Goal: Transaction & Acquisition: Purchase product/service

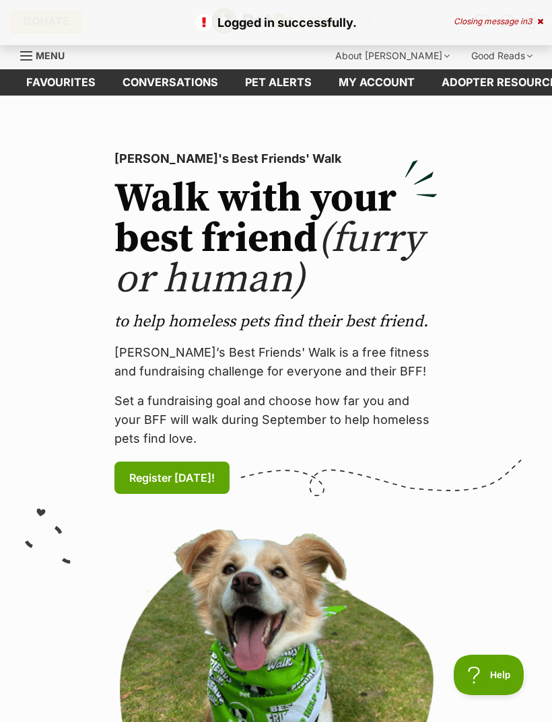
click at [72, 76] on link "Favourites" at bounding box center [61, 82] width 96 height 26
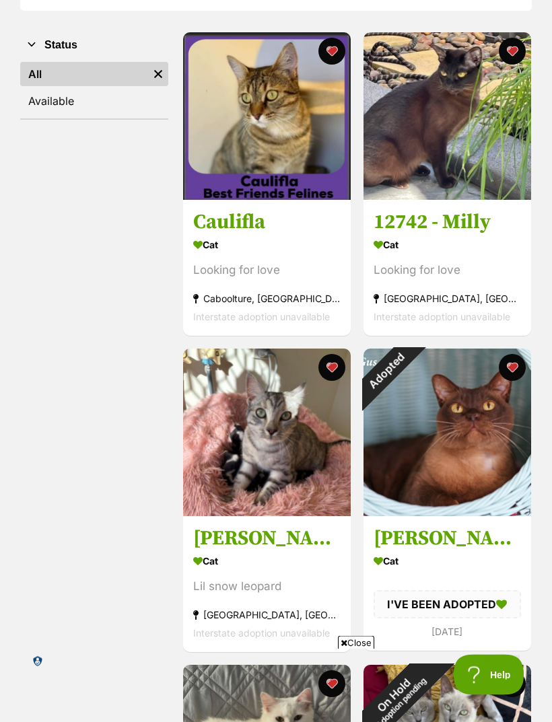
scroll to position [243, 0]
click at [409, 370] on div "Adopted" at bounding box center [386, 371] width 45 height 45
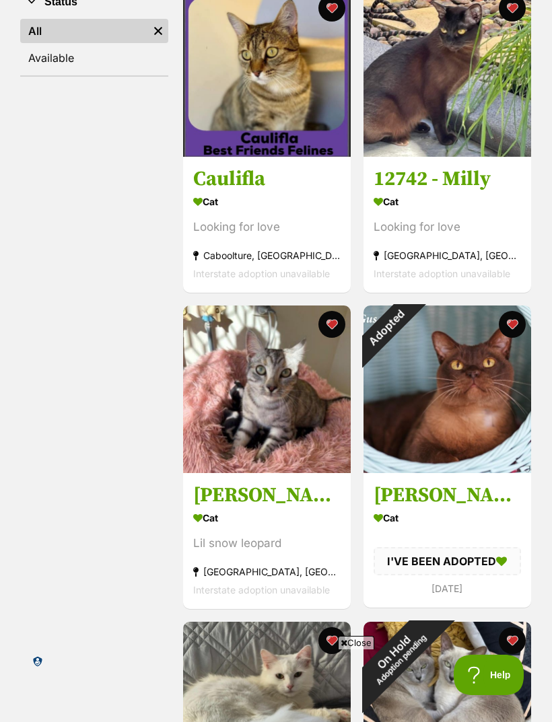
click at [510, 327] on button "favourite" at bounding box center [511, 324] width 27 height 27
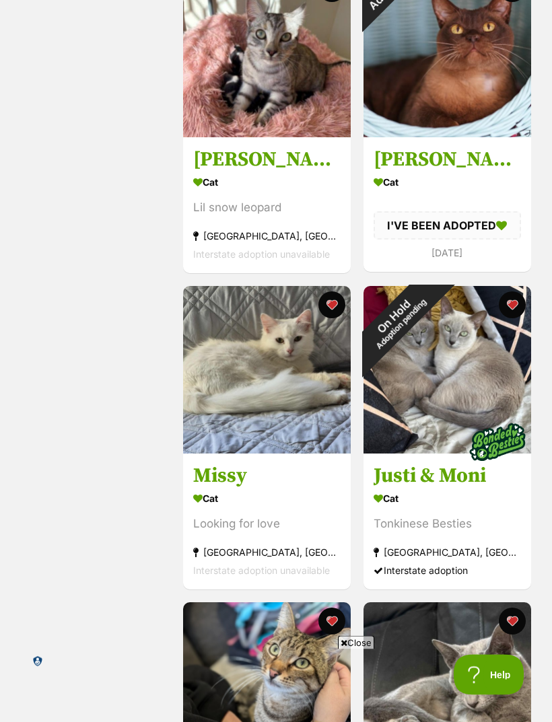
scroll to position [622, 0]
click at [496, 406] on img at bounding box center [448, 370] width 168 height 168
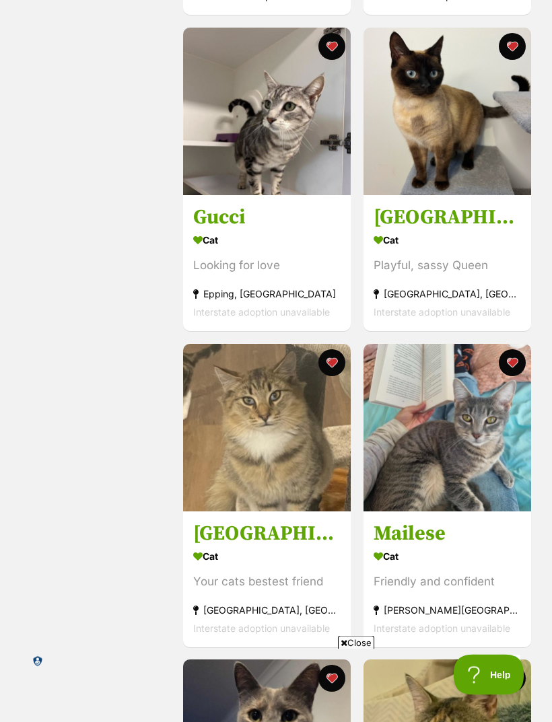
scroll to position [1830, 0]
click at [341, 369] on button "favourite" at bounding box center [331, 362] width 27 height 27
click at [292, 434] on img at bounding box center [267, 428] width 168 height 168
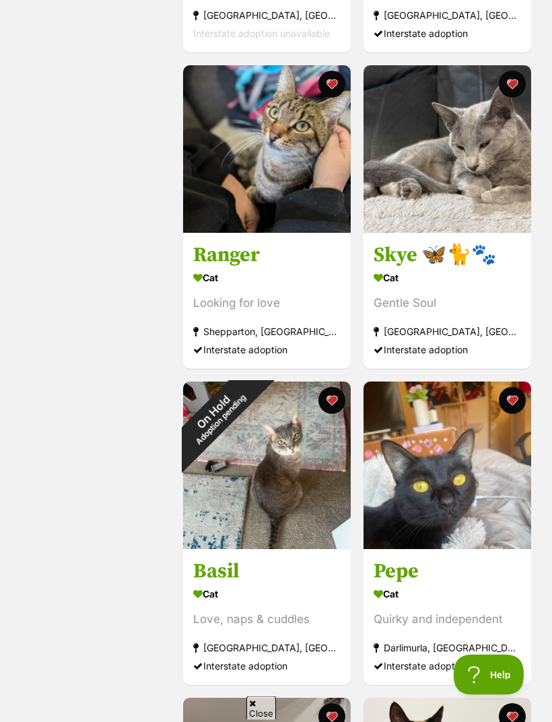
scroll to position [1159, 0]
click at [292, 490] on img at bounding box center [267, 466] width 168 height 168
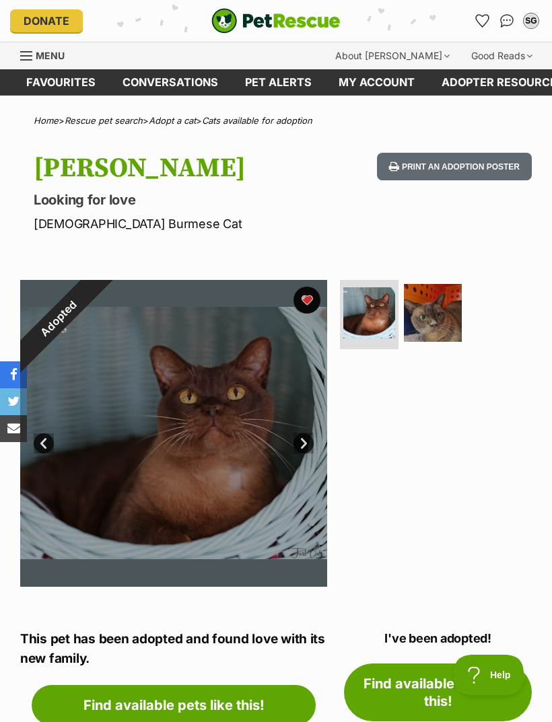
click at [97, 298] on div "Adopted" at bounding box center [58, 318] width 77 height 77
click at [97, 300] on div "Adopted" at bounding box center [58, 318] width 77 height 77
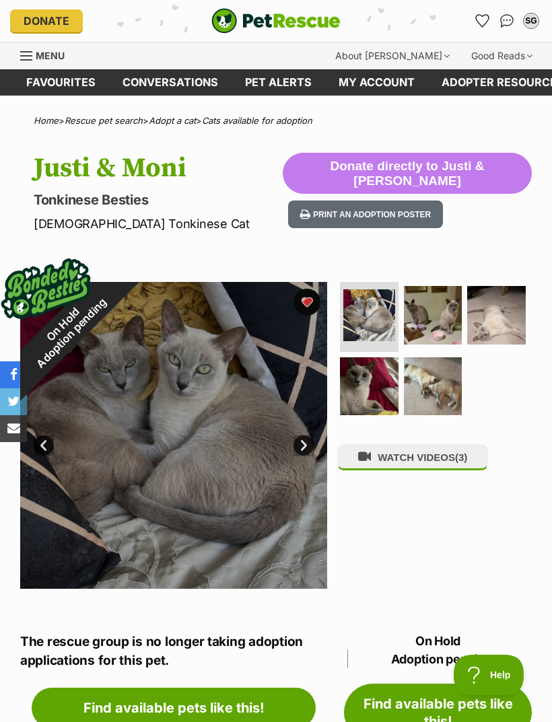
click at [420, 452] on button "WATCH VIDEOS (3)" at bounding box center [412, 457] width 151 height 26
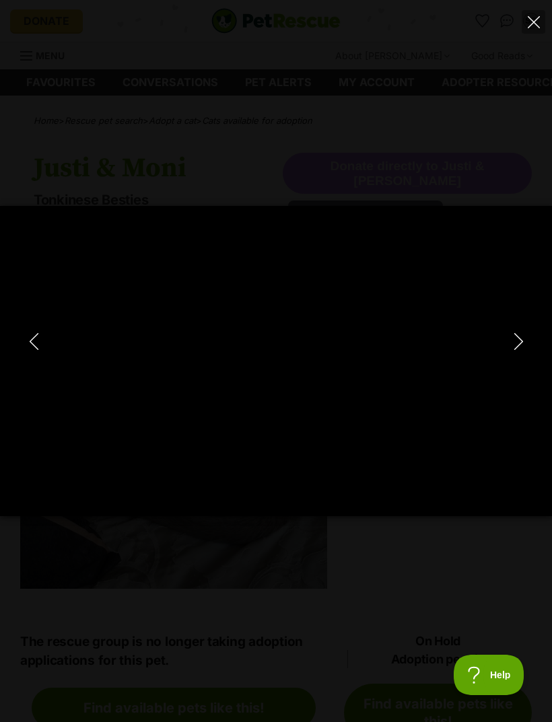
click at [534, 26] on icon "Close" at bounding box center [534, 22] width 12 height 12
type input "41.25"
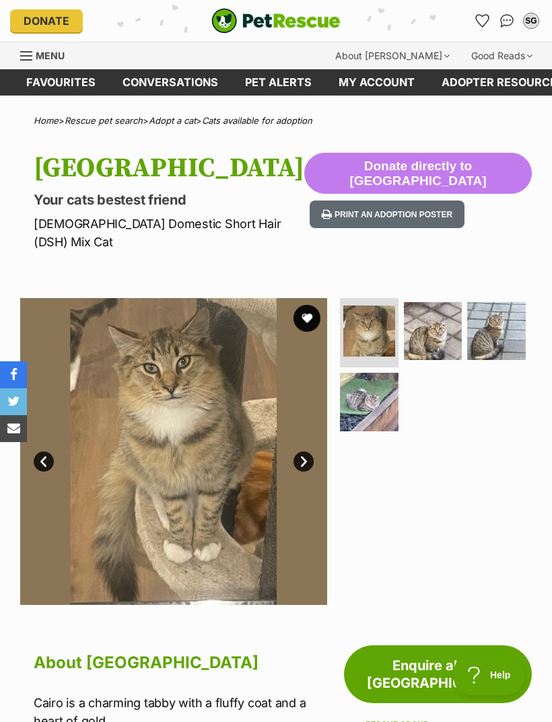
click at [380, 386] on img at bounding box center [369, 402] width 59 height 59
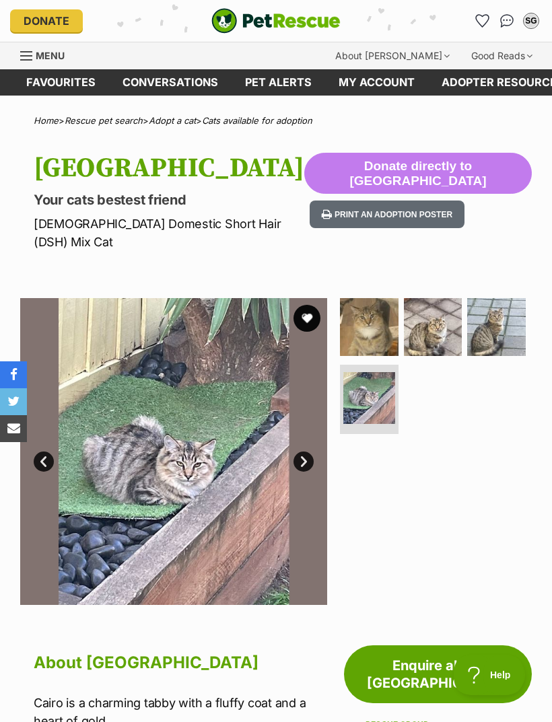
click at [496, 310] on img at bounding box center [496, 327] width 59 height 59
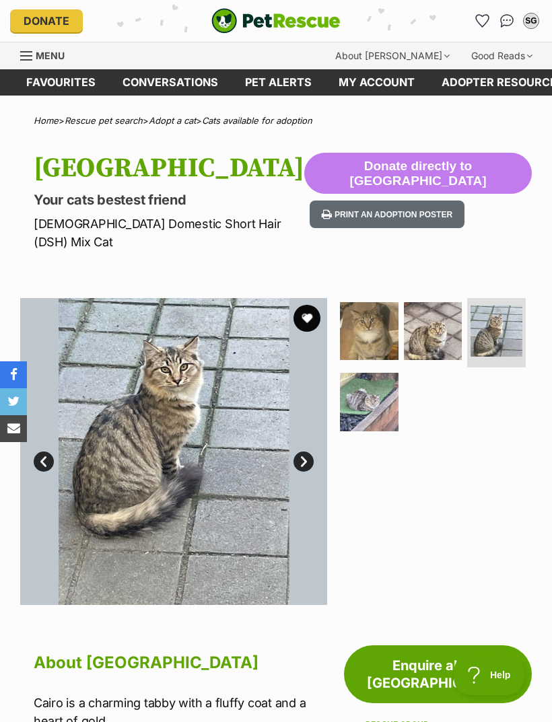
click at [442, 310] on img at bounding box center [433, 331] width 59 height 59
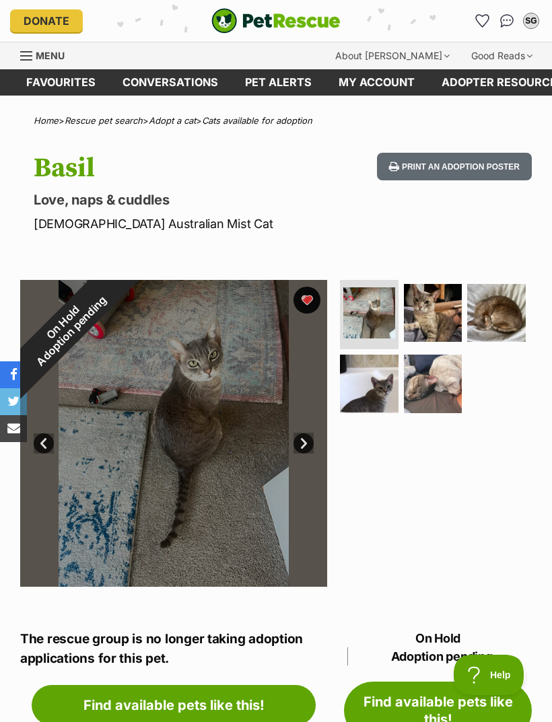
click at [436, 389] on img at bounding box center [433, 384] width 59 height 59
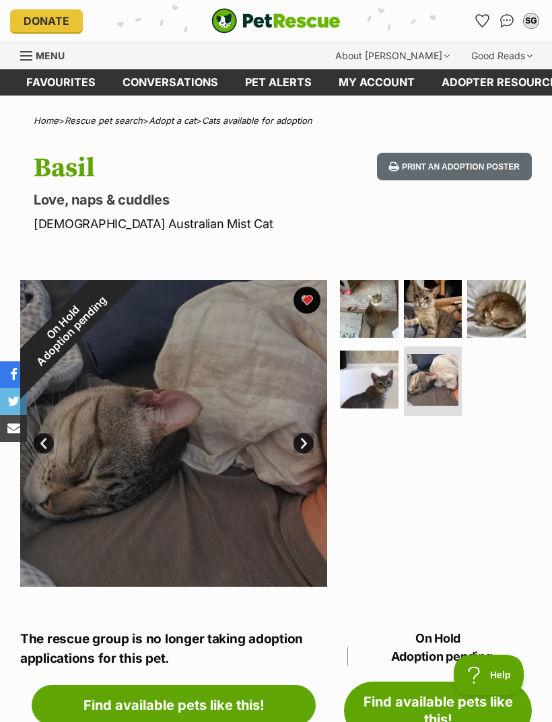
click at [377, 388] on img at bounding box center [369, 380] width 59 height 59
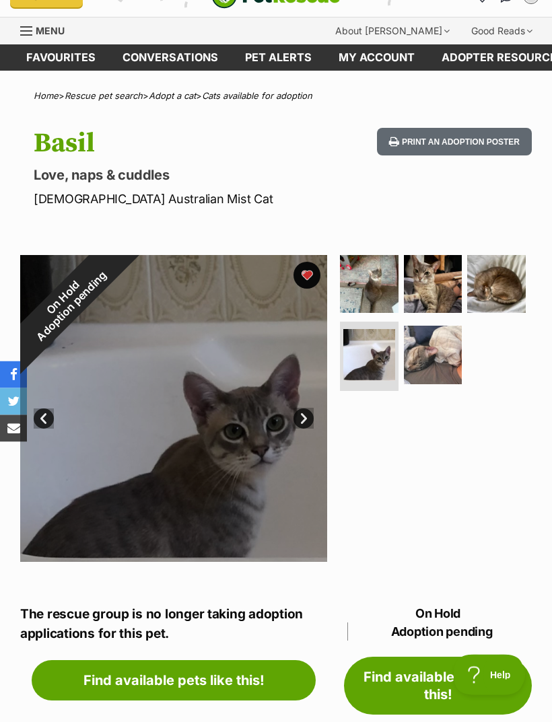
scroll to position [24, 0]
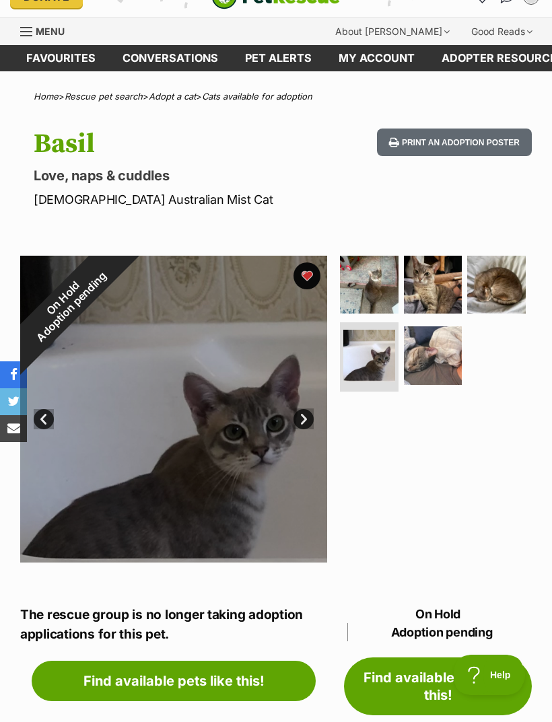
click at [114, 275] on div "On Hold Adoption pending" at bounding box center [67, 303] width 94 height 94
click at [114, 273] on div "On Hold Adoption pending" at bounding box center [67, 303] width 94 height 94
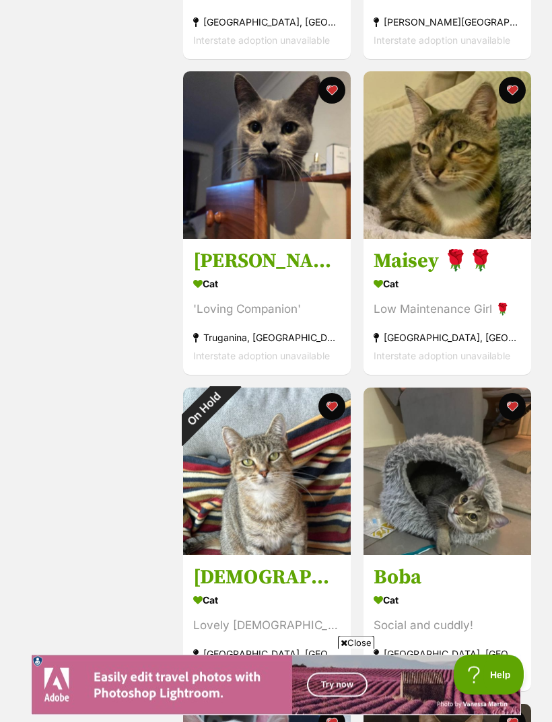
scroll to position [2457, 0]
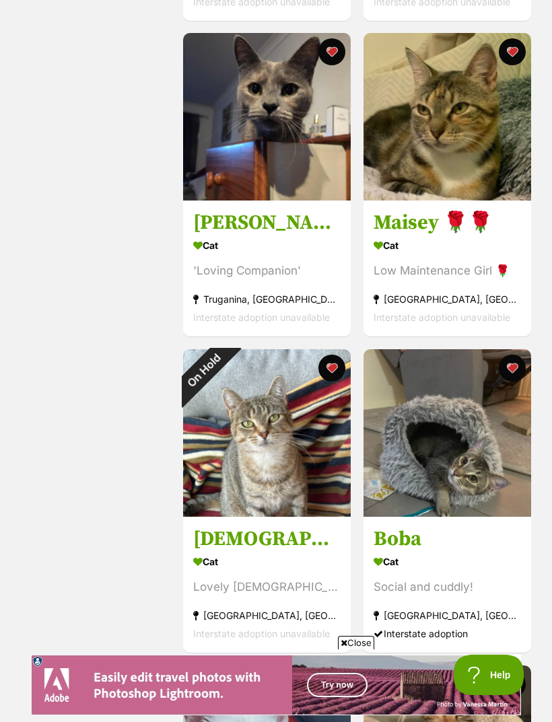
click at [225, 376] on div "On Hold" at bounding box center [204, 370] width 42 height 42
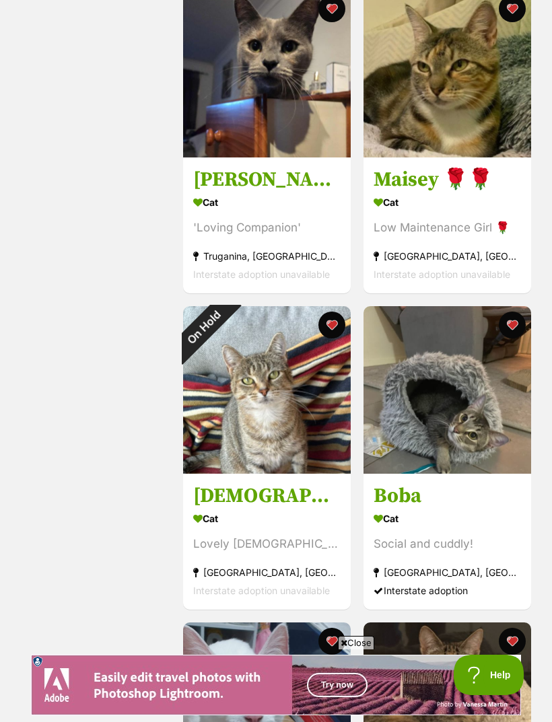
click at [336, 334] on button "favourite" at bounding box center [331, 325] width 27 height 27
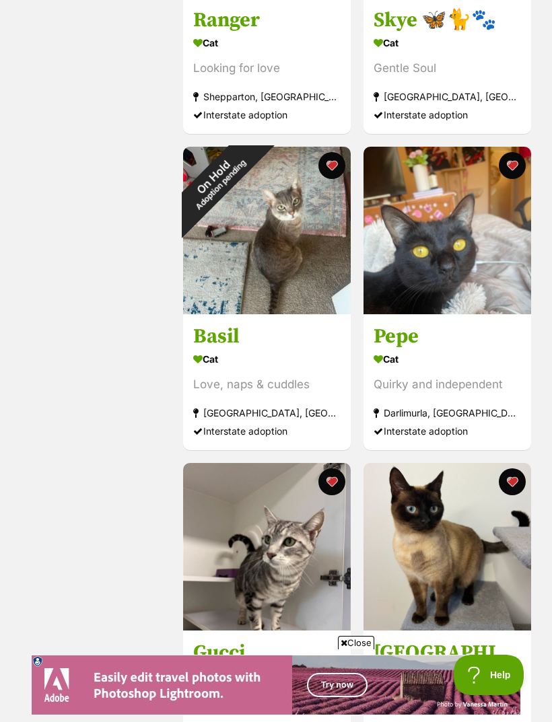
scroll to position [1266, 0]
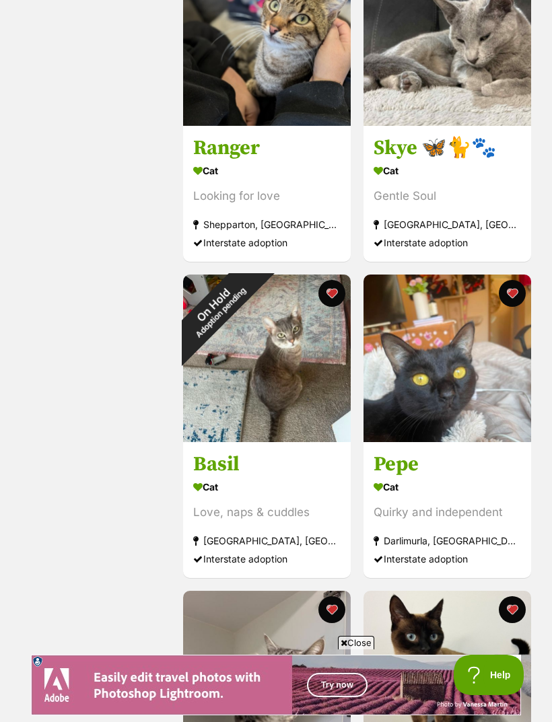
click at [334, 294] on button "favourite" at bounding box center [331, 293] width 27 height 27
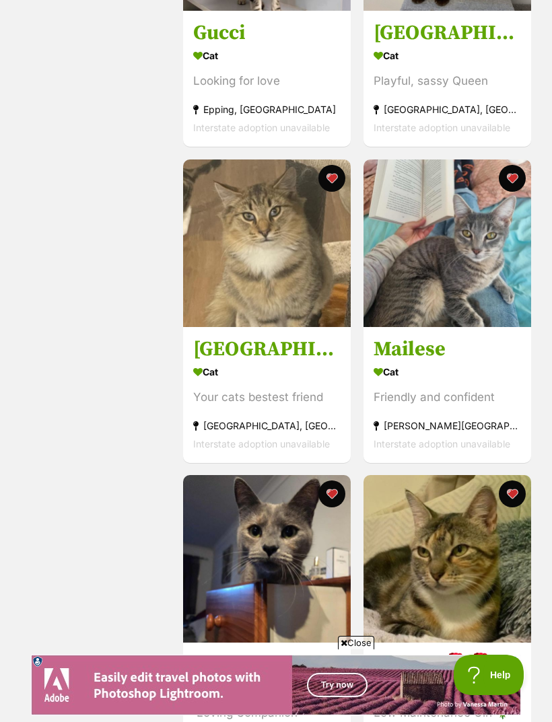
scroll to position [2031, 0]
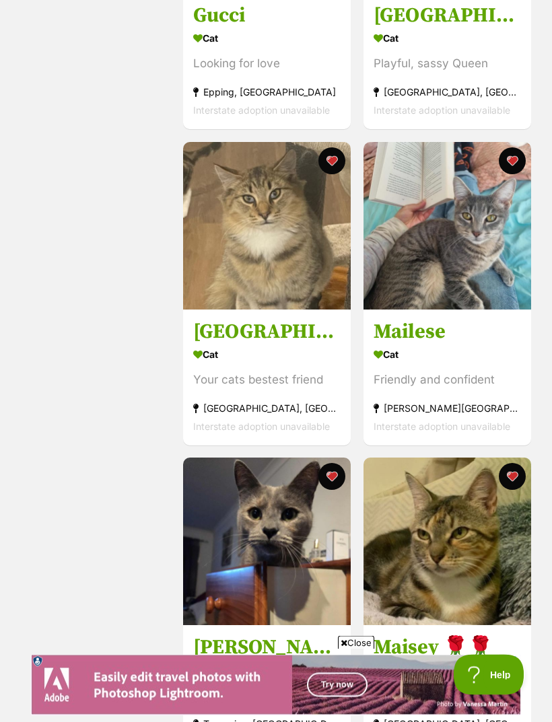
click at [339, 164] on button "favourite" at bounding box center [331, 161] width 27 height 27
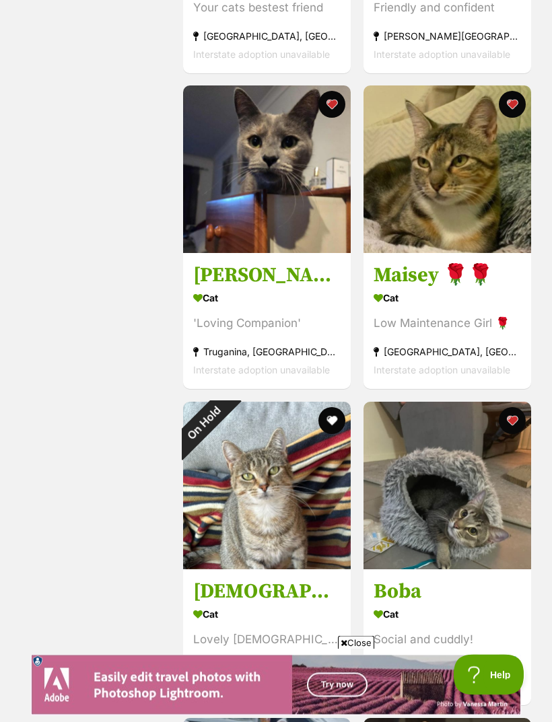
scroll to position [2404, 0]
click at [500, 637] on section "Cat Social and cuddly! Murphys Creek, QLD Interstate adoption" at bounding box center [447, 650] width 147 height 91
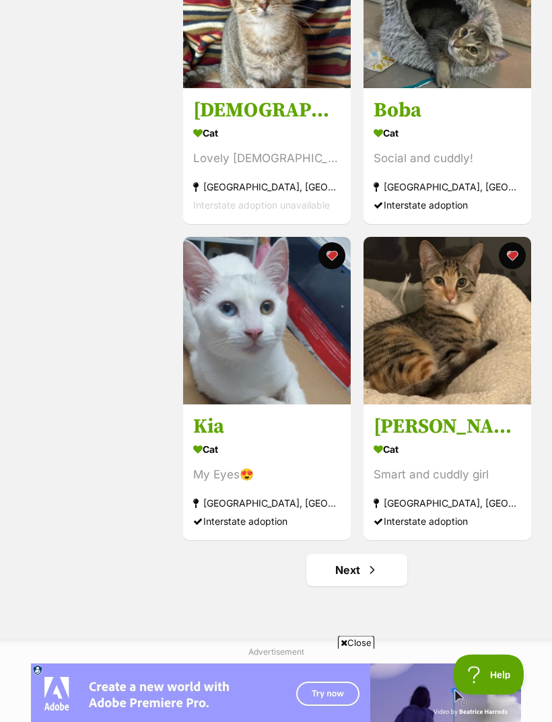
scroll to position [2886, 0]
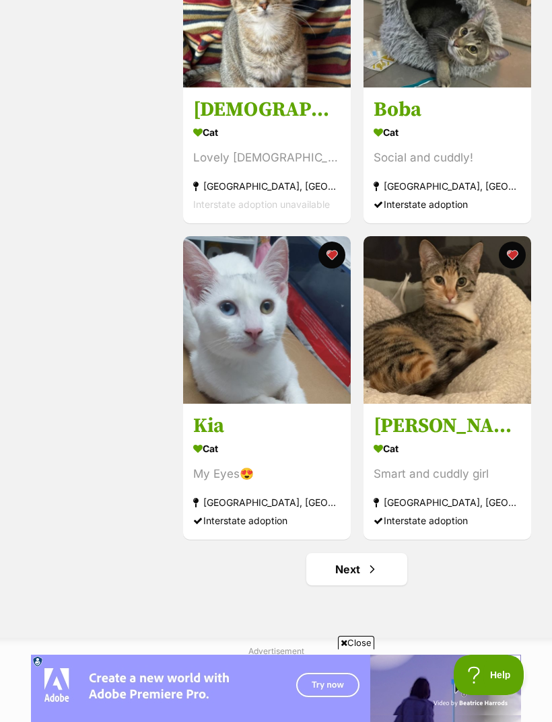
click at [281, 351] on img at bounding box center [267, 320] width 168 height 168
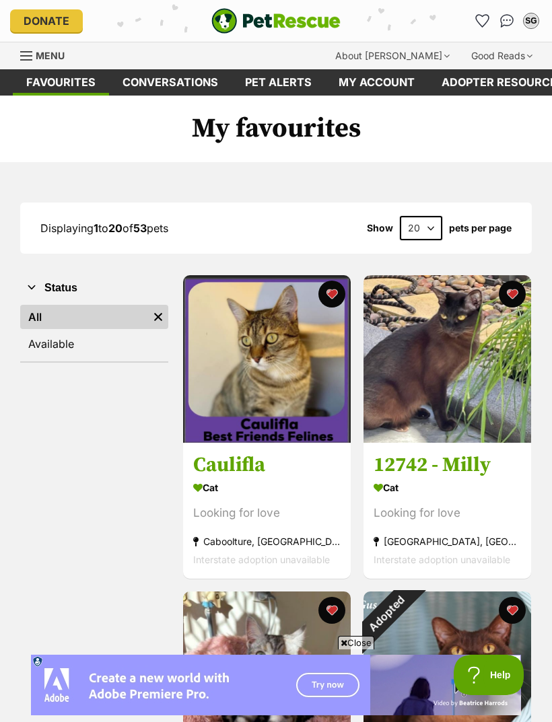
scroll to position [2930, 0]
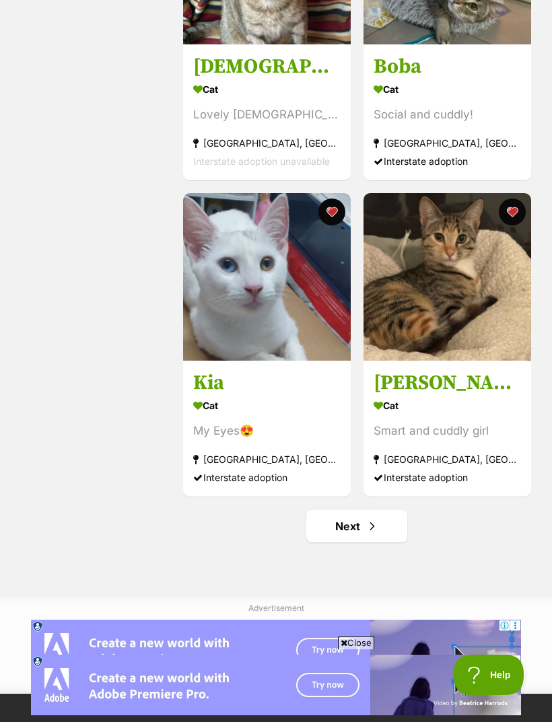
click at [369, 526] on link "Next" at bounding box center [356, 526] width 101 height 32
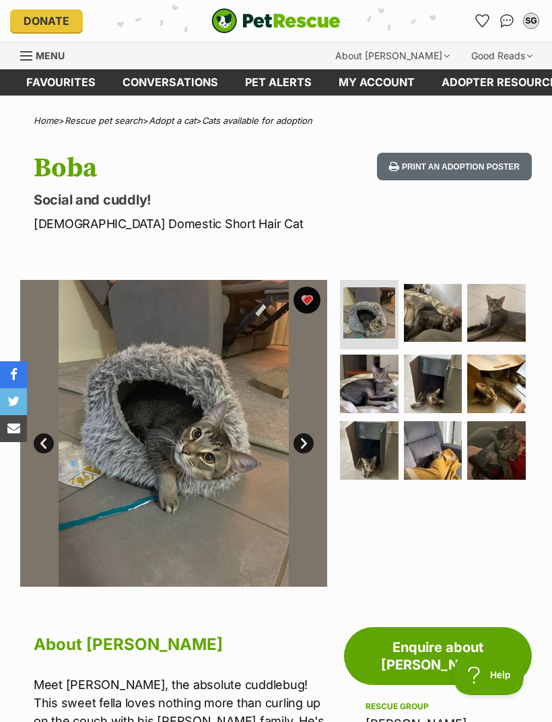
click at [504, 312] on img at bounding box center [496, 313] width 59 height 59
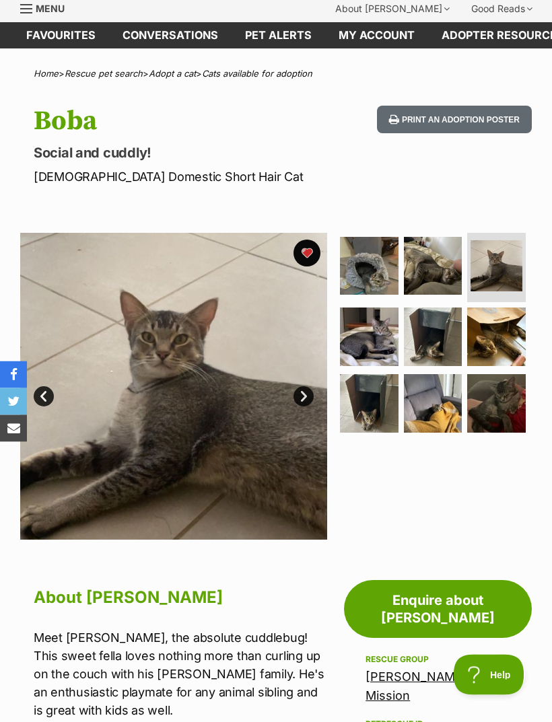
scroll to position [18, 0]
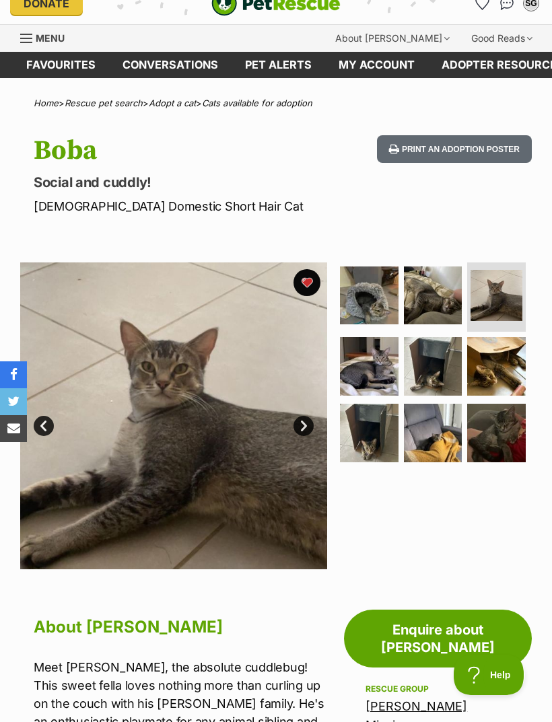
click at [308, 422] on link "Next" at bounding box center [304, 426] width 20 height 20
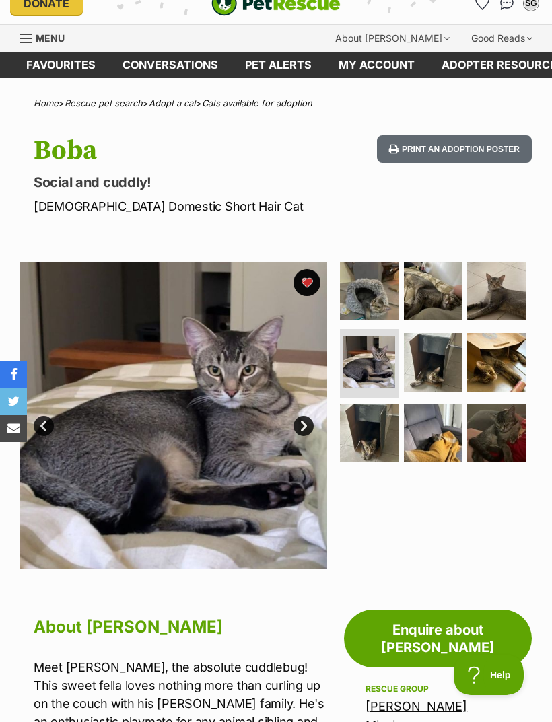
click at [303, 423] on link "Next" at bounding box center [304, 426] width 20 height 20
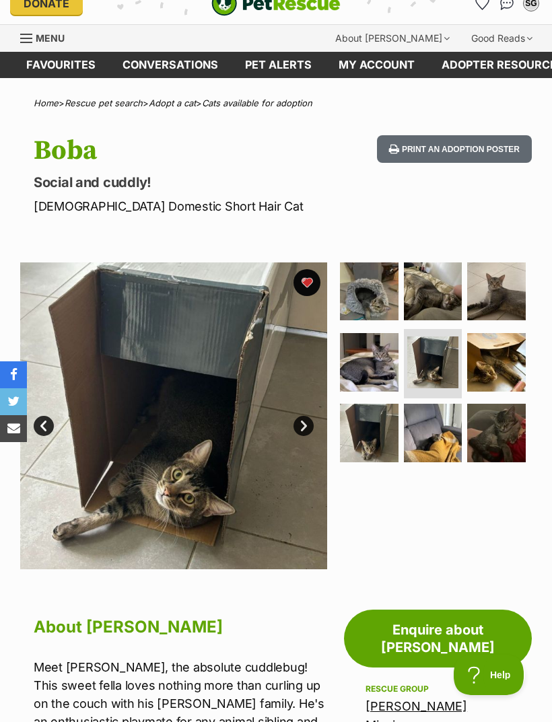
click at [305, 425] on link "Next" at bounding box center [304, 426] width 20 height 20
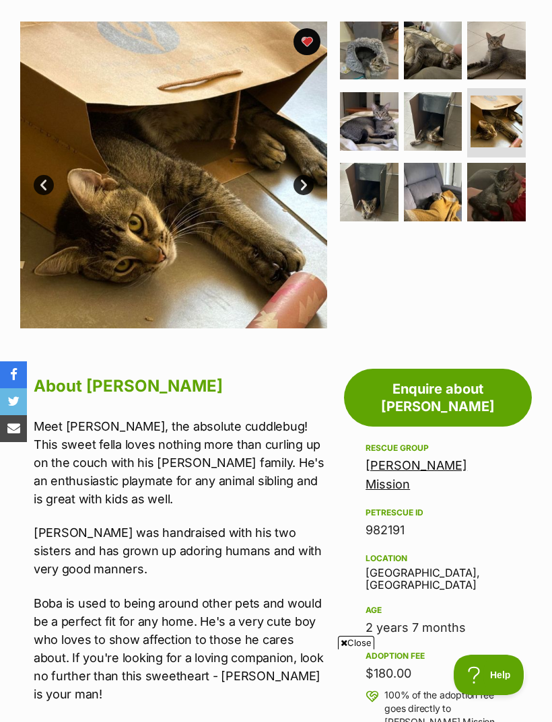
scroll to position [0, 0]
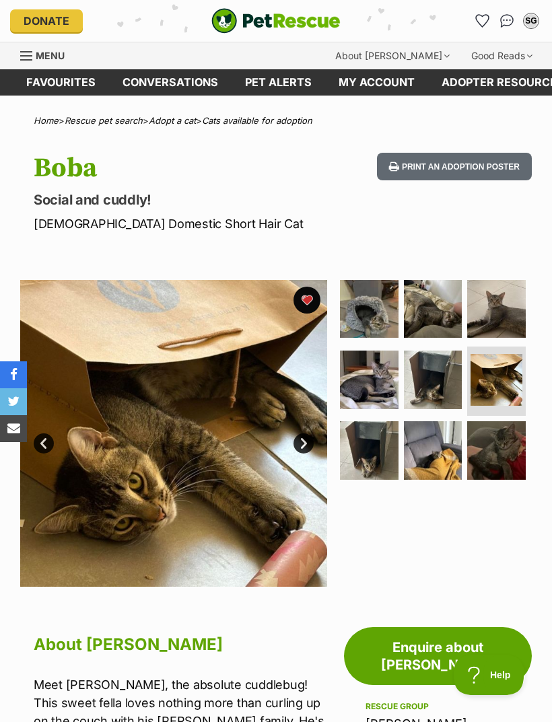
click at [309, 301] on button "favourite" at bounding box center [307, 300] width 27 height 27
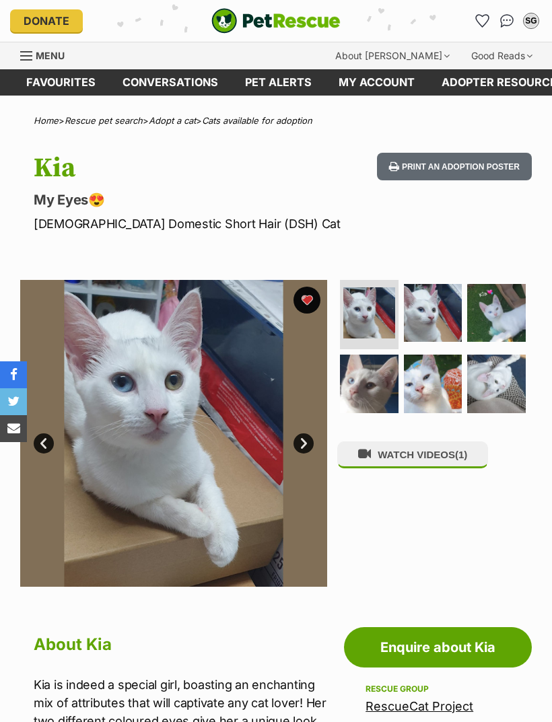
click at [454, 446] on button "WATCH VIDEOS (1)" at bounding box center [412, 455] width 151 height 26
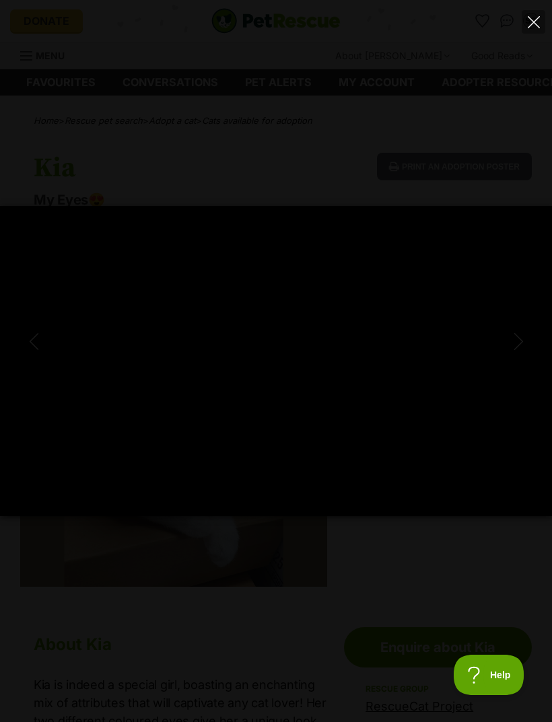
type input "100"
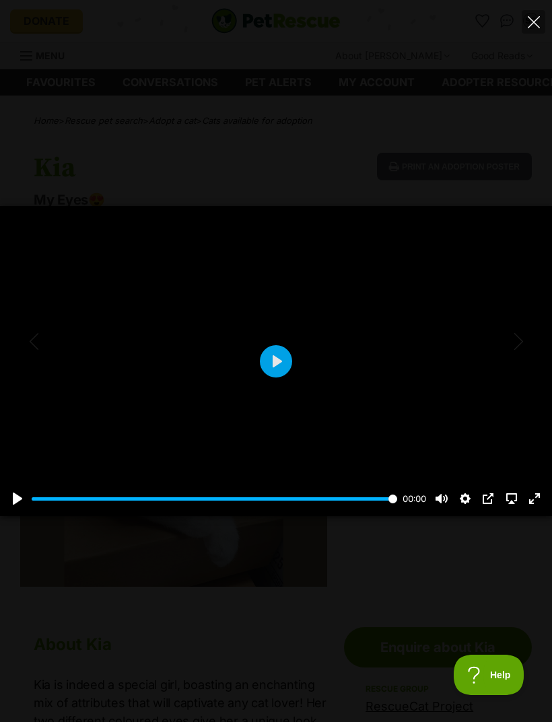
click at [534, 22] on icon "Close" at bounding box center [534, 22] width 12 height 12
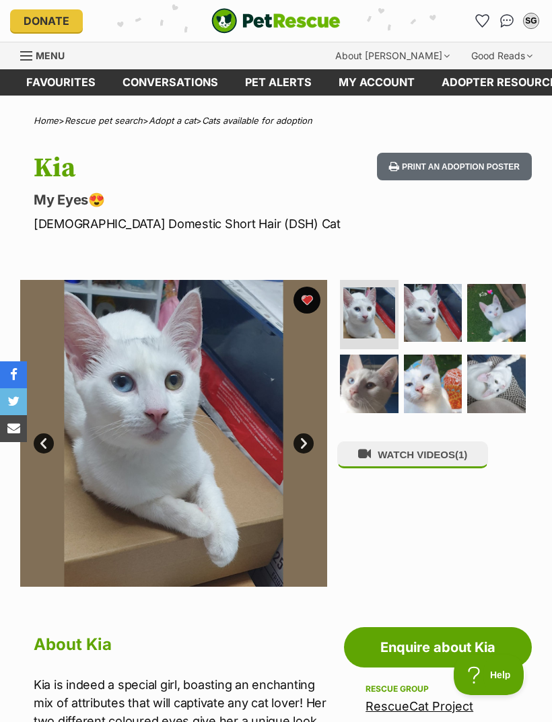
click at [504, 312] on img at bounding box center [496, 313] width 59 height 59
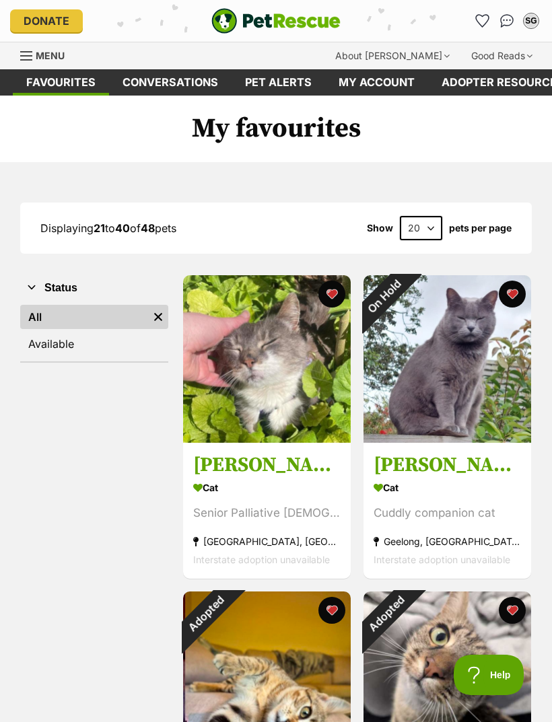
click at [405, 294] on div "On Hold" at bounding box center [385, 296] width 42 height 42
click at [514, 293] on button "favourite" at bounding box center [511, 294] width 27 height 27
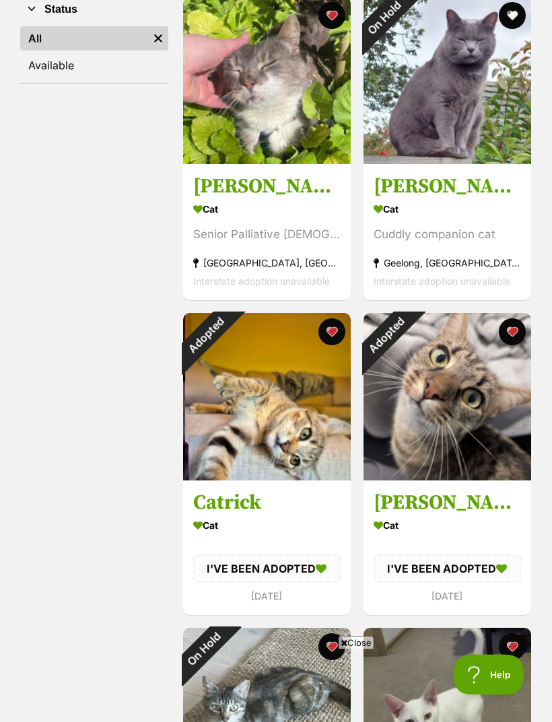
scroll to position [279, 0]
click at [513, 329] on button "favourite" at bounding box center [511, 331] width 27 height 27
click at [337, 327] on button "favourite" at bounding box center [331, 331] width 27 height 27
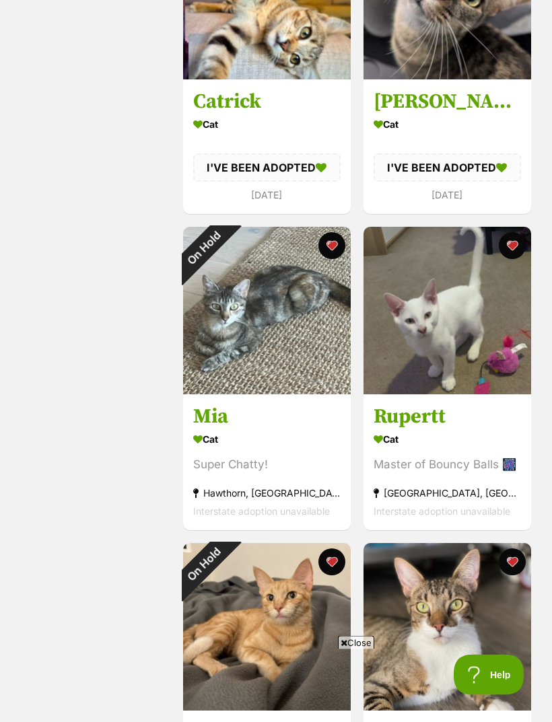
scroll to position [681, 0]
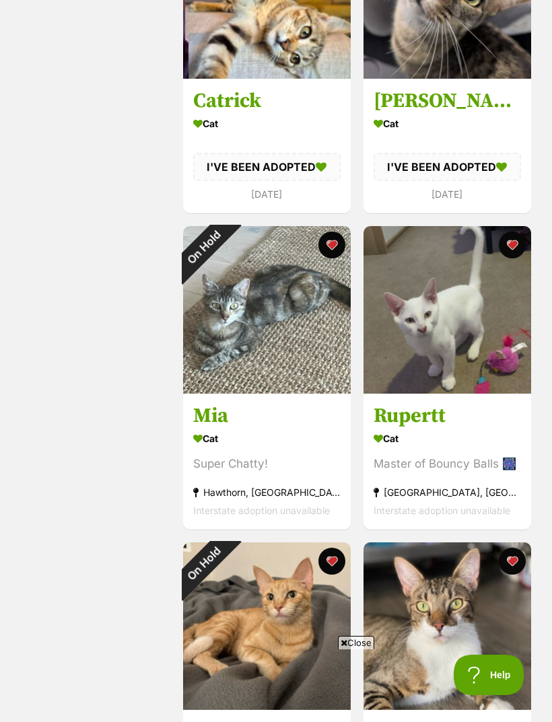
click at [335, 244] on button "favourite" at bounding box center [331, 245] width 27 height 27
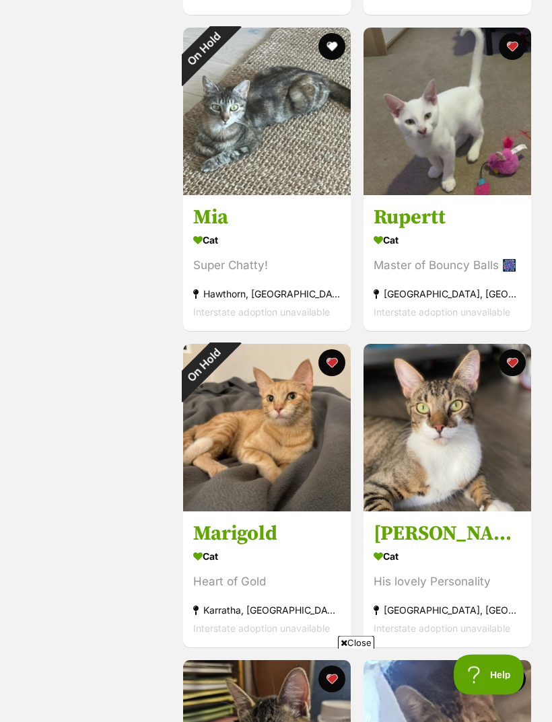
scroll to position [0, 0]
click at [335, 360] on button "favourite" at bounding box center [331, 363] width 27 height 27
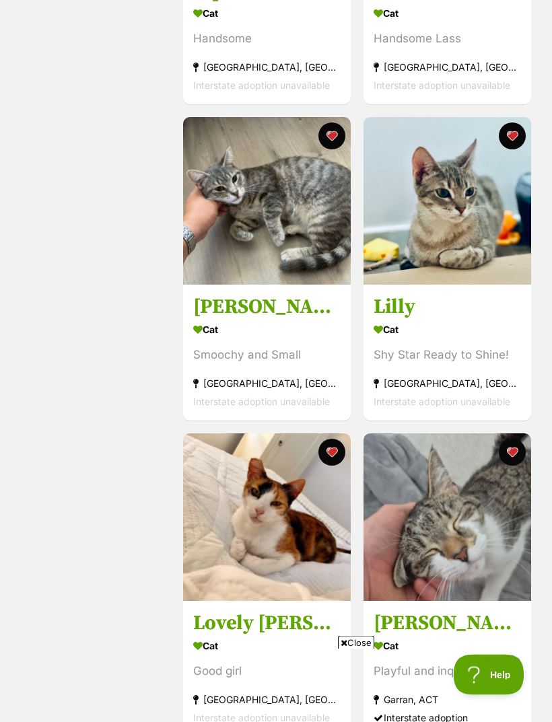
scroll to position [2056, 0]
click at [335, 456] on button "favourite" at bounding box center [331, 452] width 27 height 27
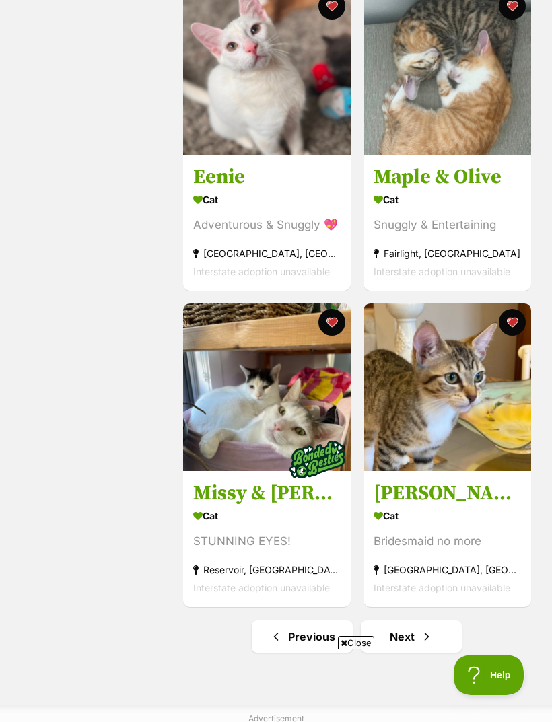
scroll to position [0, 0]
click at [428, 640] on span "Next page" at bounding box center [426, 637] width 13 height 16
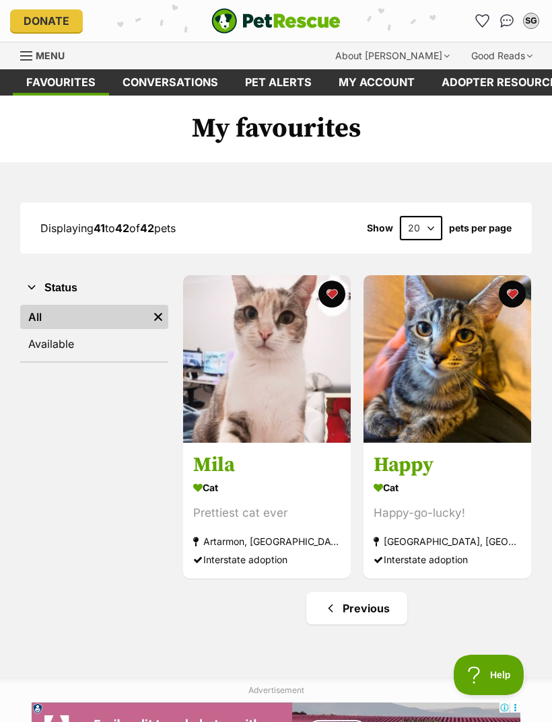
click at [465, 381] on img at bounding box center [448, 359] width 168 height 168
click at [380, 607] on link "Previous" at bounding box center [356, 609] width 101 height 32
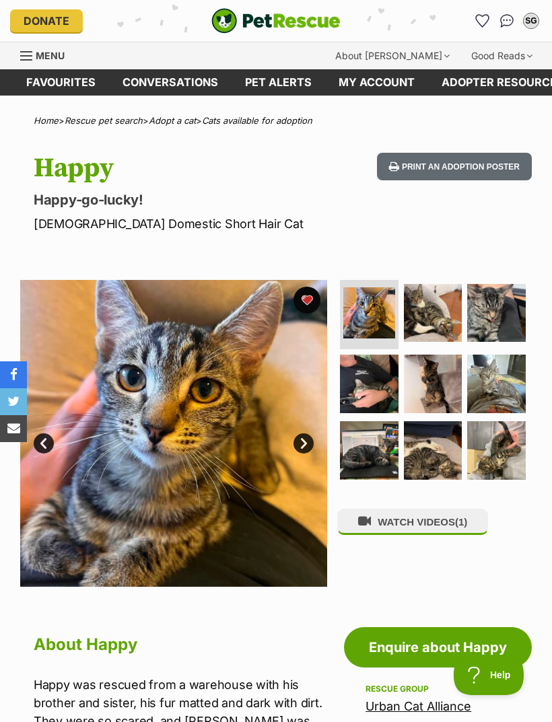
click at [440, 381] on img at bounding box center [433, 384] width 59 height 59
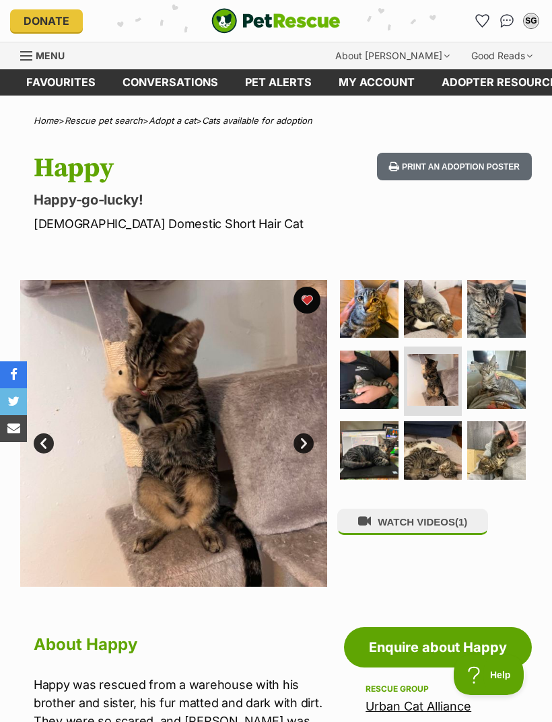
click at [504, 379] on img at bounding box center [496, 380] width 59 height 59
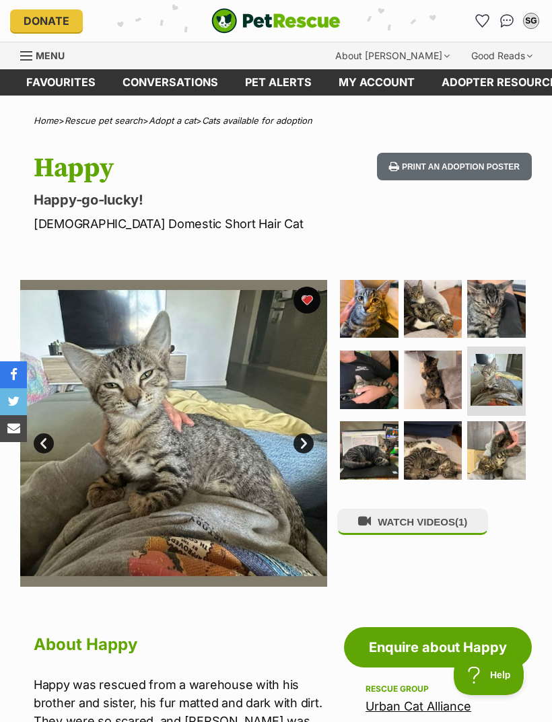
click at [374, 450] on img at bounding box center [369, 450] width 59 height 59
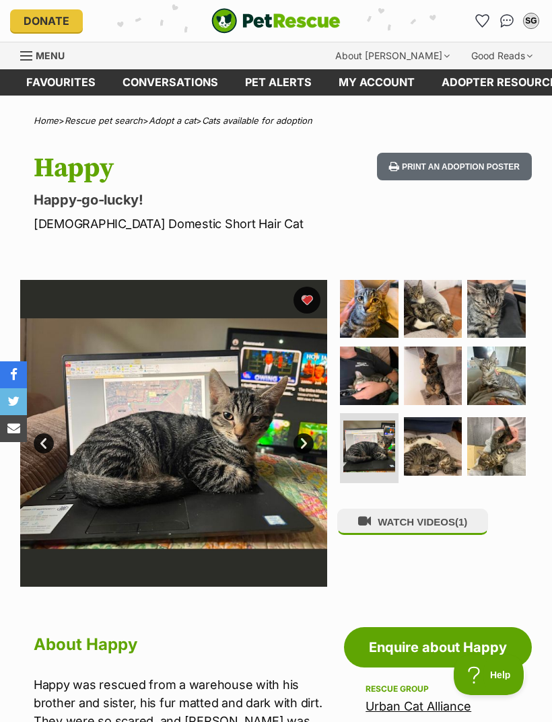
click at [436, 446] on img at bounding box center [433, 446] width 59 height 59
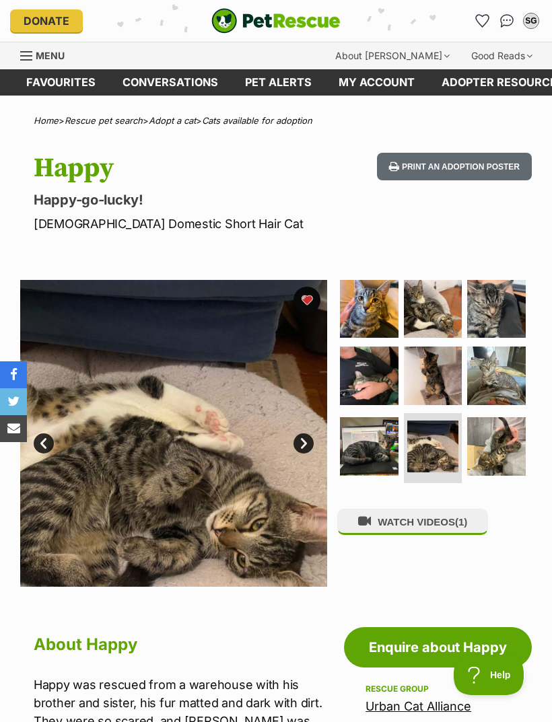
click at [434, 519] on button "WATCH VIDEOS (1)" at bounding box center [412, 522] width 151 height 26
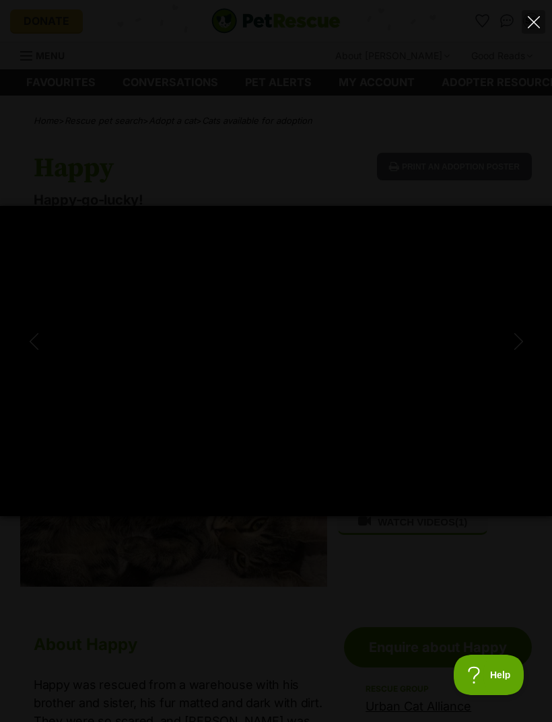
type input "100"
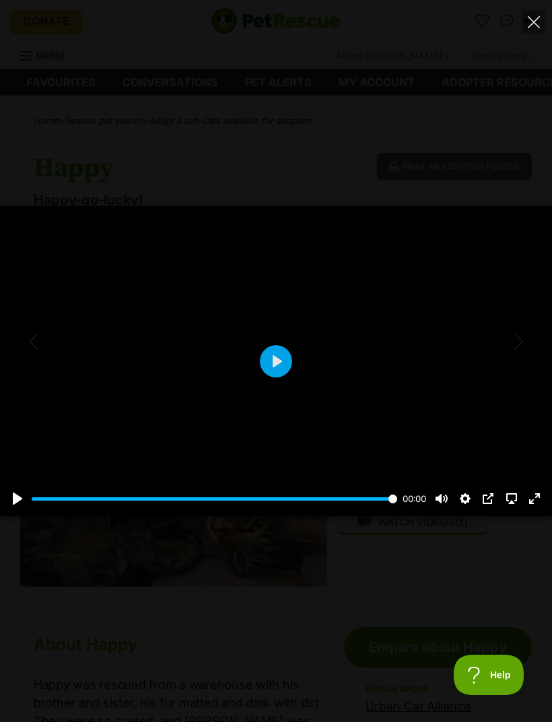
click at [541, 24] on button "Close" at bounding box center [534, 22] width 24 height 24
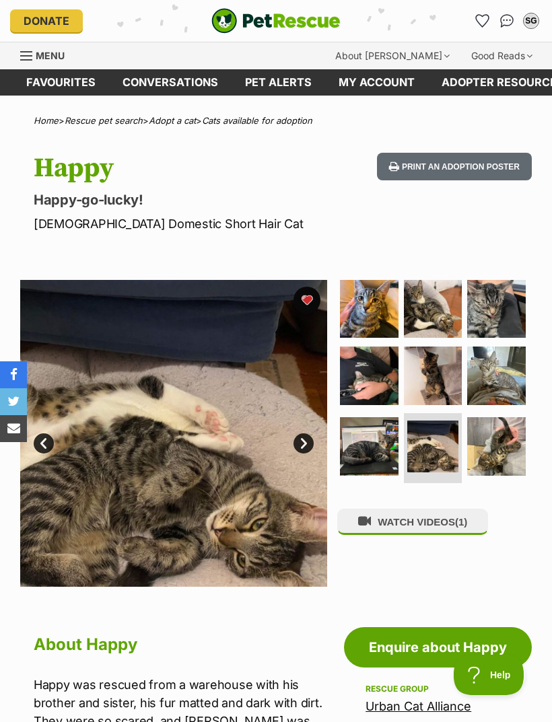
click at [374, 301] on img at bounding box center [369, 309] width 59 height 59
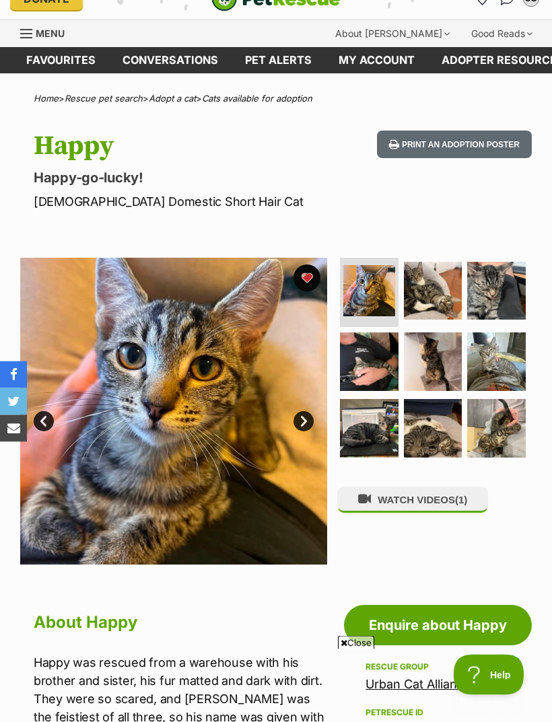
scroll to position [8, 0]
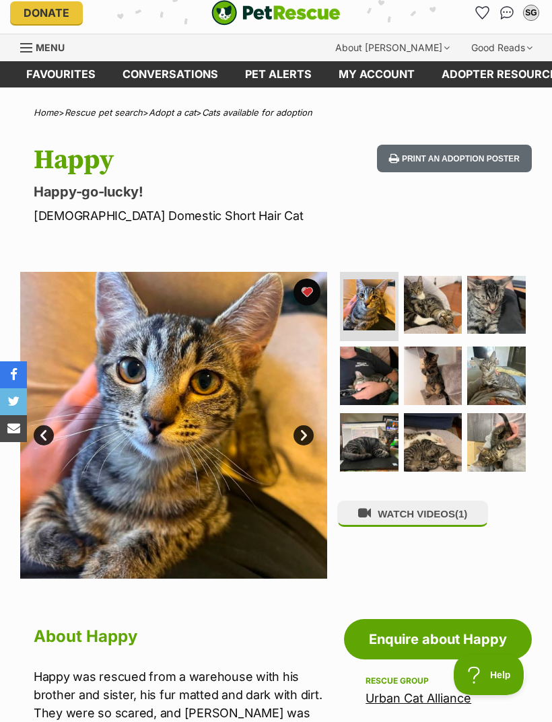
click at [438, 448] on img at bounding box center [433, 442] width 59 height 59
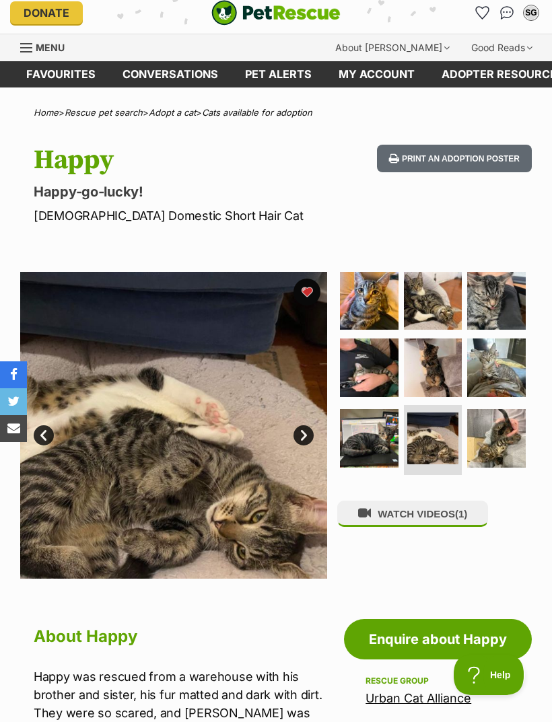
scroll to position [0, 0]
click at [509, 432] on img at bounding box center [496, 438] width 59 height 59
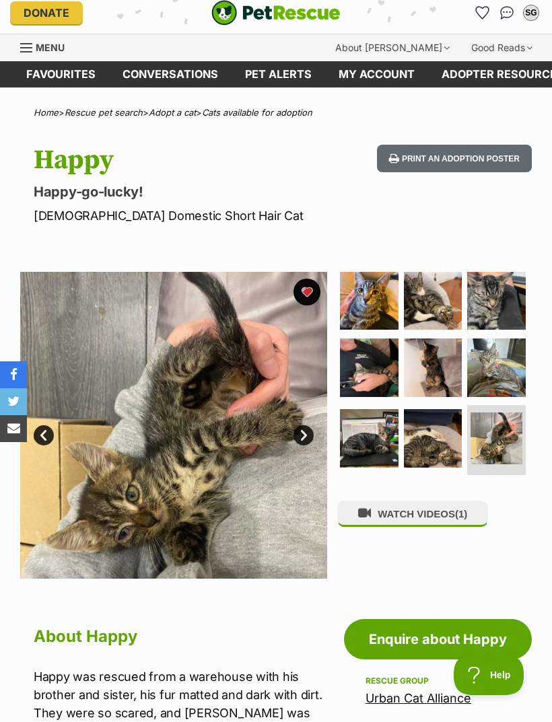
click at [498, 367] on img at bounding box center [496, 368] width 59 height 59
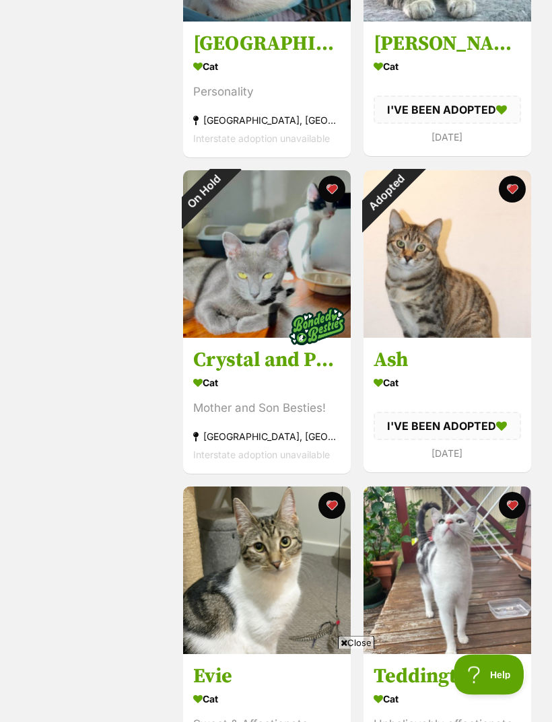
scroll to position [2636, 0]
click at [409, 195] on div "Adopted" at bounding box center [386, 192] width 45 height 45
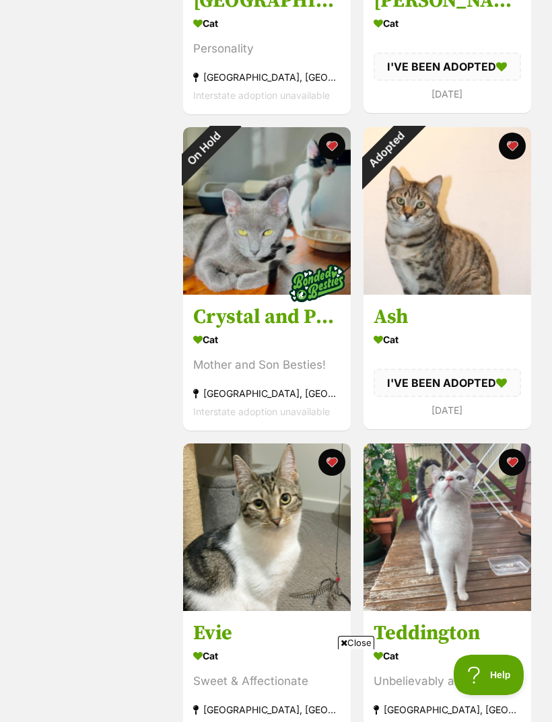
click at [510, 153] on button "favourite" at bounding box center [511, 146] width 27 height 27
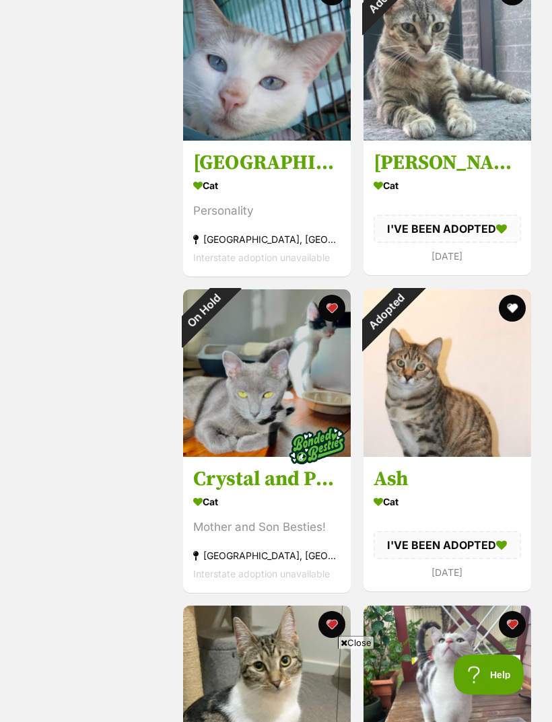
scroll to position [2347, 0]
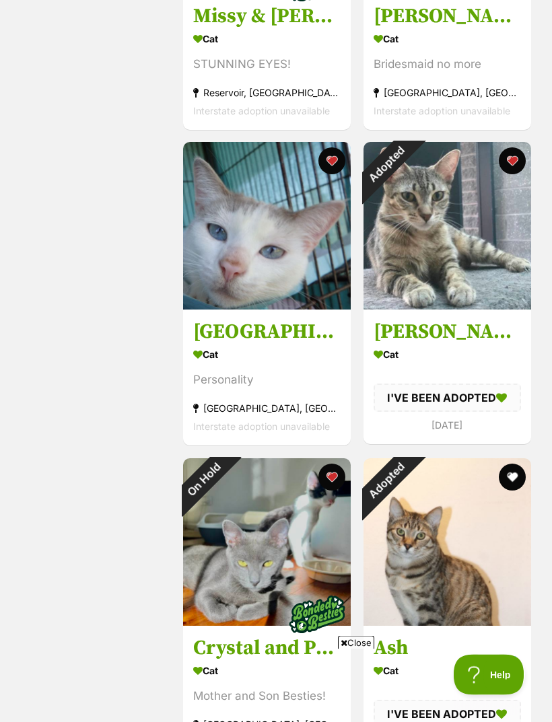
click at [334, 483] on button "favourite" at bounding box center [331, 478] width 27 height 27
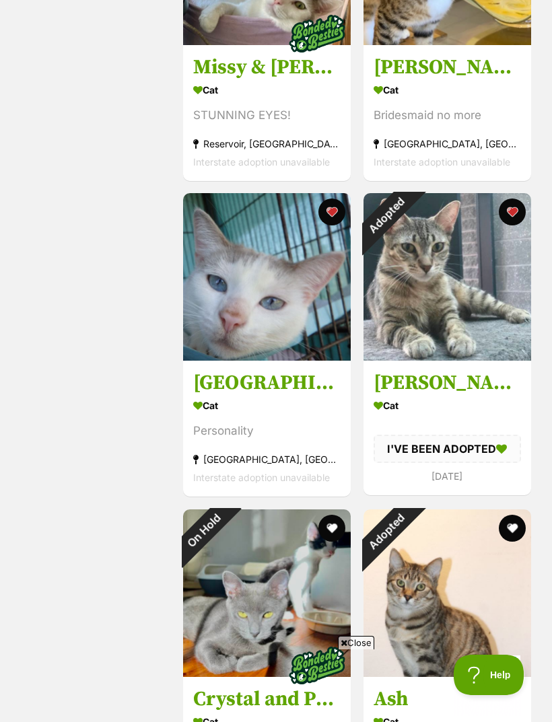
scroll to position [2159, 0]
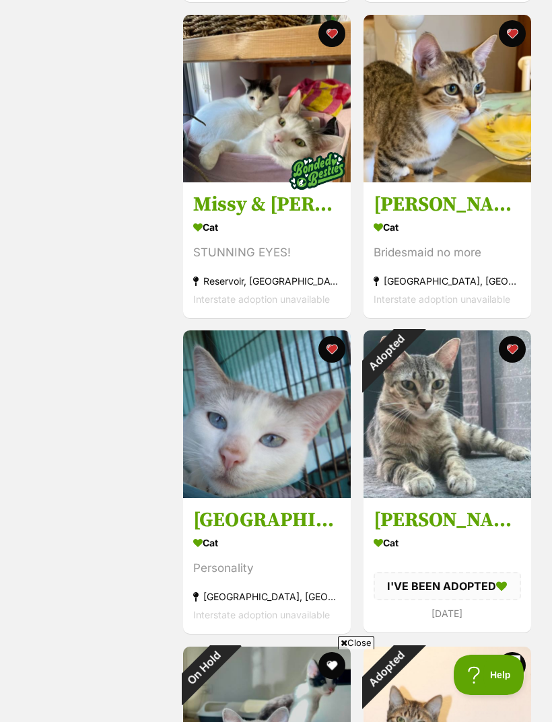
click at [516, 351] on button "favourite" at bounding box center [511, 349] width 27 height 27
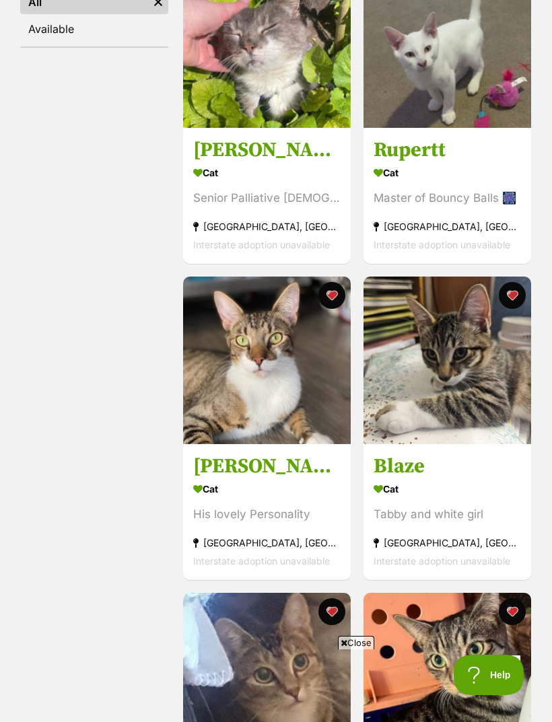
scroll to position [319, 0]
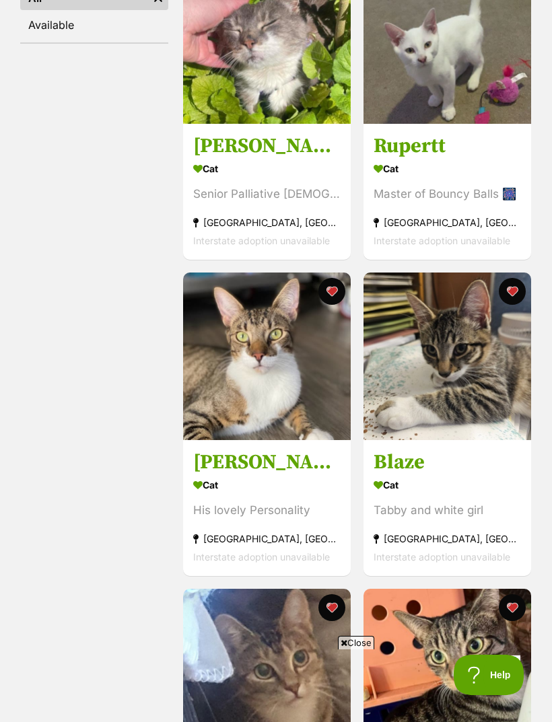
click at [337, 294] on button "favourite" at bounding box center [331, 291] width 27 height 27
click at [516, 293] on button "favourite" at bounding box center [511, 291] width 27 height 27
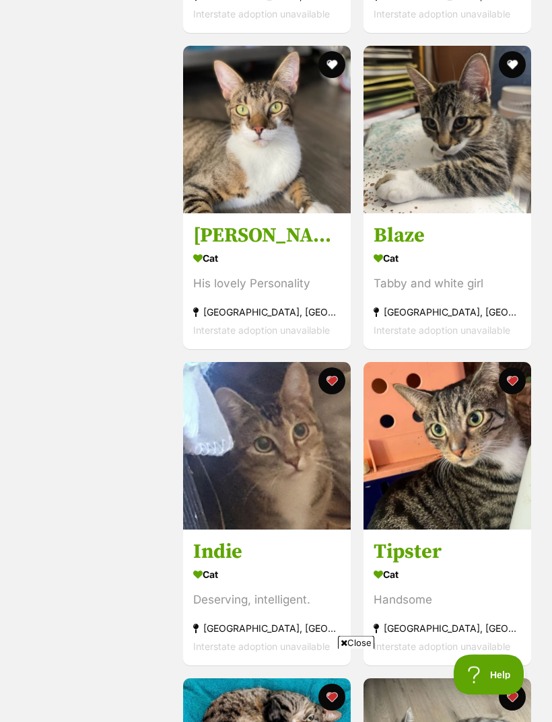
scroll to position [595, 0]
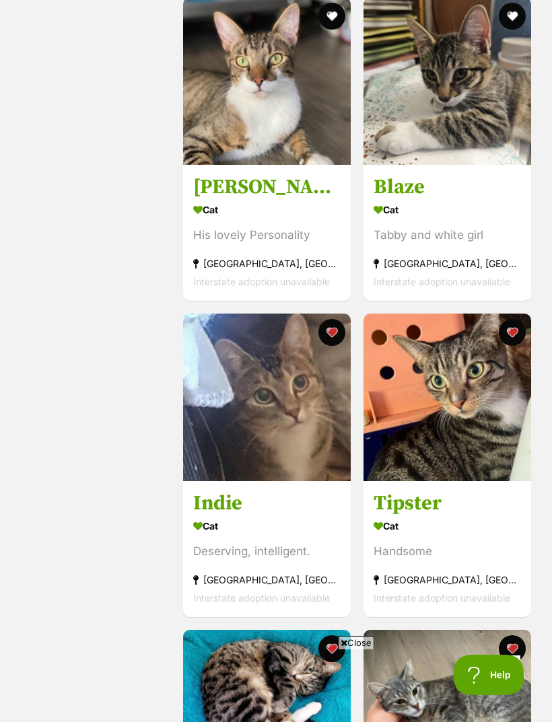
click at [337, 332] on button "favourite" at bounding box center [331, 332] width 27 height 27
click at [522, 333] on button "favourite" at bounding box center [511, 332] width 27 height 27
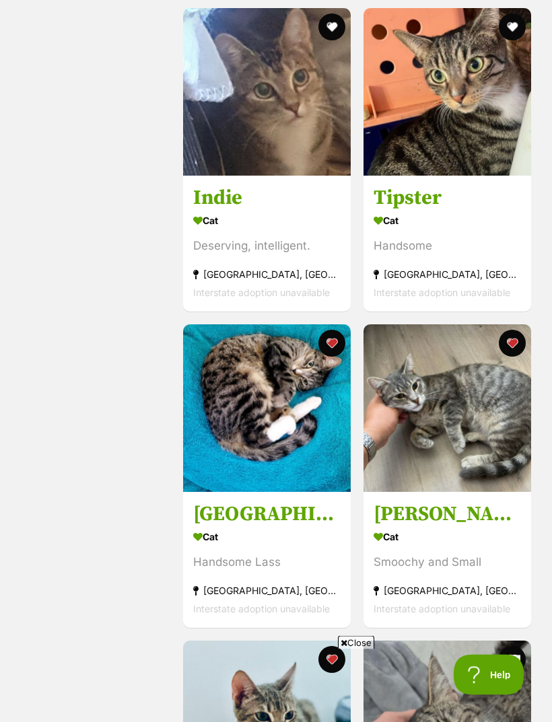
scroll to position [915, 0]
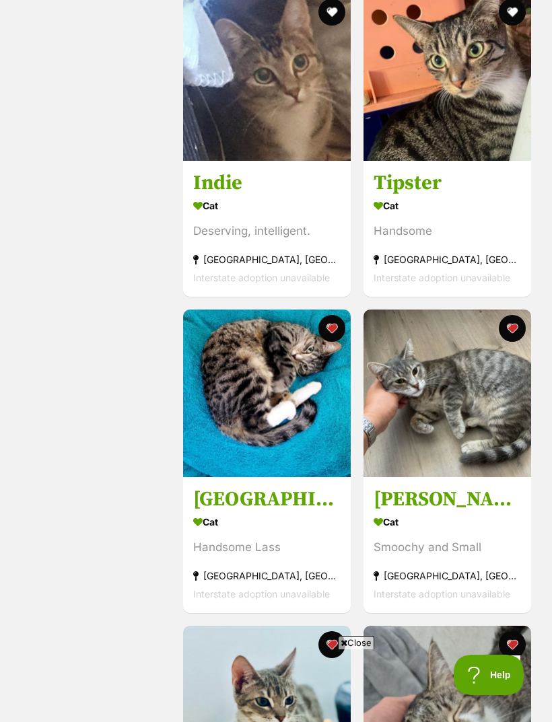
click at [518, 330] on button "favourite" at bounding box center [511, 328] width 27 height 27
click at [339, 331] on button "favourite" at bounding box center [331, 328] width 27 height 27
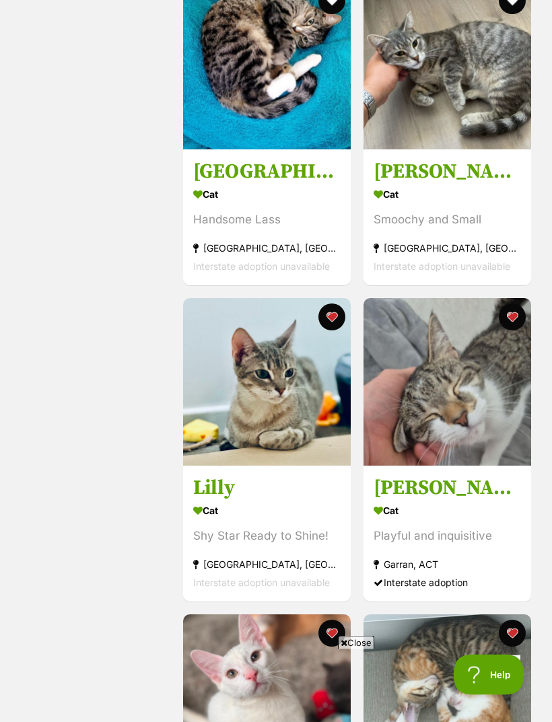
scroll to position [1243, 0]
click at [514, 320] on button "favourite" at bounding box center [511, 317] width 27 height 27
click at [338, 321] on button "favourite" at bounding box center [331, 317] width 27 height 27
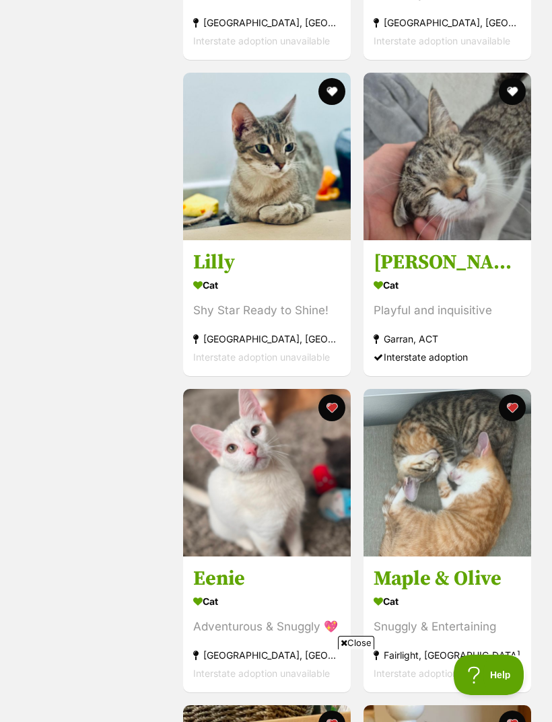
click at [336, 413] on button "favourite" at bounding box center [331, 408] width 27 height 27
click at [510, 412] on button "favourite" at bounding box center [511, 408] width 27 height 27
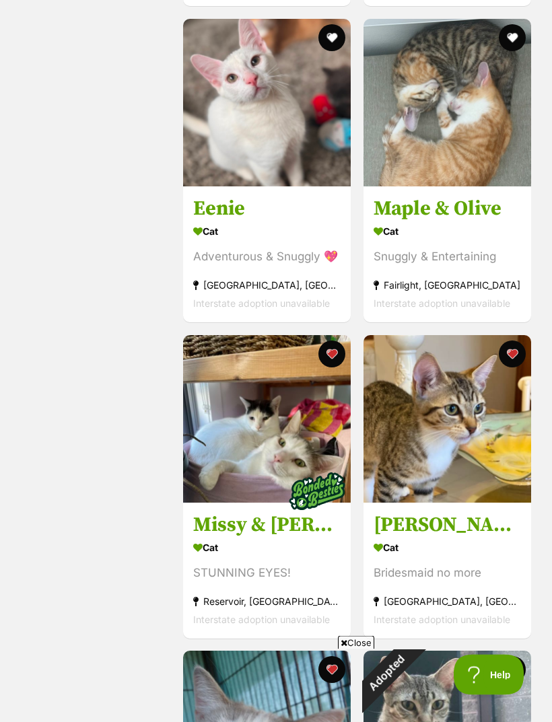
click at [514, 362] on button "favourite" at bounding box center [511, 354] width 27 height 27
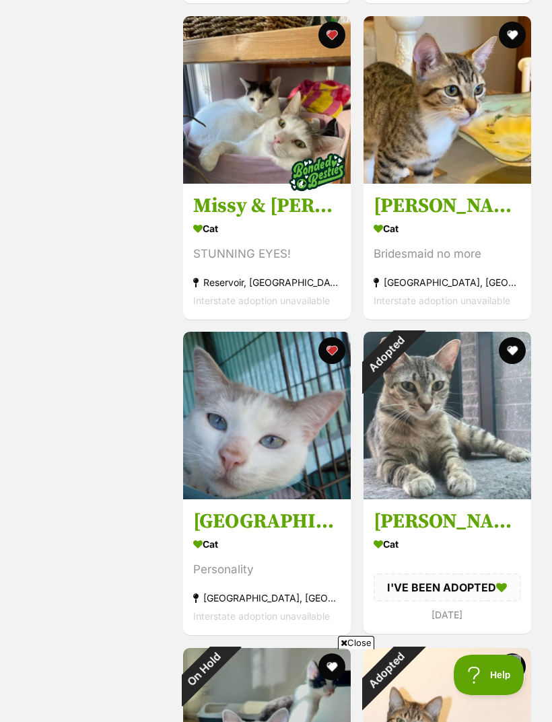
click at [337, 361] on button "favourite" at bounding box center [331, 350] width 27 height 27
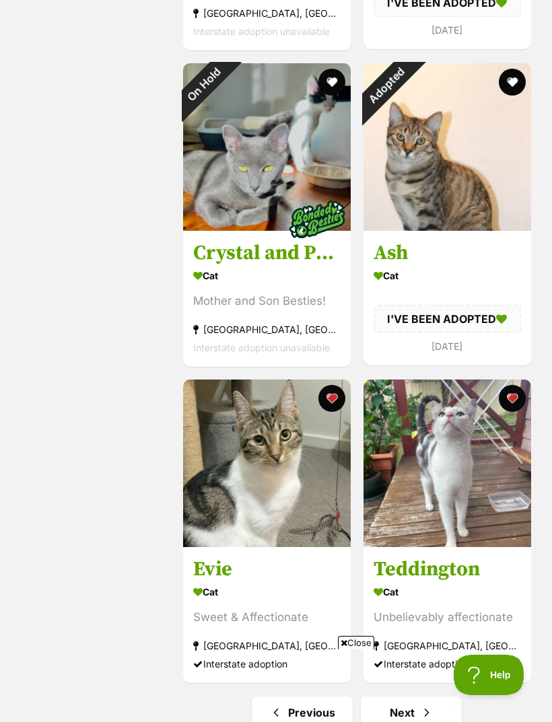
scroll to position [2744, 0]
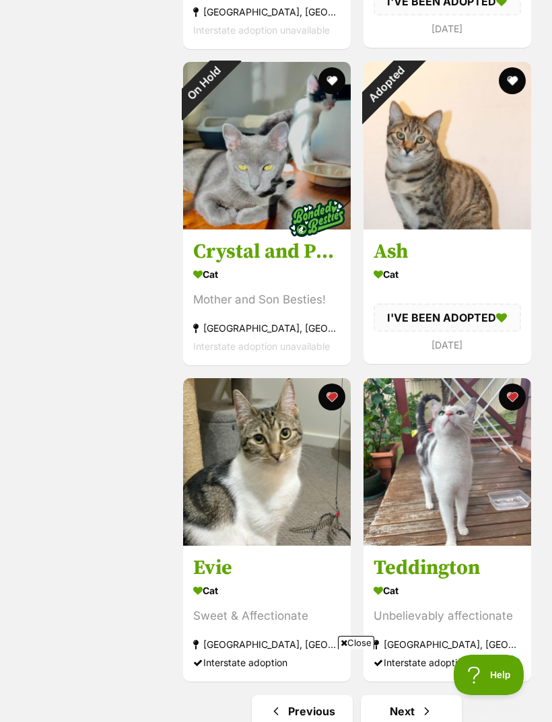
click at [514, 409] on button "favourite" at bounding box center [511, 397] width 27 height 27
click at [339, 404] on button "favourite" at bounding box center [331, 397] width 27 height 27
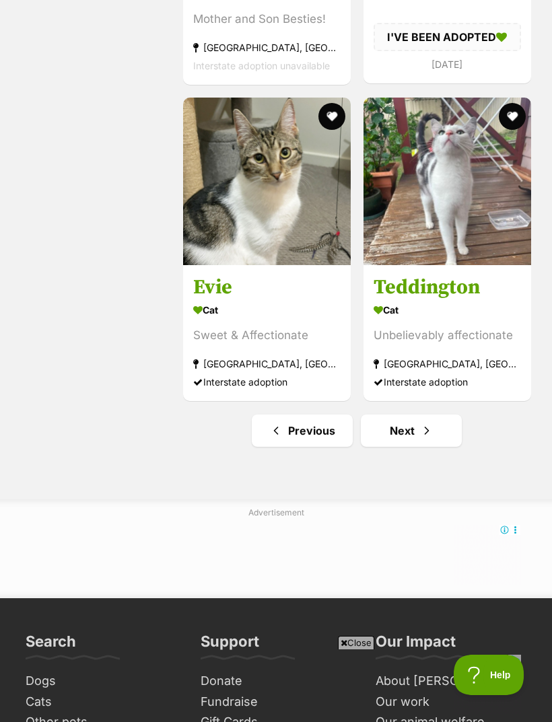
scroll to position [3039, 0]
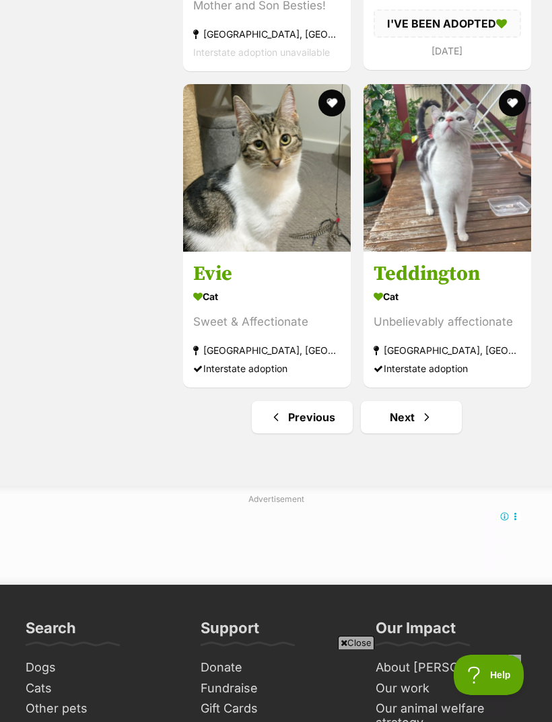
click at [418, 424] on link "Next" at bounding box center [411, 417] width 101 height 32
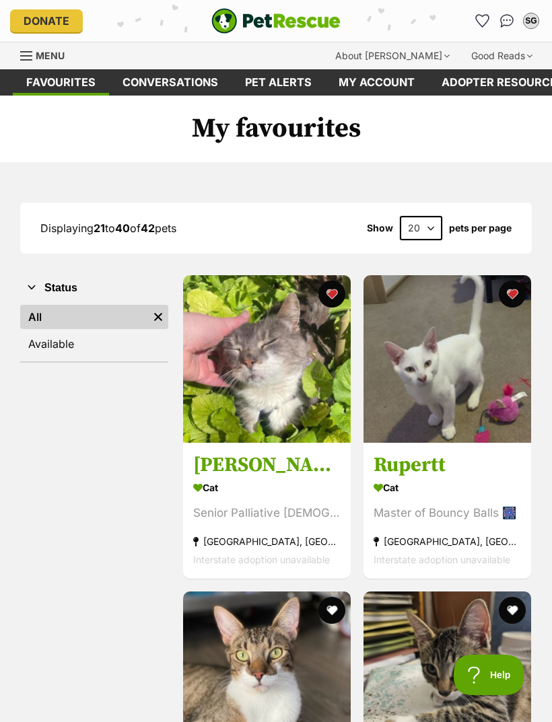
scroll to position [3082, 0]
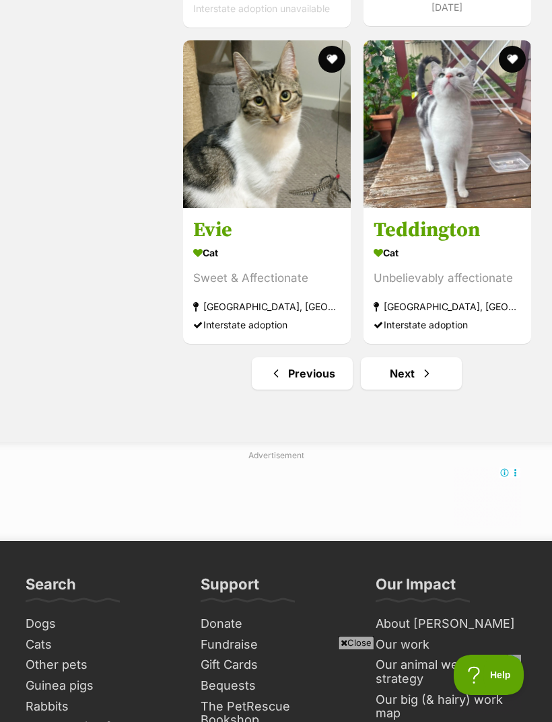
click at [314, 381] on link "Previous" at bounding box center [302, 374] width 101 height 32
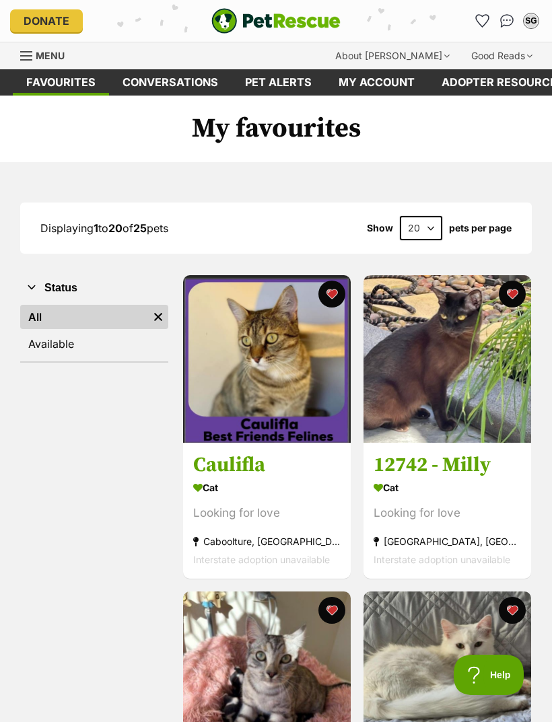
click at [330, 300] on button "favourite" at bounding box center [331, 294] width 27 height 27
click at [515, 296] on button "favourite" at bounding box center [511, 294] width 27 height 27
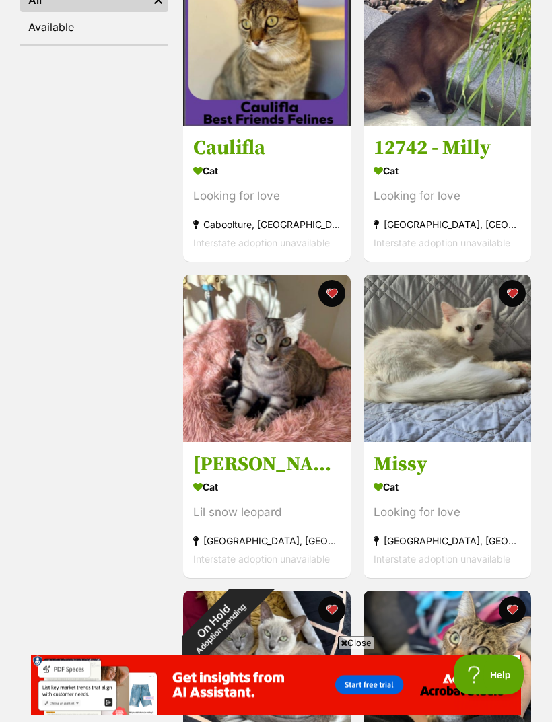
scroll to position [323, 0]
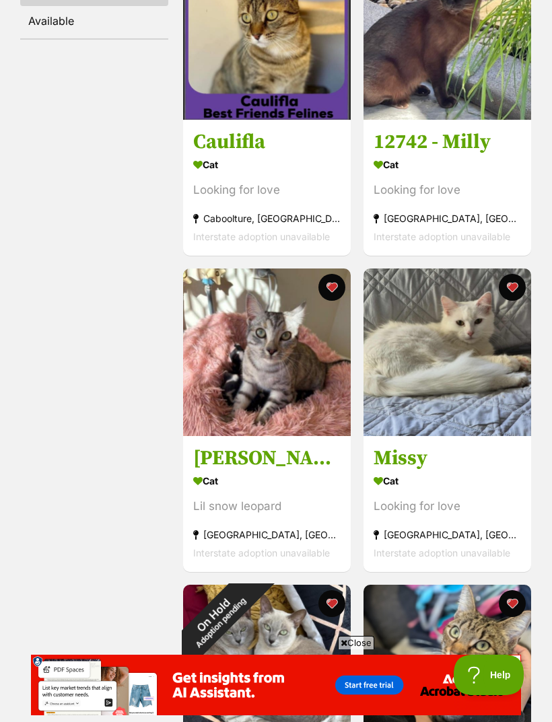
click at [522, 286] on button "favourite" at bounding box center [511, 287] width 27 height 27
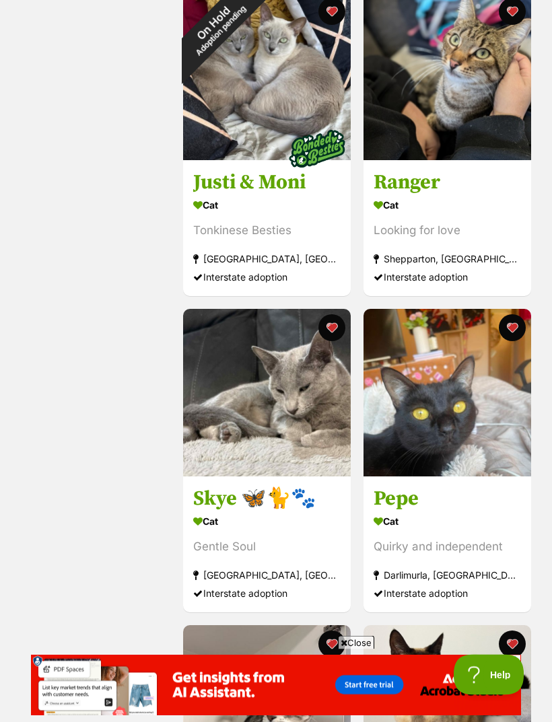
scroll to position [916, 0]
click at [337, 330] on button "favourite" at bounding box center [331, 327] width 27 height 27
click at [511, 334] on button "favourite" at bounding box center [511, 327] width 27 height 27
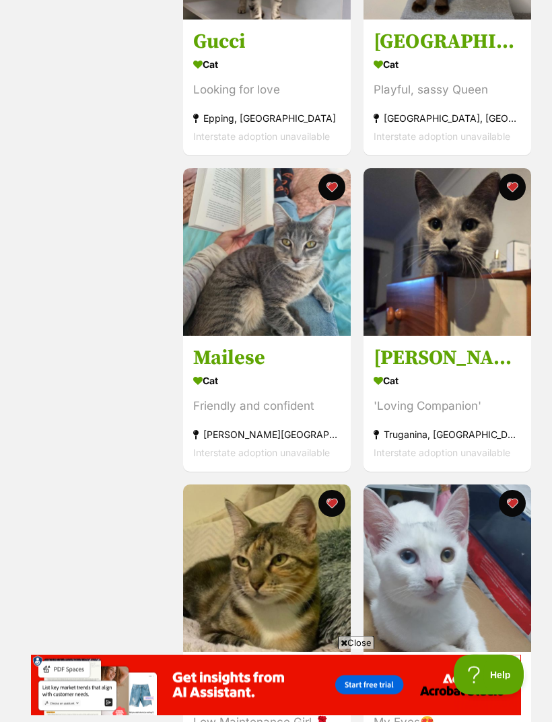
scroll to position [1689, 0]
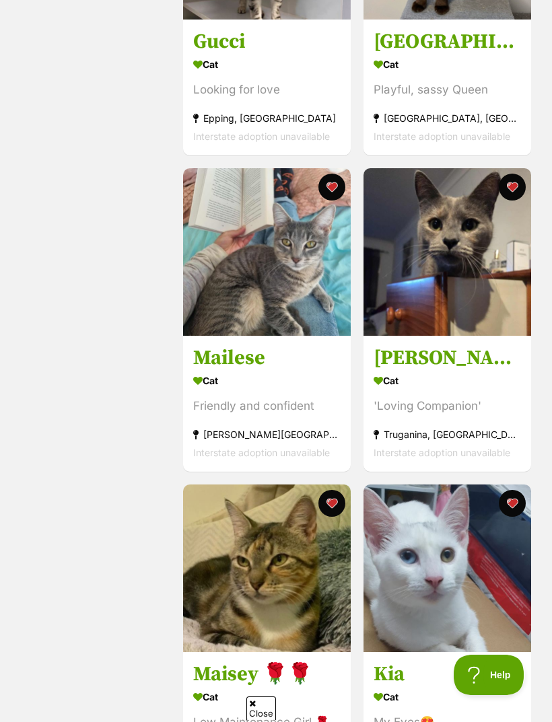
click at [294, 278] on img at bounding box center [267, 252] width 168 height 168
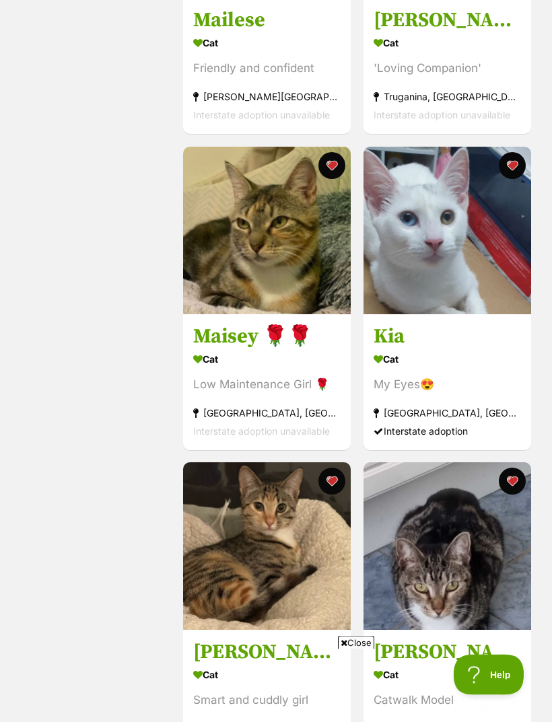
scroll to position [2027, 0]
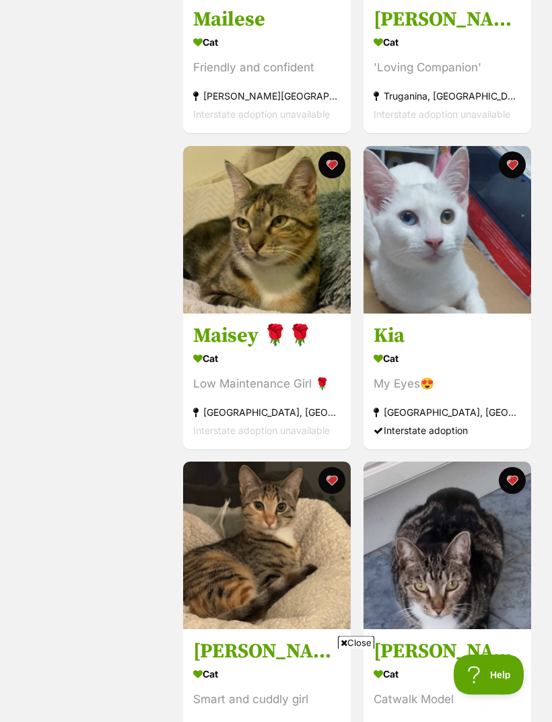
click at [516, 165] on button "favourite" at bounding box center [511, 165] width 27 height 27
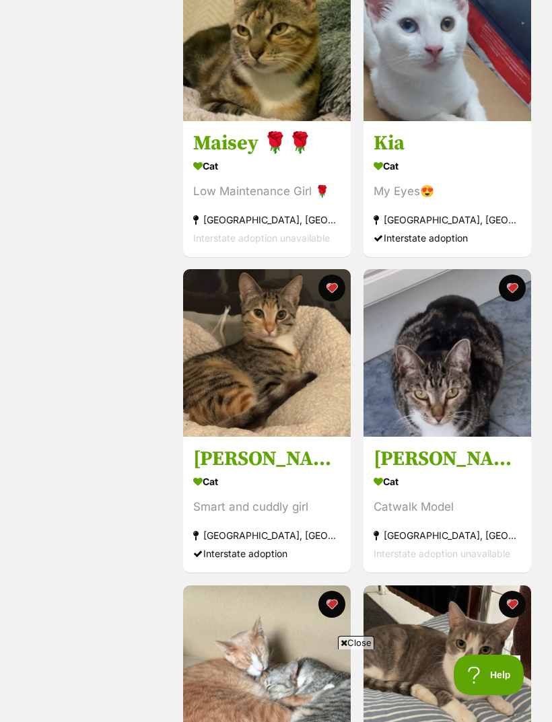
scroll to position [2221, 0]
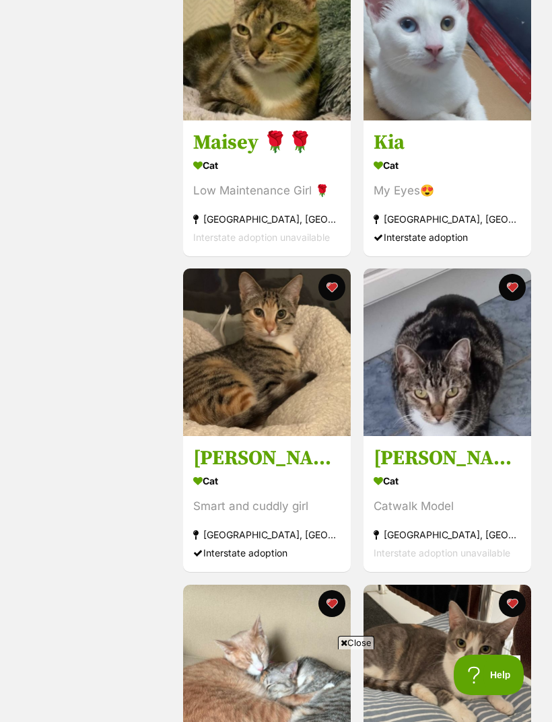
click at [514, 297] on button "favourite" at bounding box center [511, 287] width 27 height 27
click at [336, 296] on button "favourite" at bounding box center [331, 287] width 27 height 27
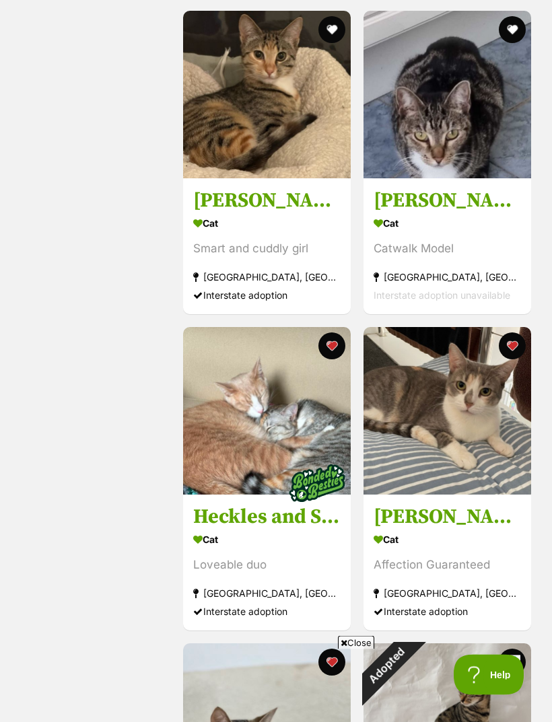
scroll to position [2485, 0]
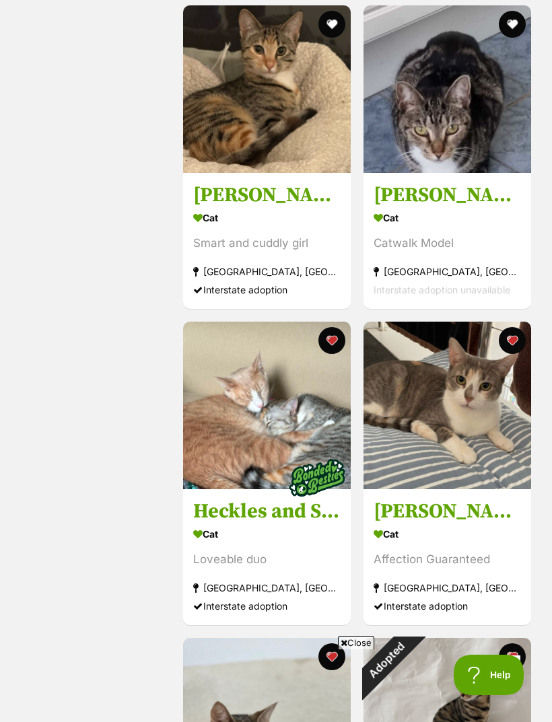
click at [513, 351] on button "favourite" at bounding box center [511, 340] width 27 height 27
click at [335, 354] on button "favourite" at bounding box center [331, 340] width 27 height 27
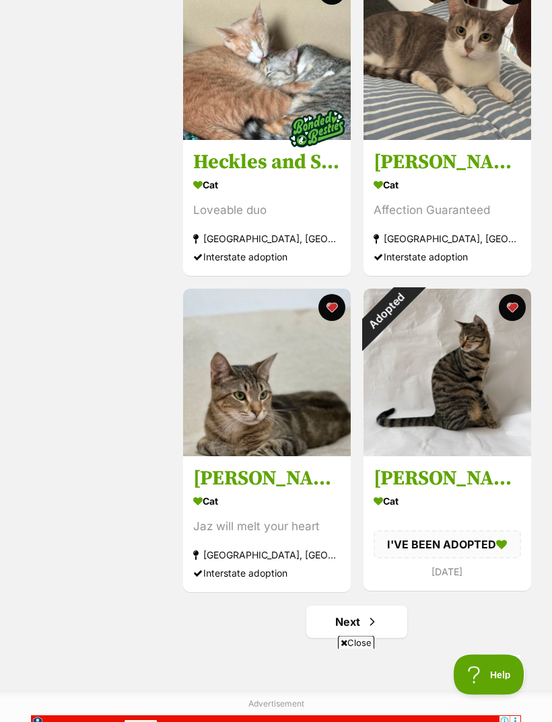
scroll to position [2834, 0]
click at [335, 320] on button "favourite" at bounding box center [331, 307] width 27 height 27
click at [513, 316] on button "favourite" at bounding box center [511, 307] width 27 height 27
click at [368, 630] on span "Next page" at bounding box center [372, 622] width 13 height 16
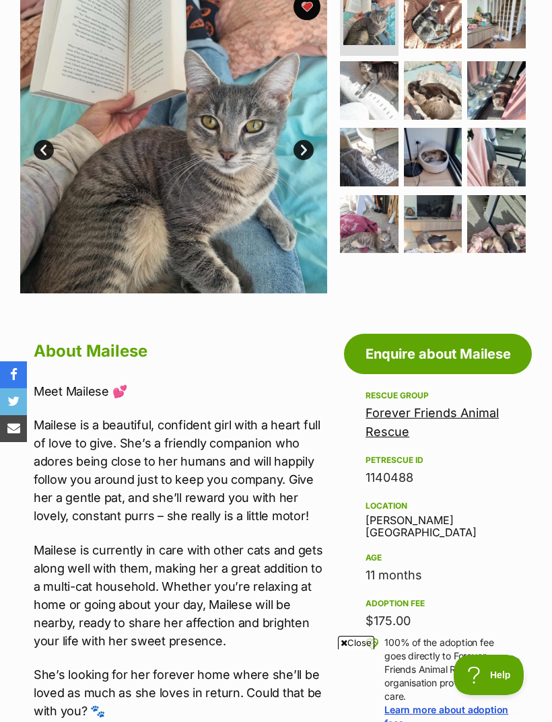
scroll to position [300, 0]
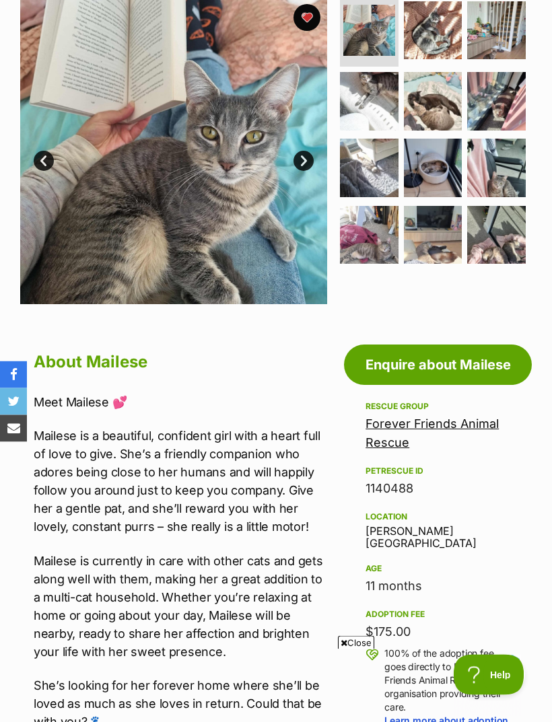
click at [496, 529] on div "Rescue group Forever Friends Animal Rescue PetRescue ID 1140488 Location [GEOGR…" at bounding box center [438, 662] width 145 height 526
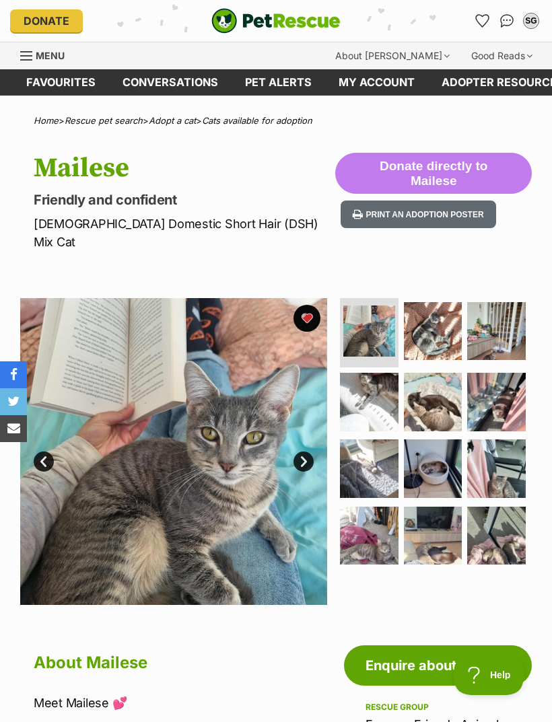
scroll to position [0, 0]
click at [436, 388] on img at bounding box center [433, 402] width 59 height 59
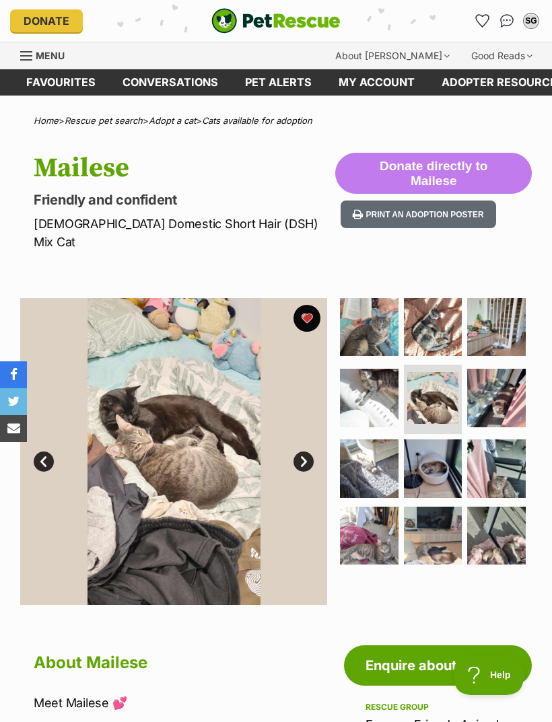
click at [496, 378] on img at bounding box center [496, 398] width 59 height 59
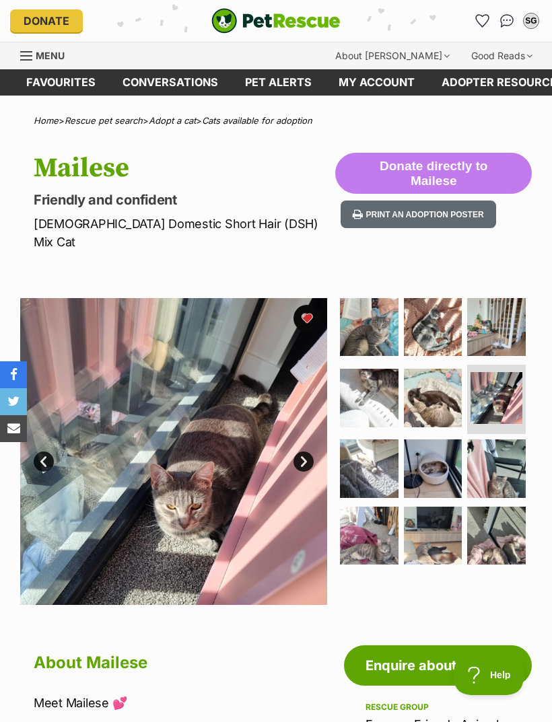
click at [372, 455] on img at bounding box center [369, 469] width 59 height 59
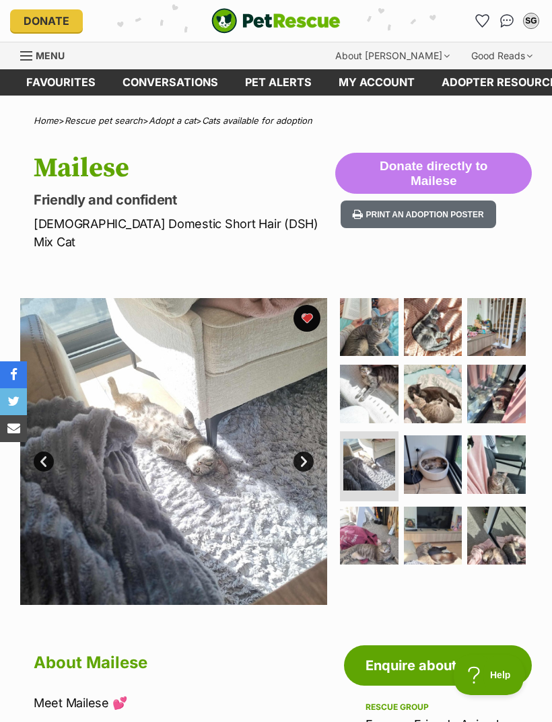
click at [434, 440] on img at bounding box center [433, 465] width 59 height 59
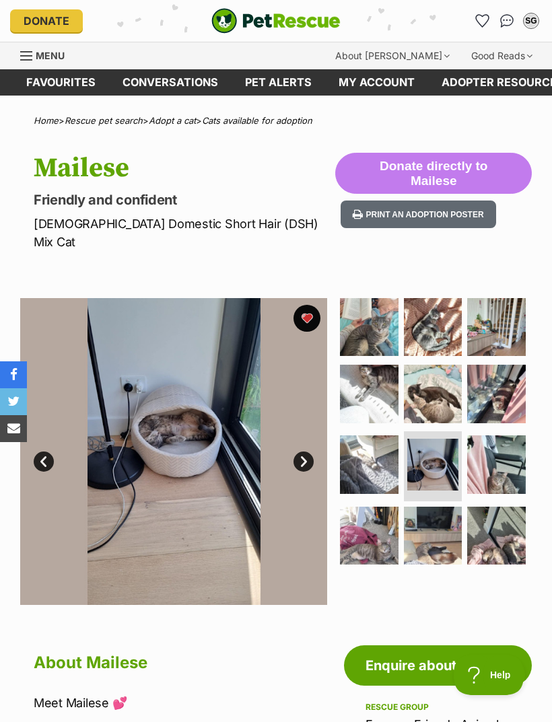
click at [494, 438] on img at bounding box center [496, 465] width 59 height 59
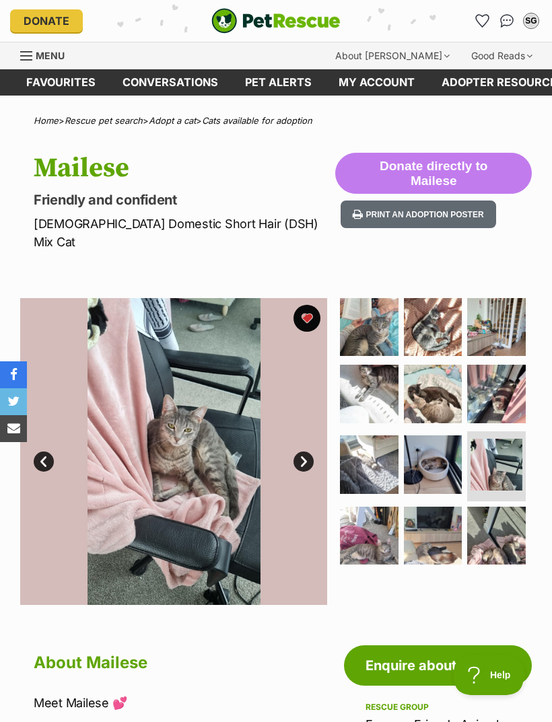
click at [374, 512] on img at bounding box center [369, 536] width 59 height 59
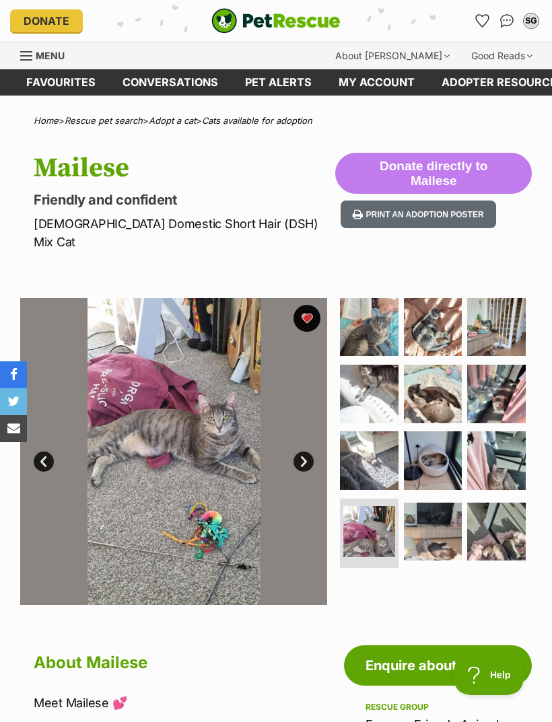
click at [428, 512] on img at bounding box center [433, 532] width 59 height 59
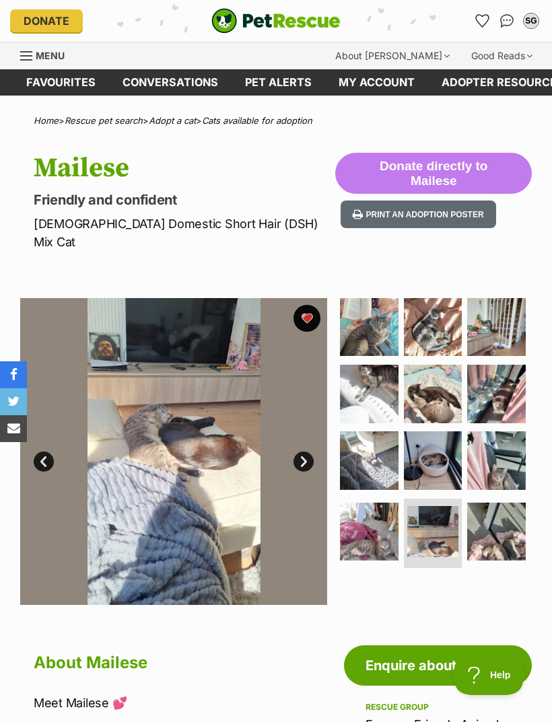
click at [479, 507] on img at bounding box center [496, 532] width 59 height 59
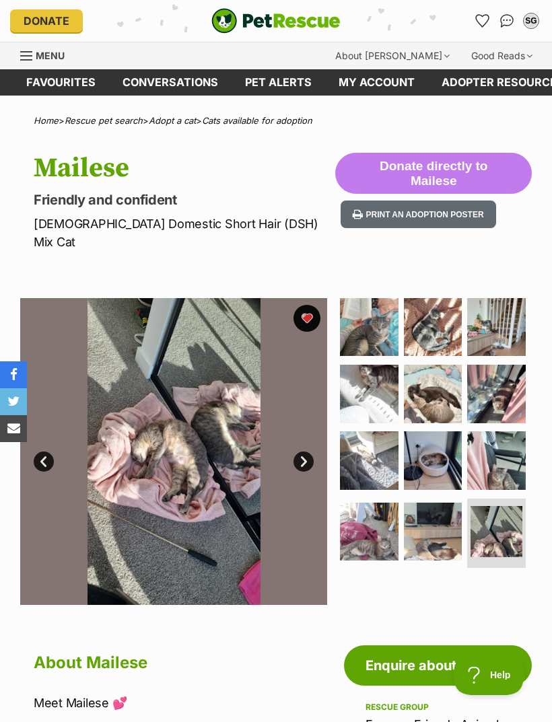
click at [376, 314] on img at bounding box center [369, 327] width 59 height 59
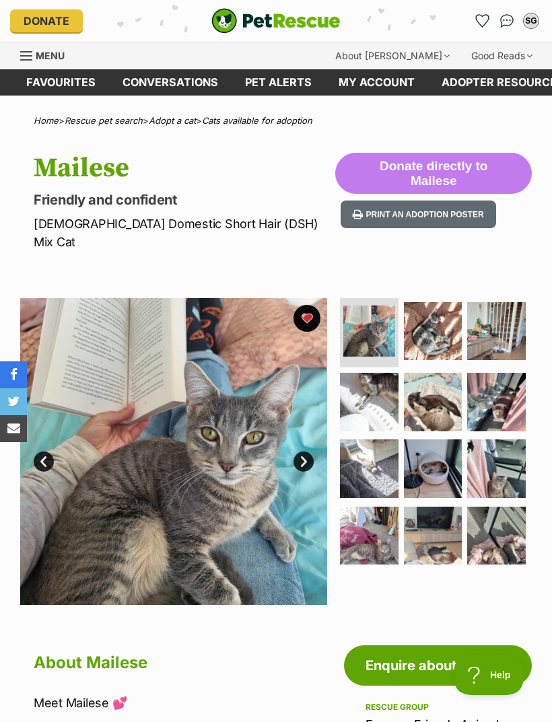
click at [426, 311] on img at bounding box center [433, 331] width 59 height 59
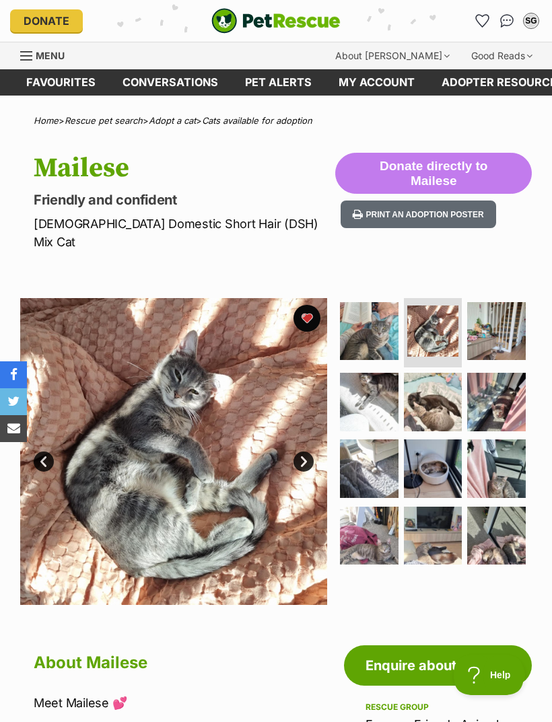
click at [488, 309] on img at bounding box center [496, 331] width 59 height 59
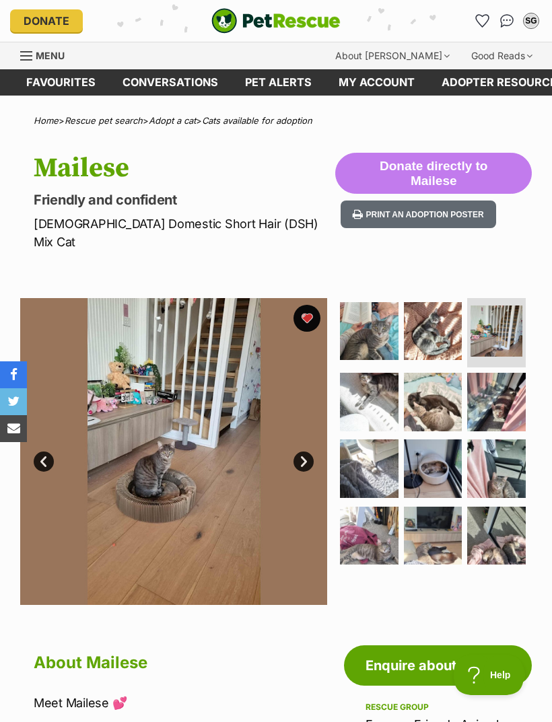
click at [306, 305] on button "favourite" at bounding box center [307, 318] width 27 height 27
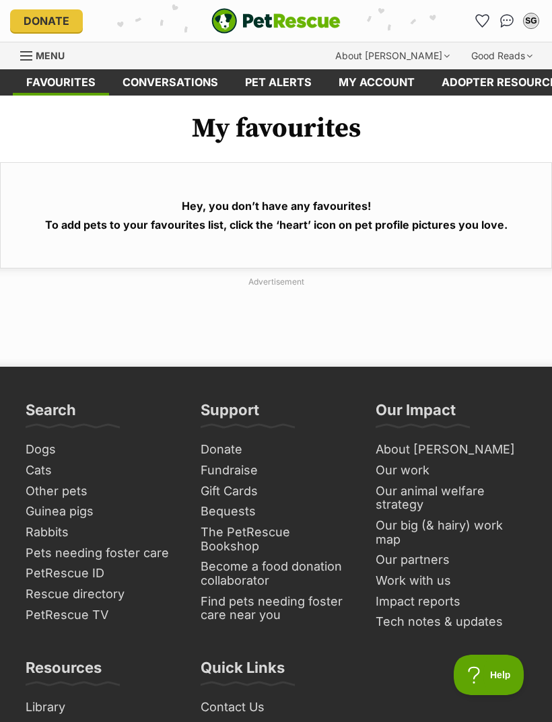
click at [74, 90] on link "Favourites" at bounding box center [61, 82] width 96 height 26
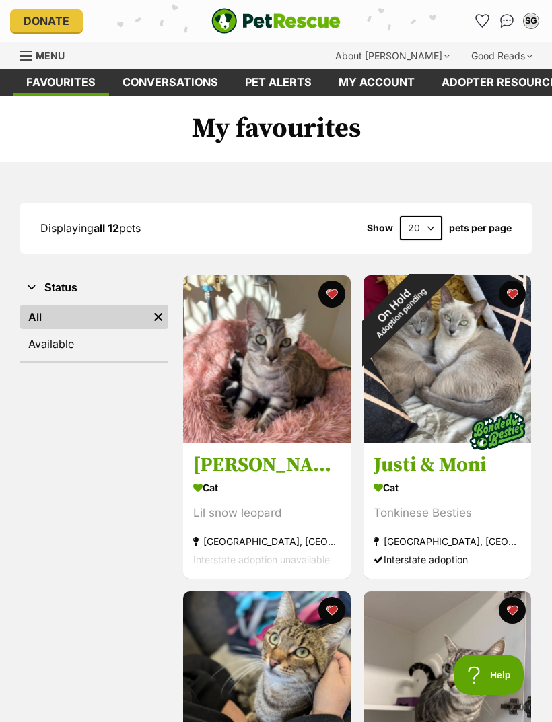
click at [59, 86] on link "Favourites" at bounding box center [61, 82] width 96 height 26
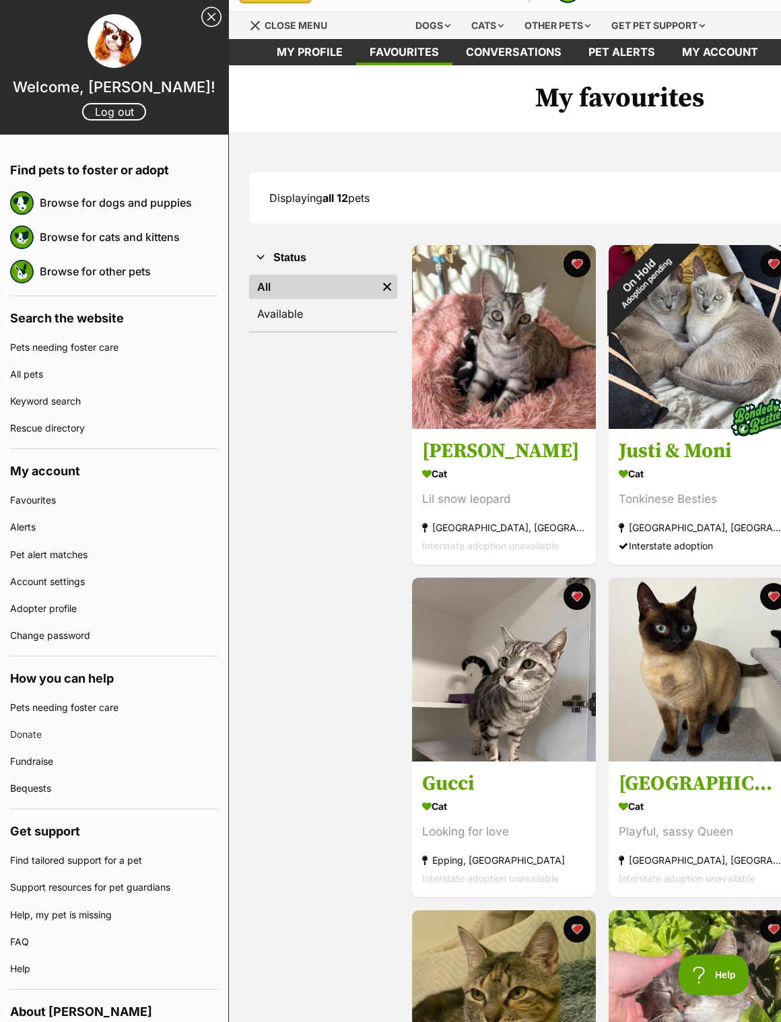
click at [160, 231] on link "Browse for cats and kittens" at bounding box center [129, 237] width 178 height 28
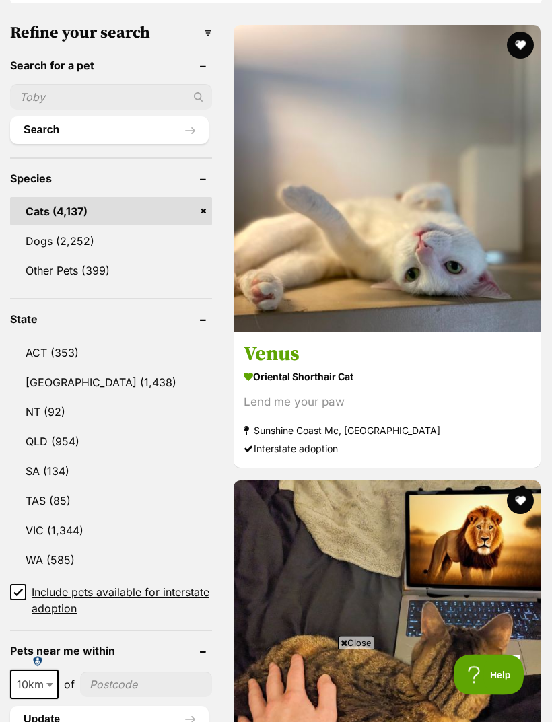
scroll to position [549, 0]
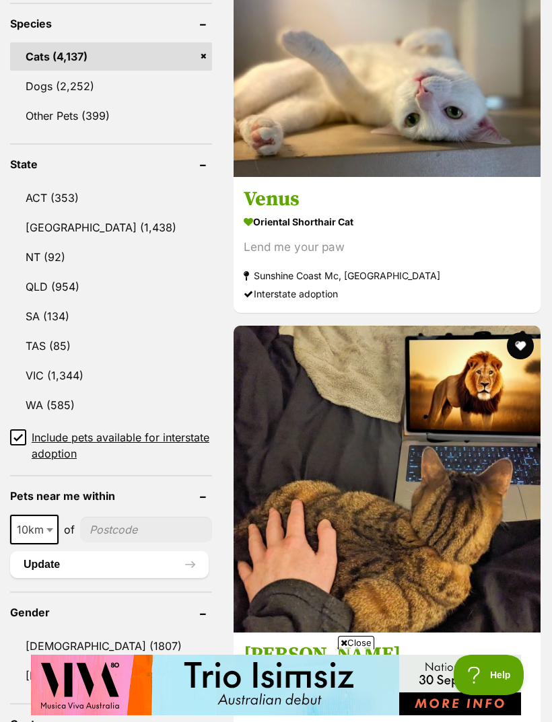
scroll to position [702, 0]
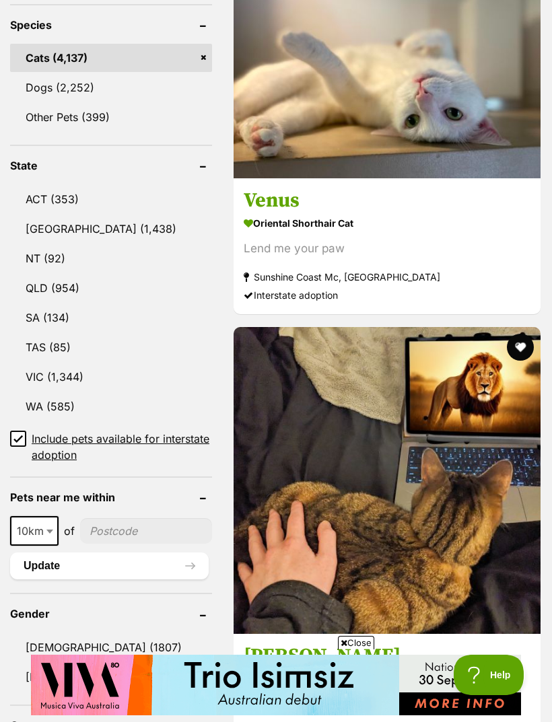
click at [12, 431] on input "Include pets available for interstate adoption" at bounding box center [18, 439] width 16 height 16
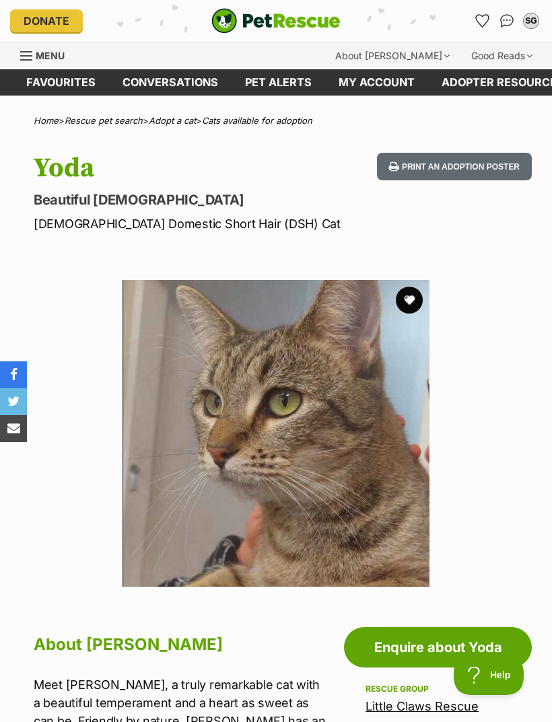
click at [411, 300] on button "favourite" at bounding box center [409, 300] width 27 height 27
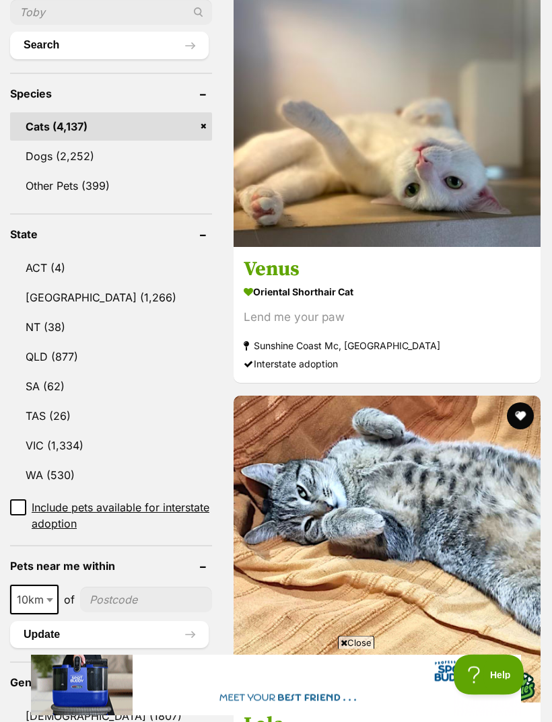
scroll to position [569, 0]
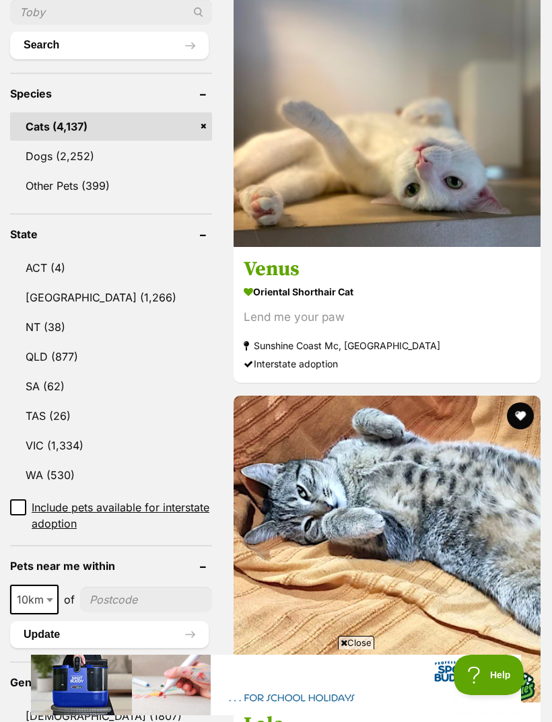
click at [39, 432] on link "VIC (1,334)" at bounding box center [111, 446] width 202 height 28
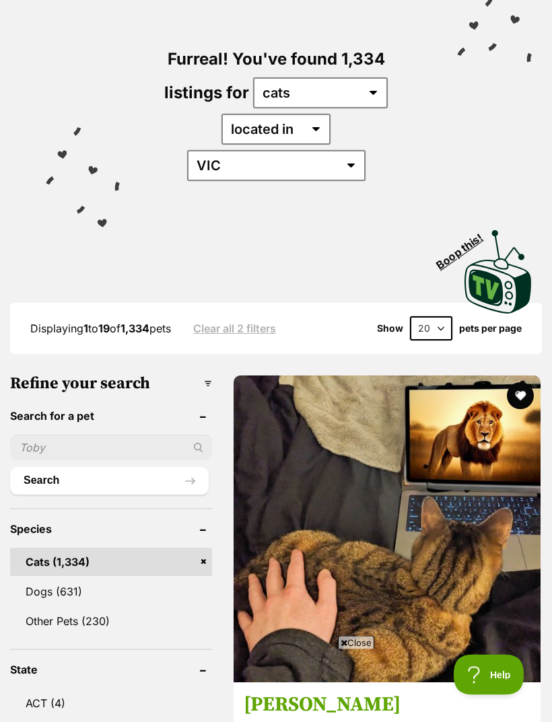
scroll to position [134, 0]
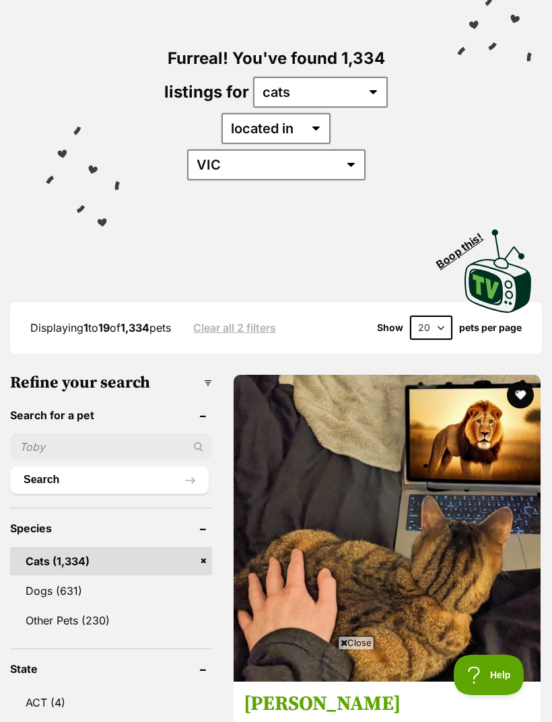
click at [318, 465] on img at bounding box center [387, 528] width 307 height 307
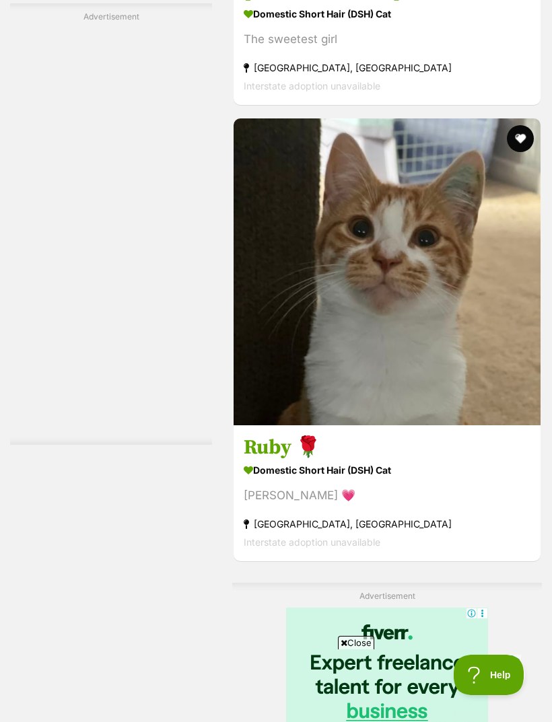
scroll to position [2709, 0]
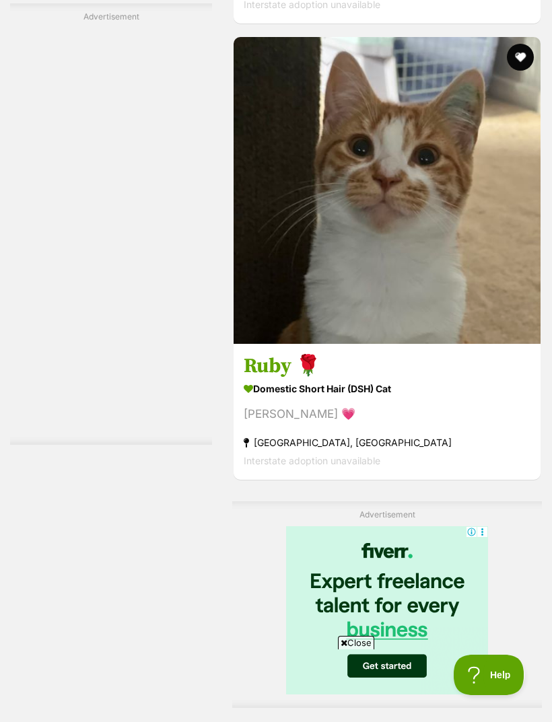
scroll to position [0, 0]
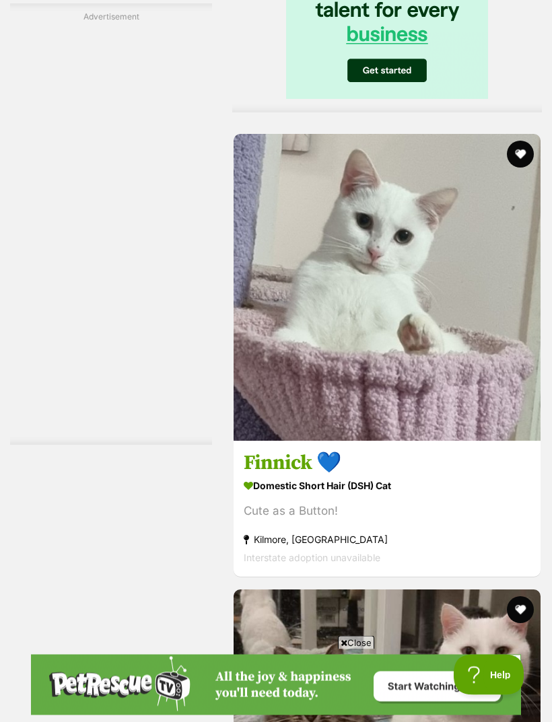
scroll to position [3348, 0]
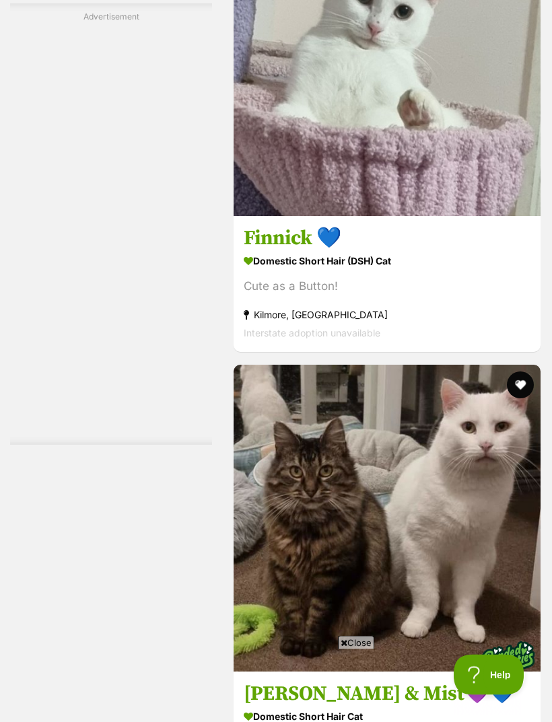
scroll to position [3573, 0]
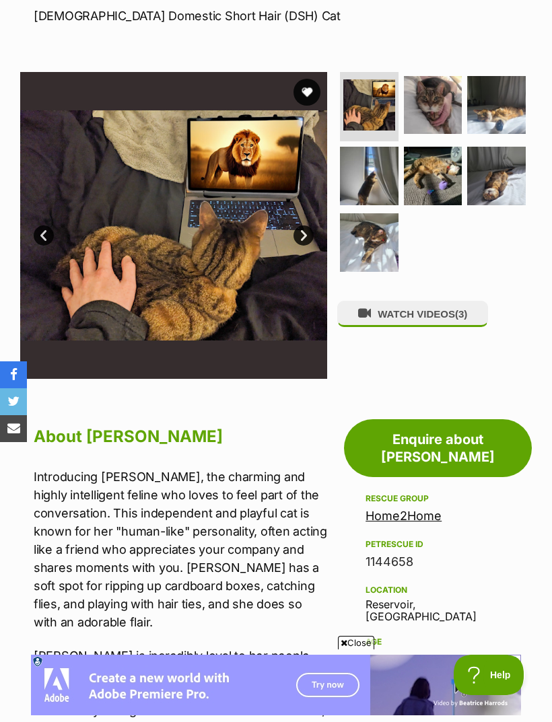
scroll to position [207, 0]
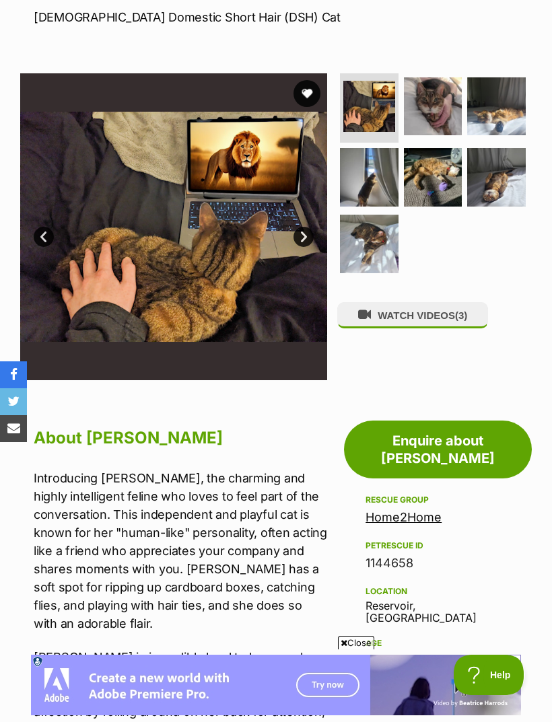
click at [440, 172] on img at bounding box center [433, 177] width 59 height 59
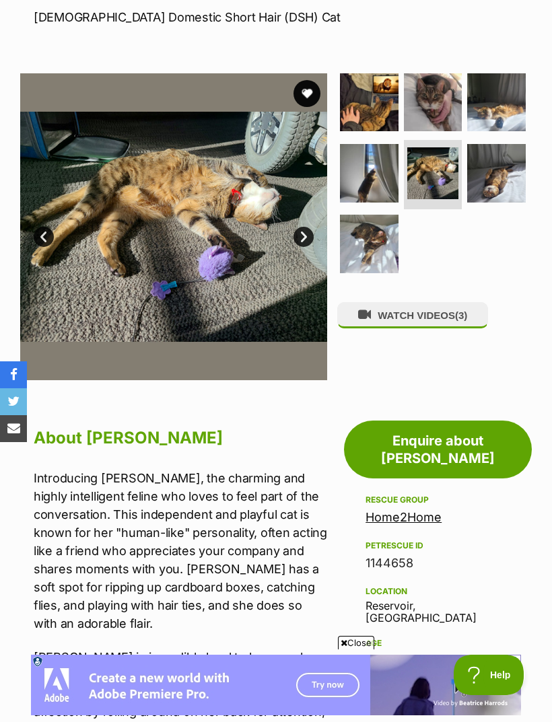
click at [382, 232] on img at bounding box center [369, 244] width 59 height 59
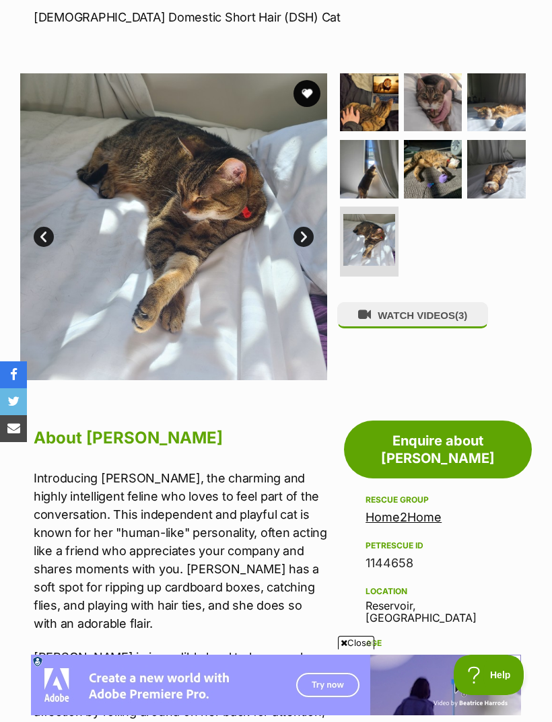
click at [509, 175] on img at bounding box center [496, 169] width 59 height 59
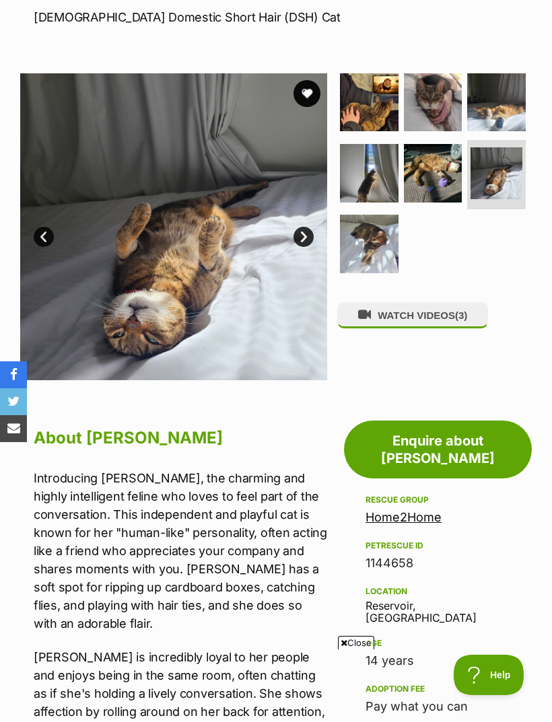
scroll to position [0, 0]
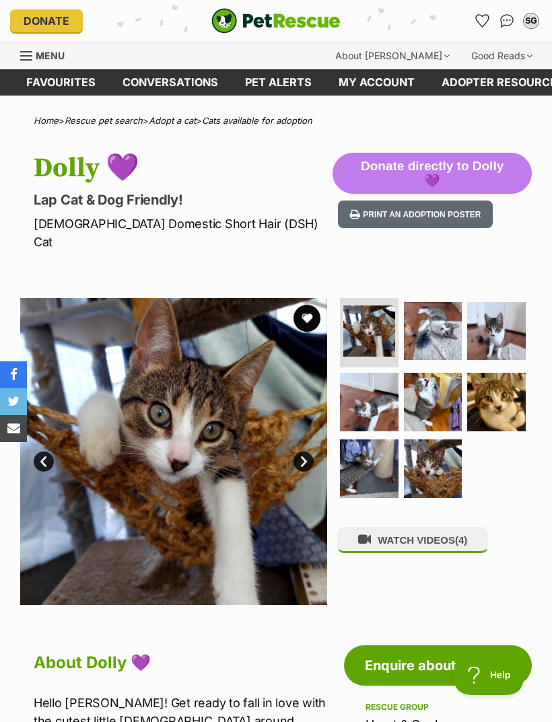
click at [371, 382] on img at bounding box center [369, 402] width 59 height 59
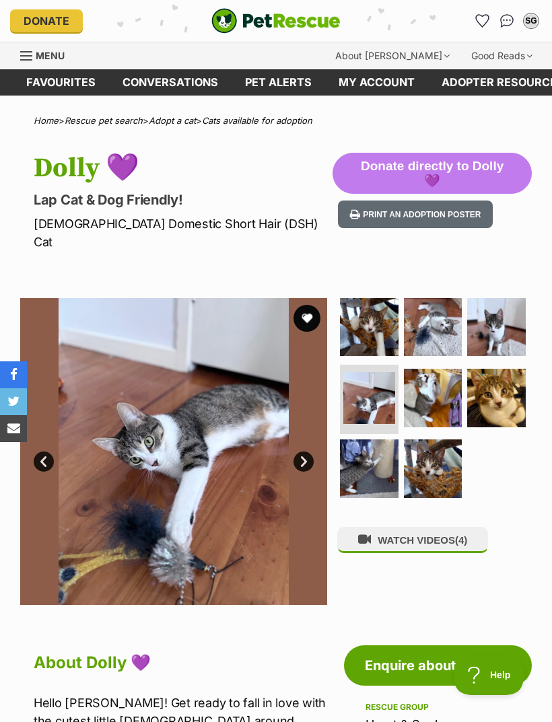
click at [427, 374] on img at bounding box center [433, 398] width 59 height 59
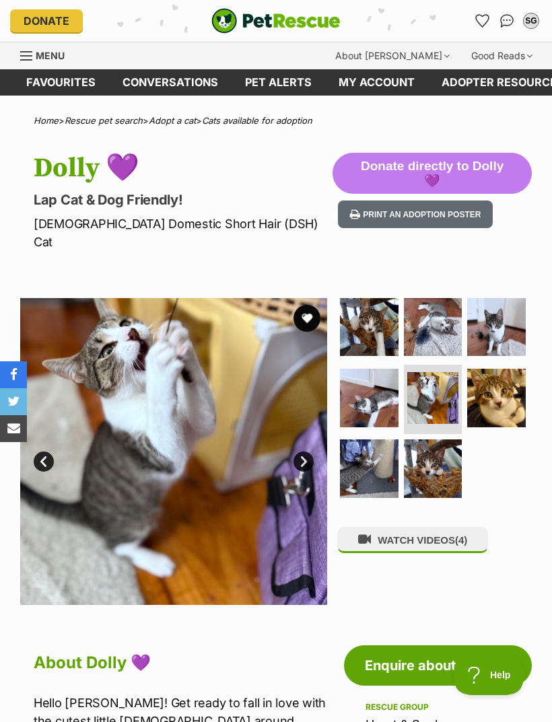
click at [508, 306] on img at bounding box center [496, 327] width 59 height 59
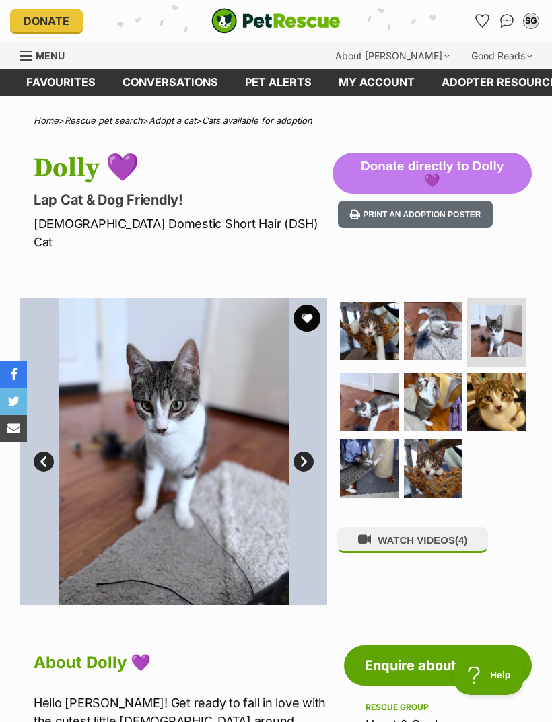
click at [504, 380] on img at bounding box center [496, 402] width 59 height 59
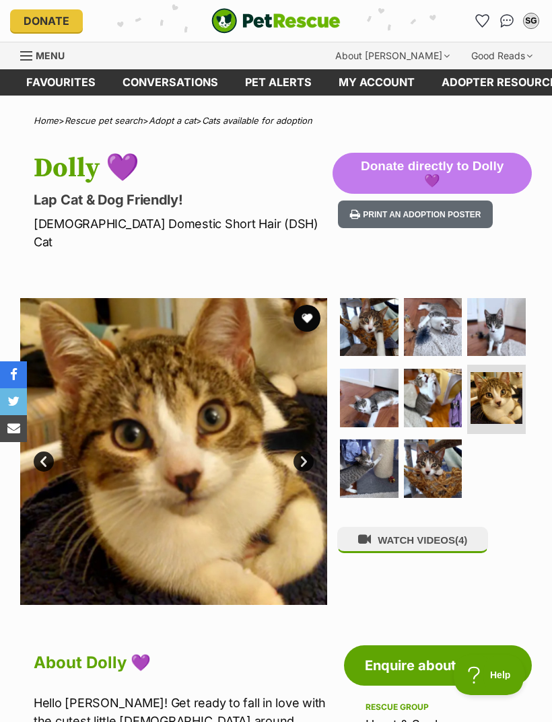
click at [373, 456] on img at bounding box center [369, 469] width 59 height 59
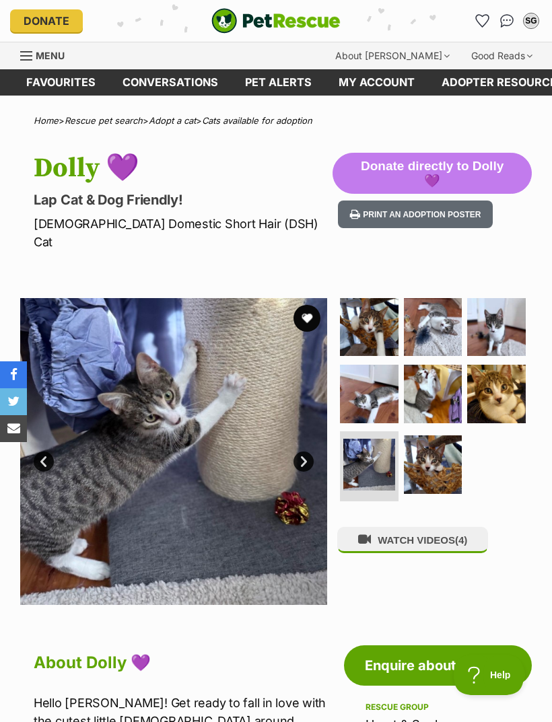
click at [439, 443] on img at bounding box center [433, 465] width 59 height 59
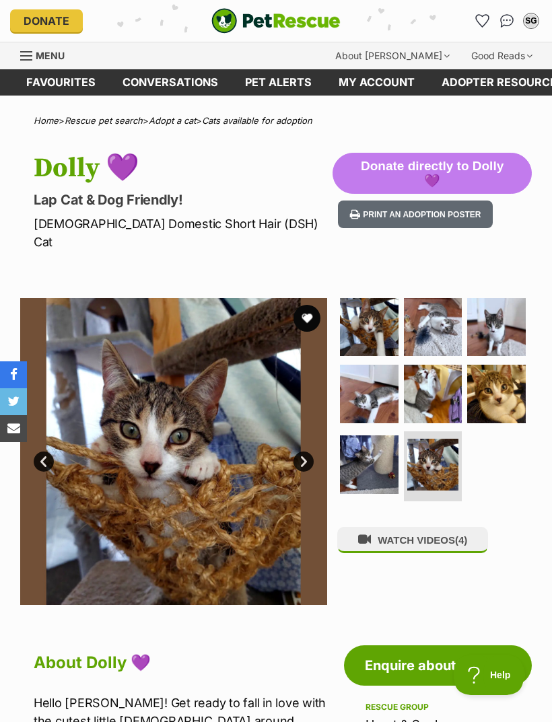
click at [377, 311] on img at bounding box center [369, 327] width 59 height 59
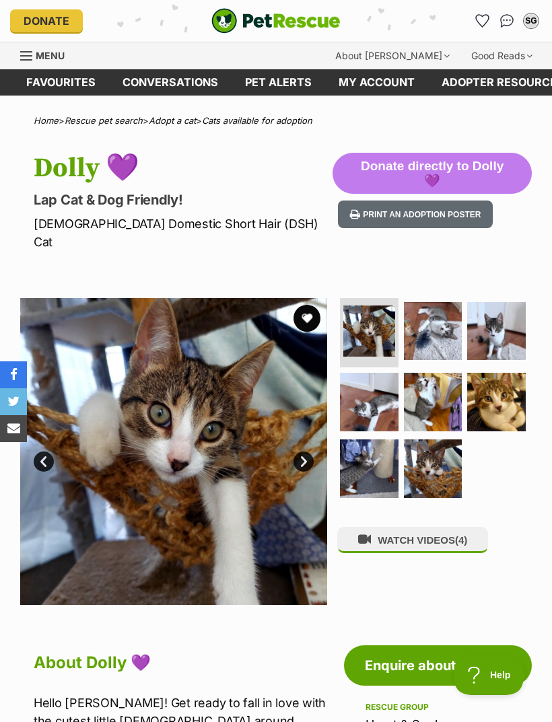
click at [423, 527] on button "WATCH VIDEOS (4)" at bounding box center [412, 540] width 151 height 26
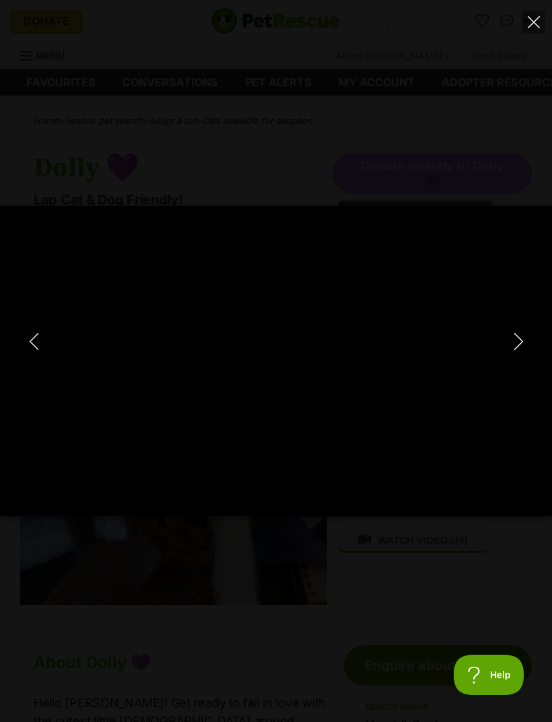
type input "100"
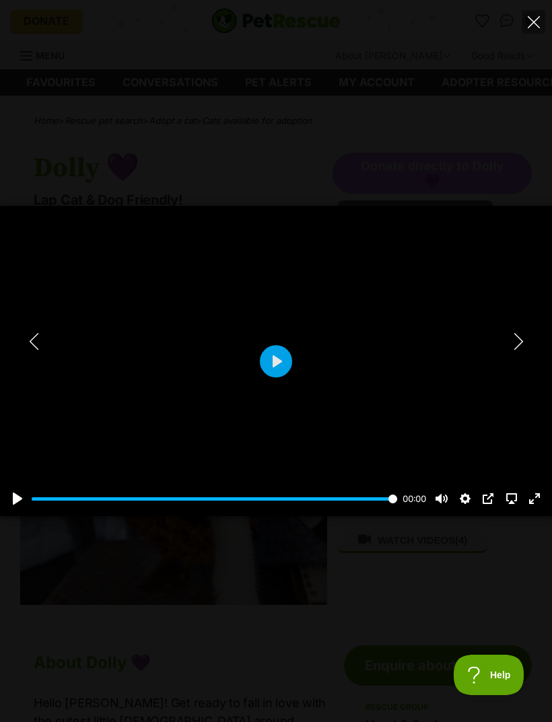
click at [512, 339] on icon "Next" at bounding box center [518, 341] width 17 height 17
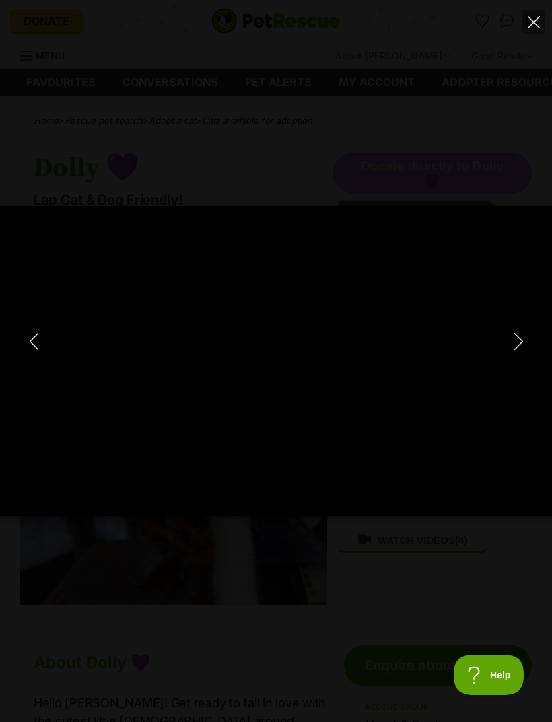
click at [516, 343] on icon "Next" at bounding box center [518, 341] width 17 height 17
type input "36.86"
click at [518, 347] on icon "Next" at bounding box center [518, 341] width 9 height 17
type input "15.89"
click at [533, 26] on icon "Close" at bounding box center [534, 22] width 12 height 12
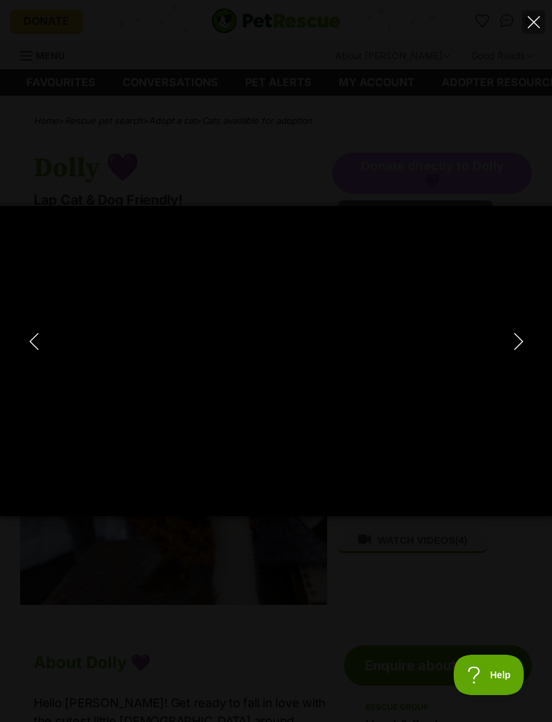
type input "62.88"
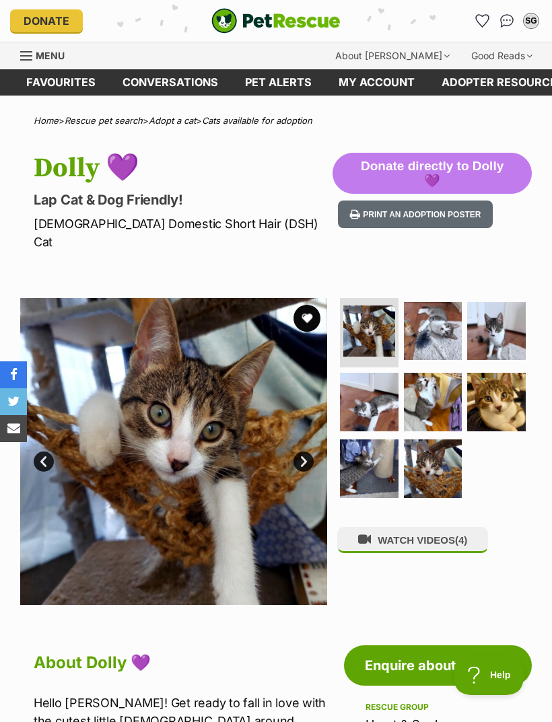
click at [311, 305] on button "favourite" at bounding box center [307, 318] width 27 height 27
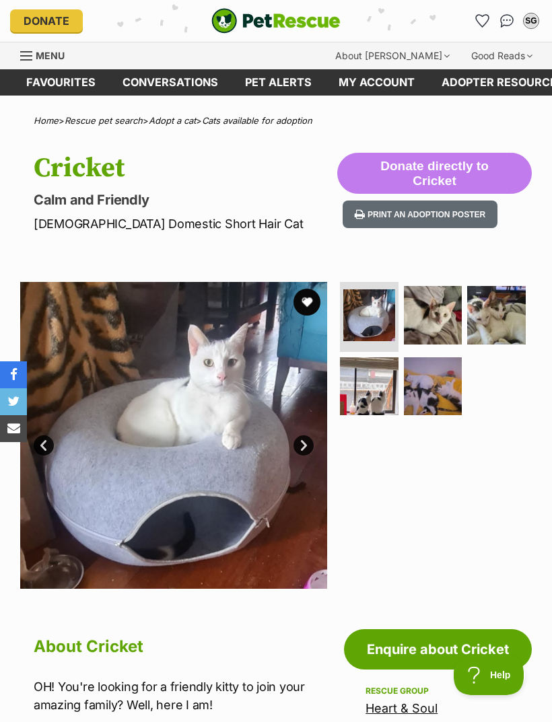
click at [309, 304] on button "favourite" at bounding box center [307, 302] width 27 height 27
click at [438, 324] on img at bounding box center [433, 315] width 59 height 59
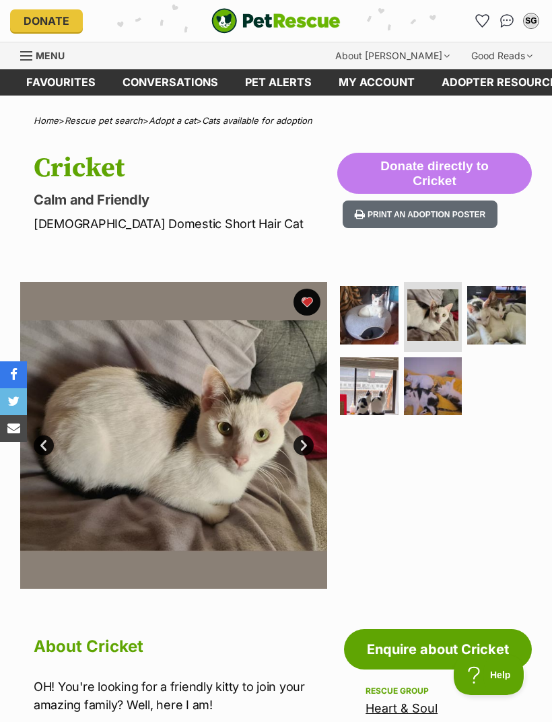
click at [502, 314] on img at bounding box center [496, 315] width 59 height 59
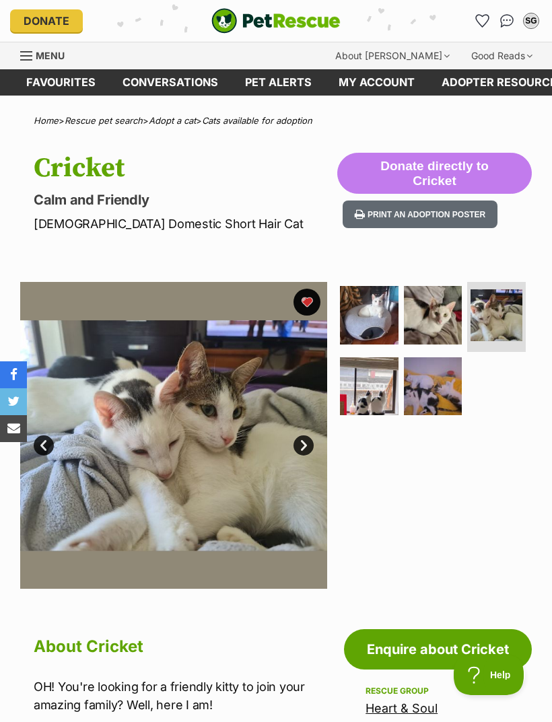
click at [382, 379] on img at bounding box center [369, 387] width 59 height 59
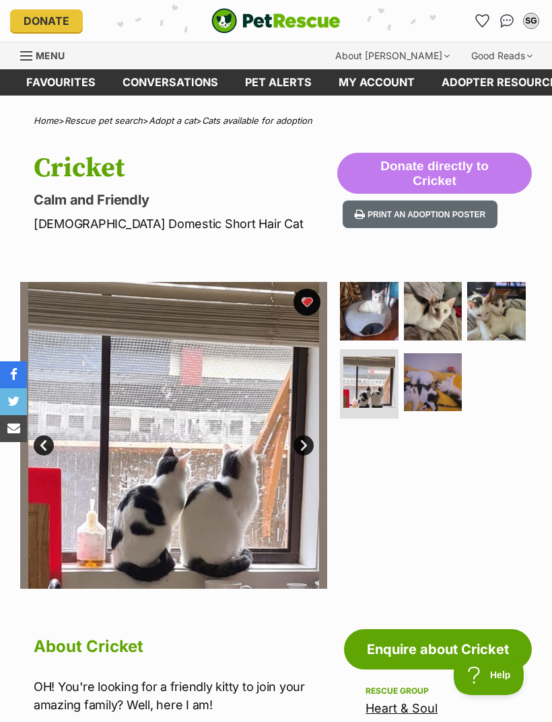
click at [437, 378] on img at bounding box center [433, 382] width 59 height 59
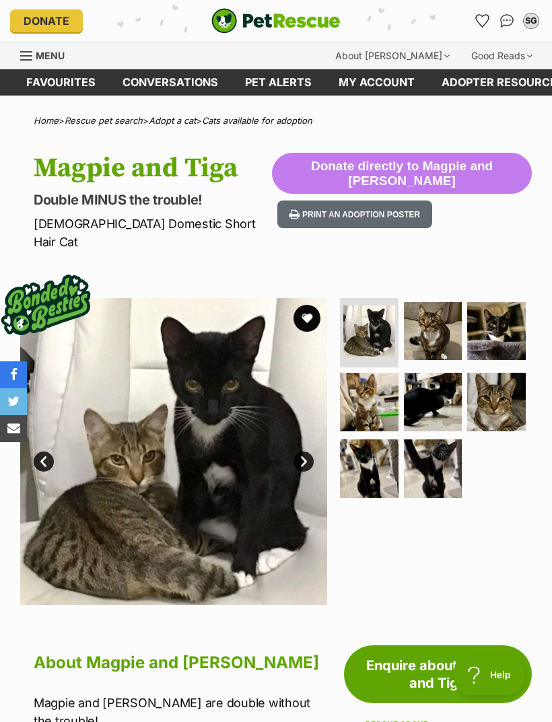
click at [434, 309] on img at bounding box center [433, 331] width 59 height 59
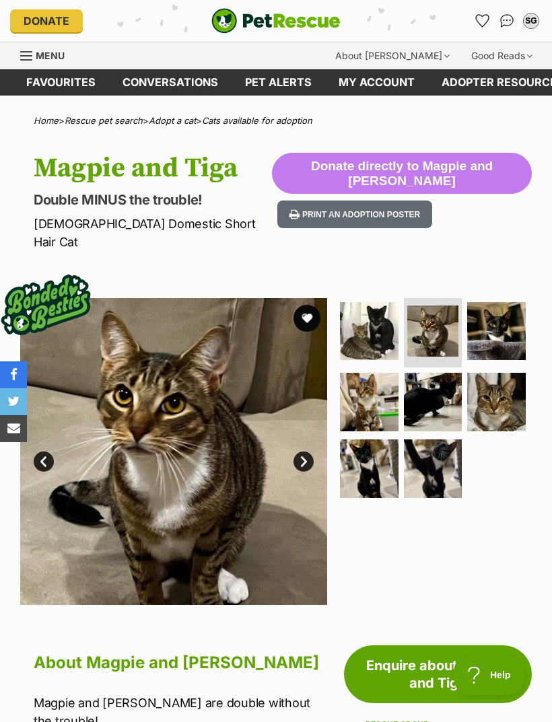
click at [502, 310] on img at bounding box center [496, 331] width 59 height 59
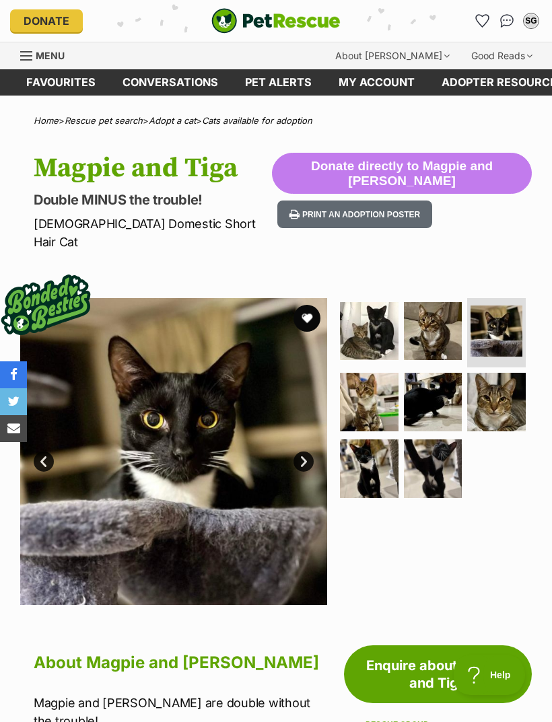
click at [370, 379] on img at bounding box center [369, 402] width 59 height 59
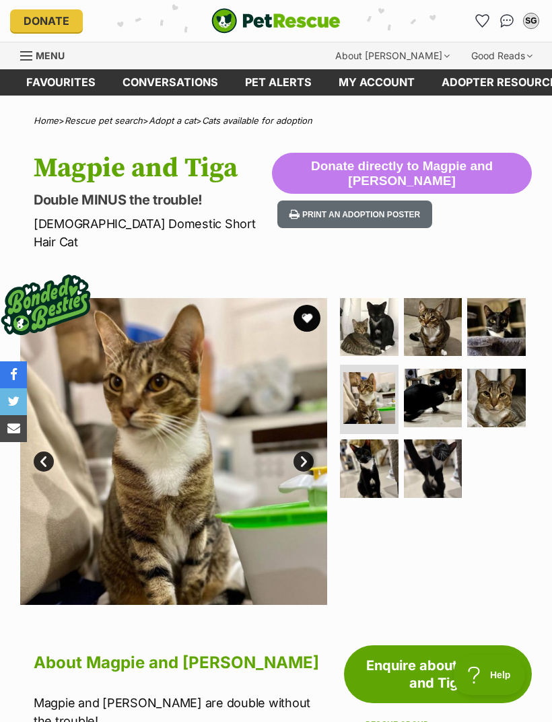
click at [436, 374] on img at bounding box center [433, 398] width 59 height 59
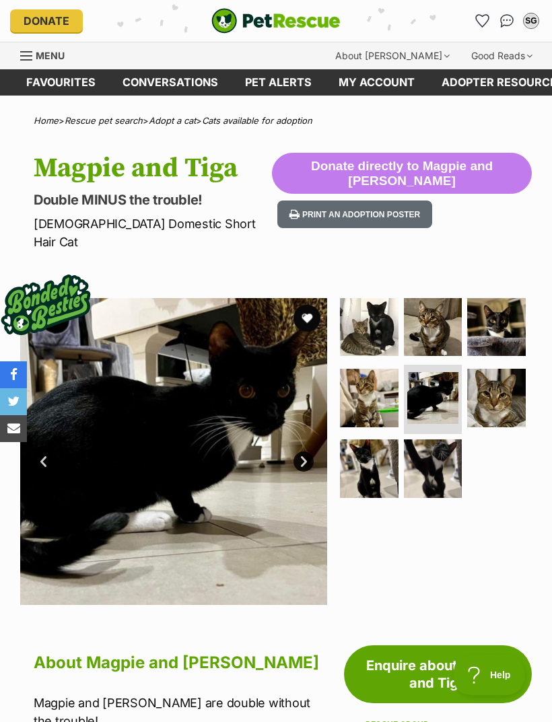
click at [496, 380] on img at bounding box center [496, 398] width 59 height 59
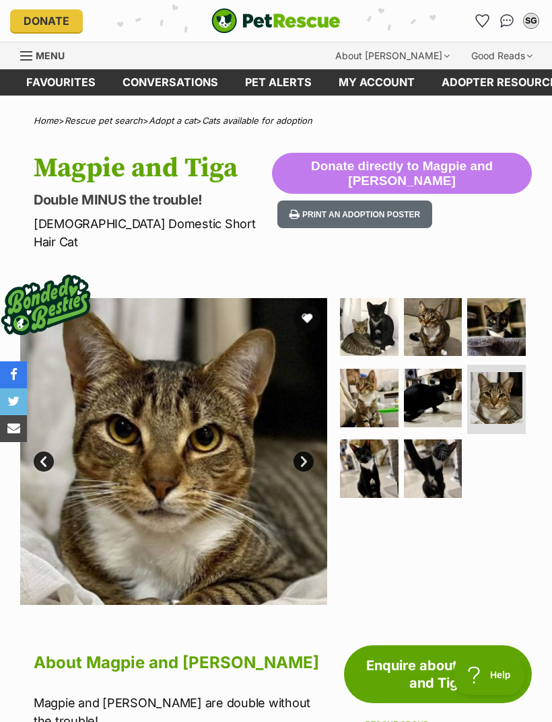
click at [372, 442] on img at bounding box center [369, 469] width 59 height 59
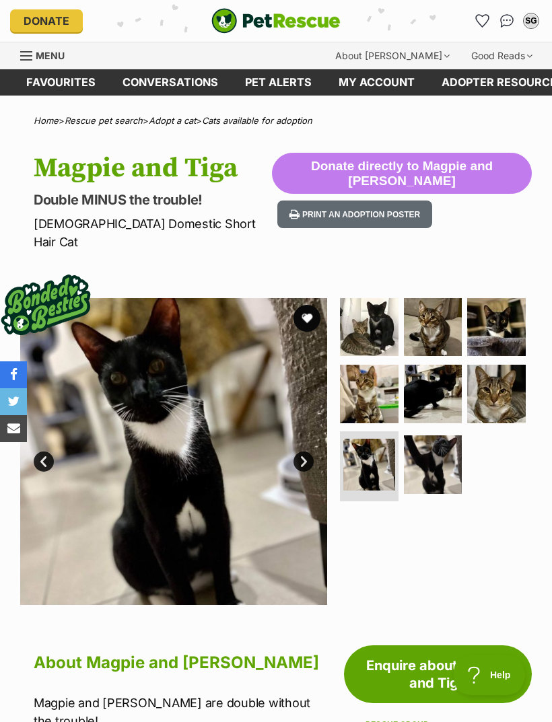
click at [429, 443] on img at bounding box center [433, 465] width 59 height 59
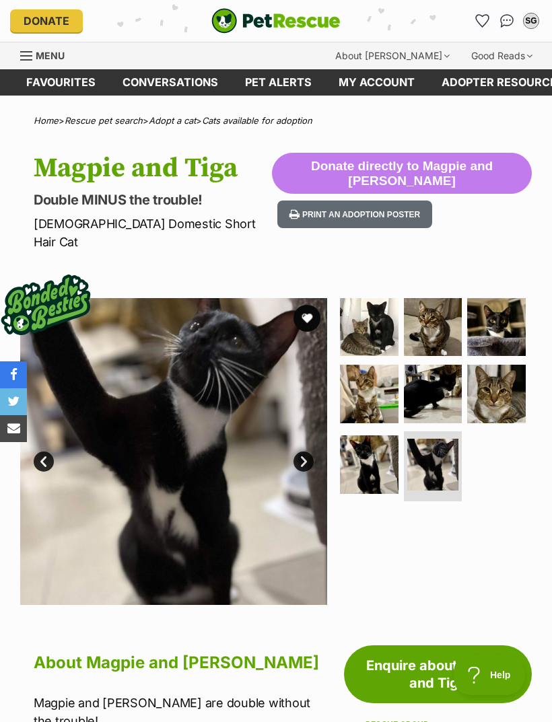
click at [310, 305] on button "favourite" at bounding box center [307, 318] width 27 height 27
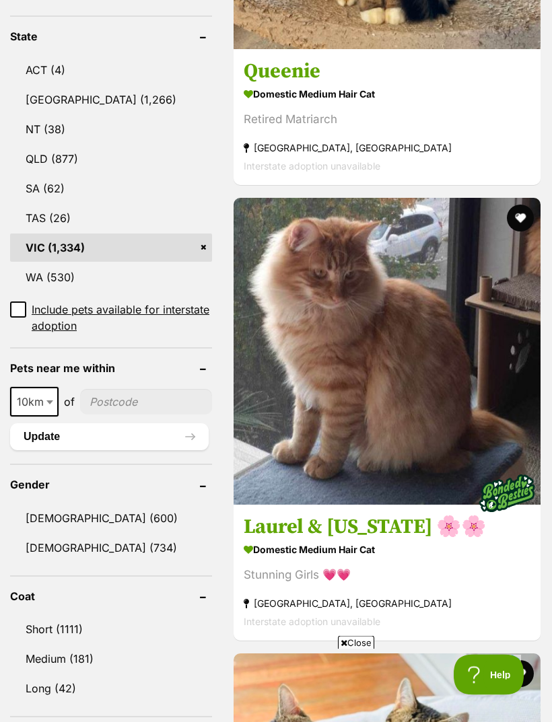
scroll to position [767, 0]
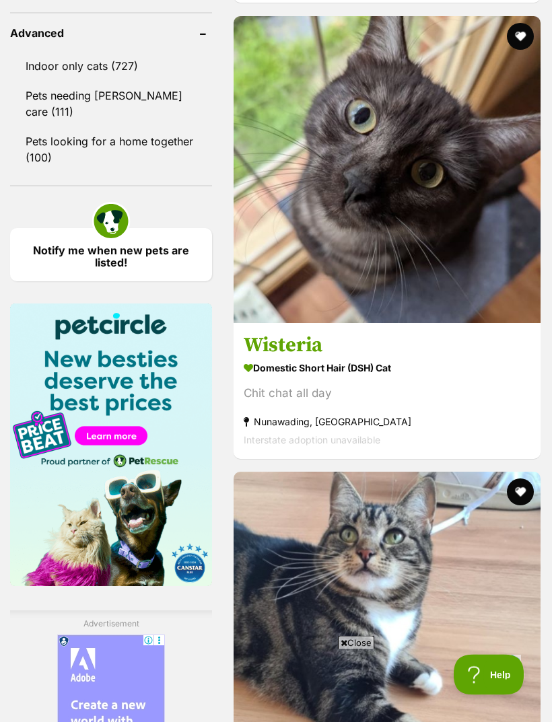
scroll to position [1861, 0]
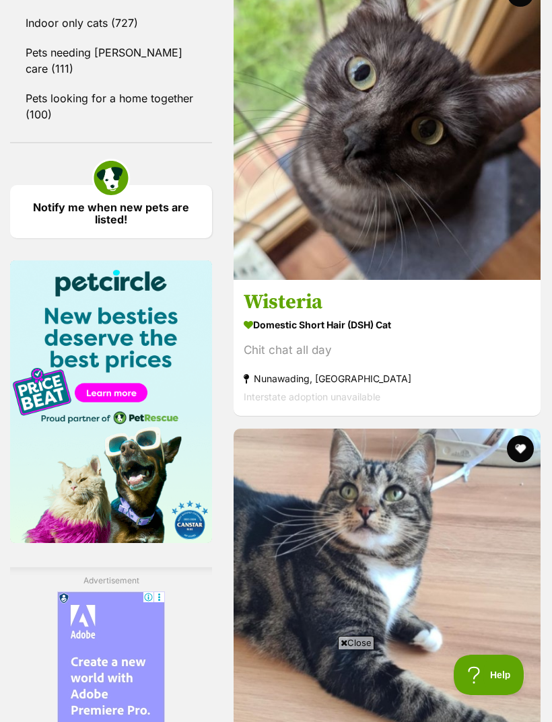
scroll to position [0, 0]
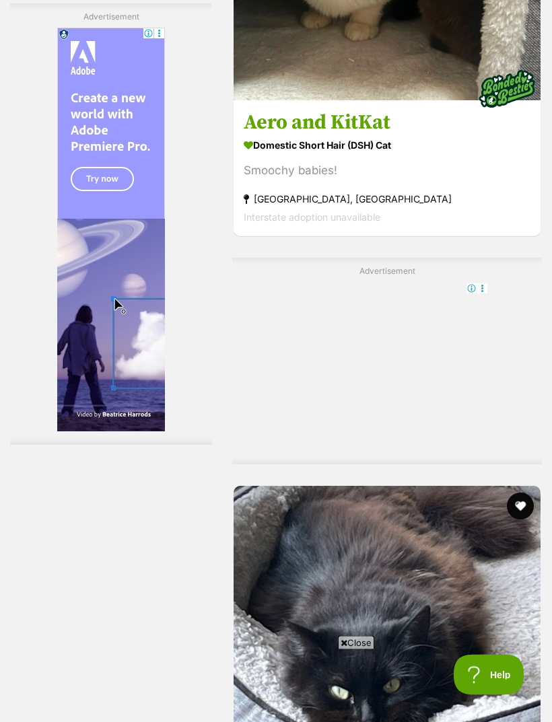
scroll to position [2997, 0]
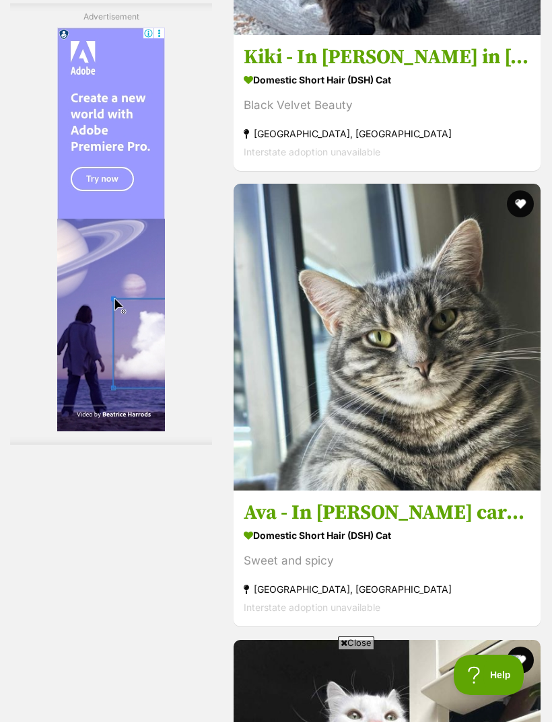
scroll to position [0, 0]
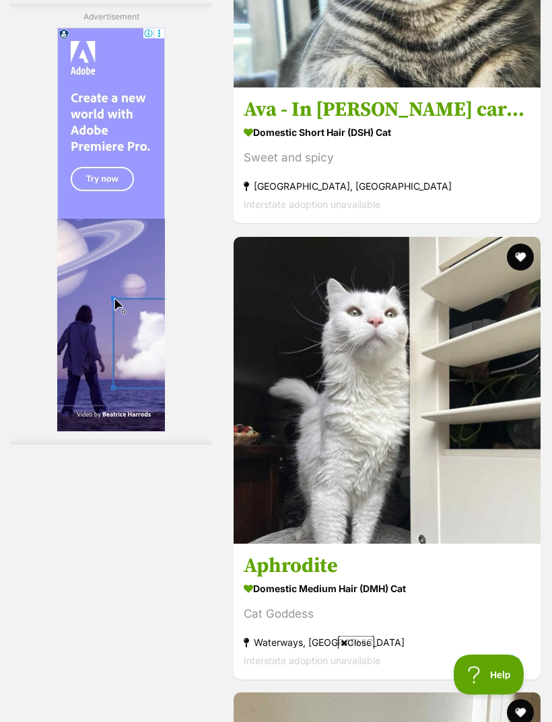
scroll to position [4167, 0]
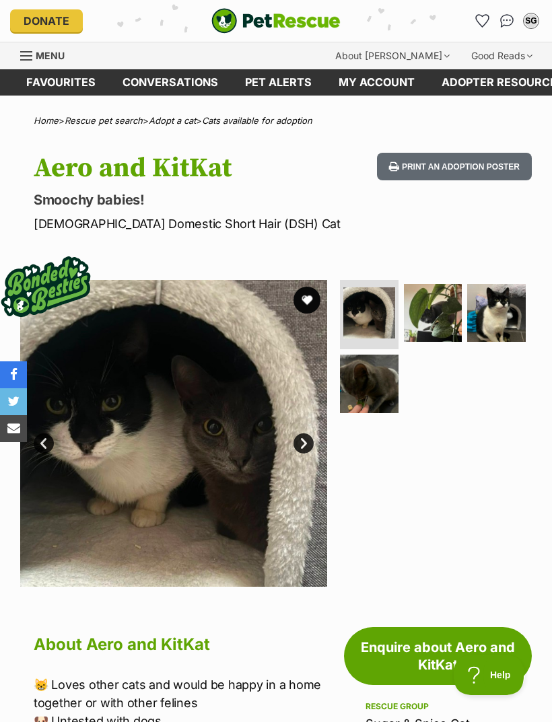
click at [444, 318] on img at bounding box center [433, 313] width 59 height 59
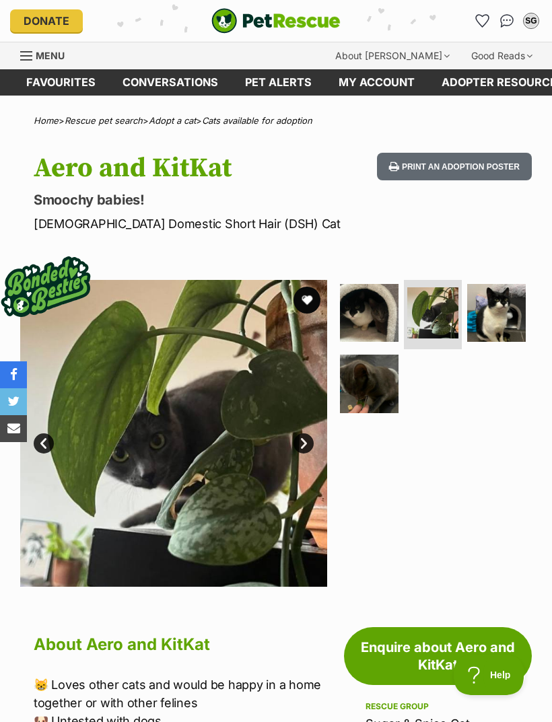
click at [508, 314] on img at bounding box center [496, 313] width 59 height 59
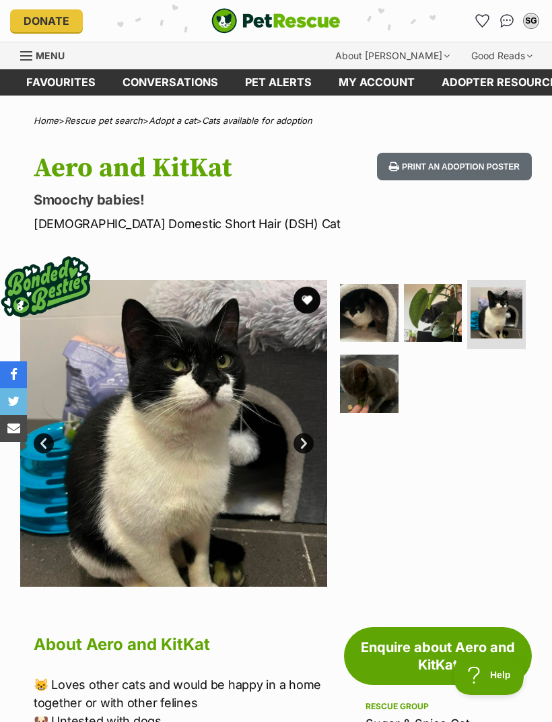
click at [376, 386] on img at bounding box center [369, 384] width 59 height 59
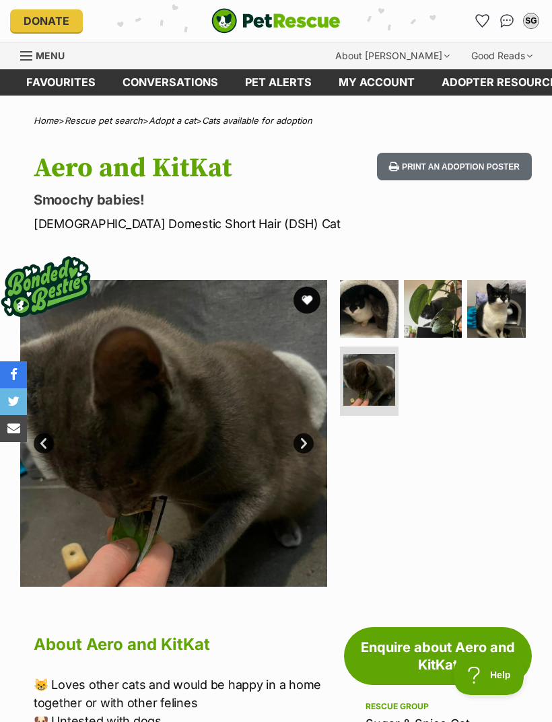
click at [375, 316] on img at bounding box center [369, 309] width 59 height 59
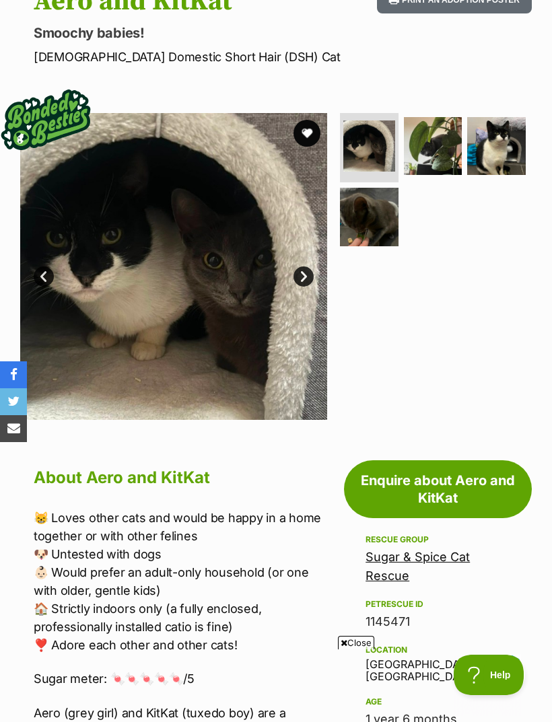
scroll to position [164, 0]
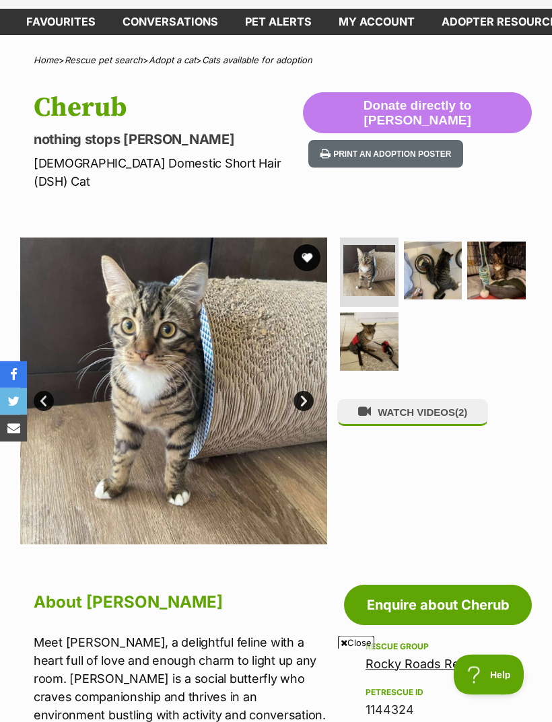
scroll to position [61, 0]
click at [376, 317] on img at bounding box center [369, 341] width 59 height 59
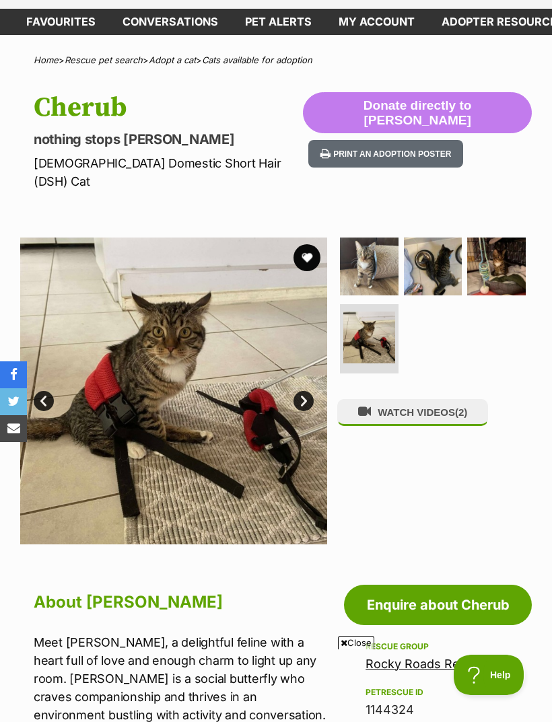
click at [452, 255] on img at bounding box center [433, 267] width 59 height 59
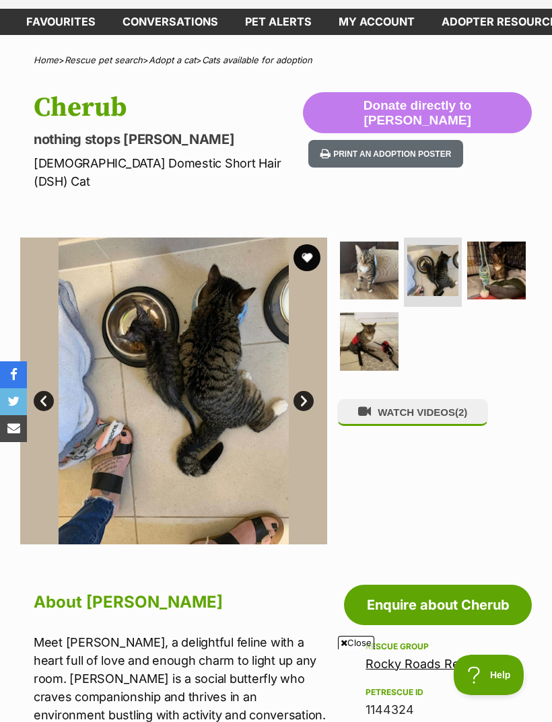
click at [499, 244] on img at bounding box center [496, 271] width 59 height 59
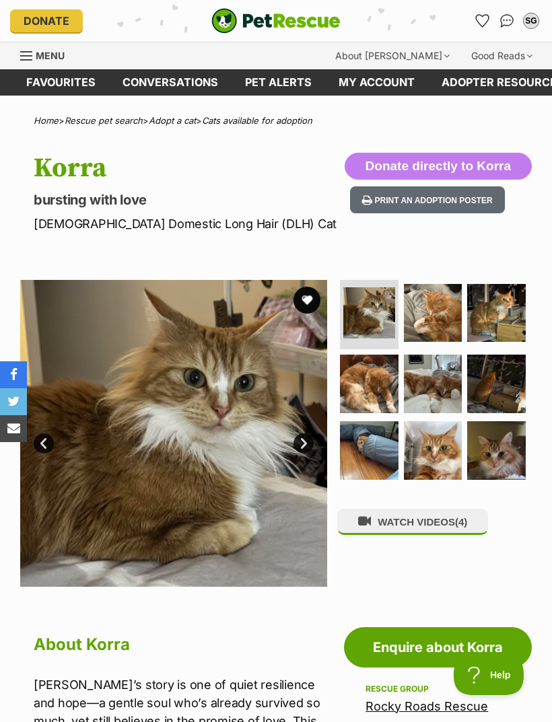
click at [445, 454] on img at bounding box center [433, 450] width 59 height 59
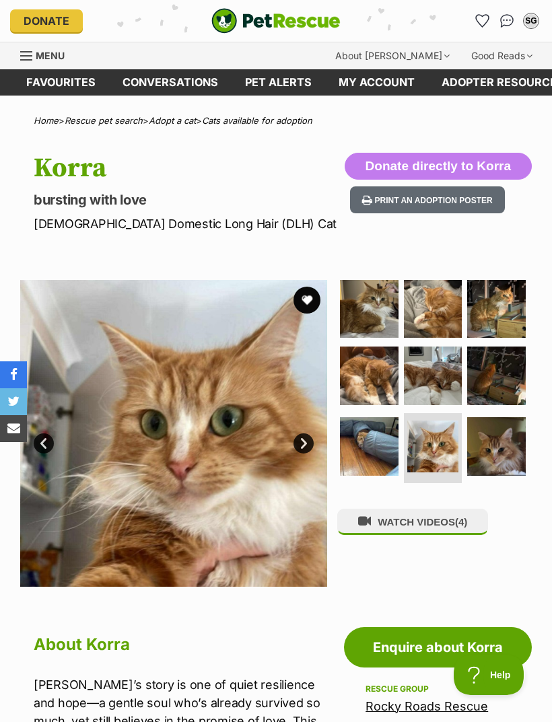
click at [386, 315] on img at bounding box center [369, 309] width 59 height 59
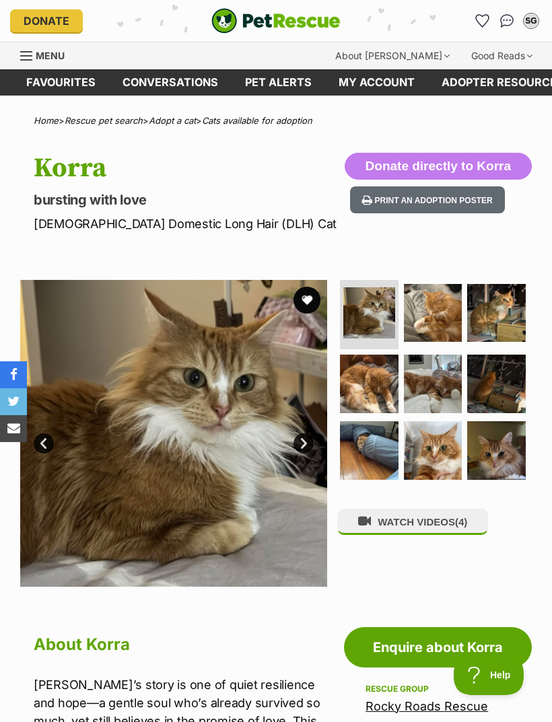
click at [368, 373] on img at bounding box center [369, 384] width 59 height 59
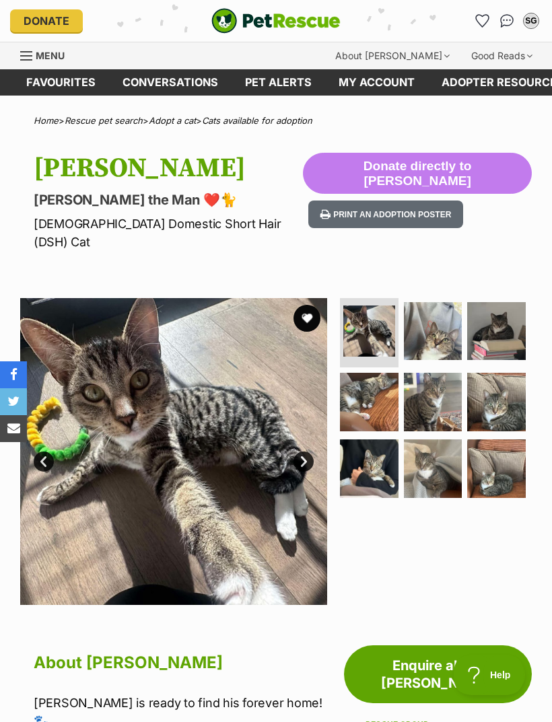
click at [434, 450] on img at bounding box center [433, 469] width 59 height 59
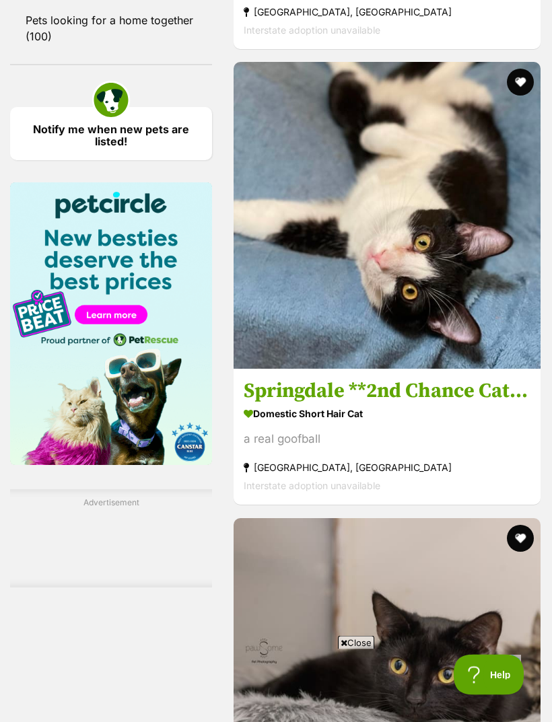
scroll to position [2017, 0]
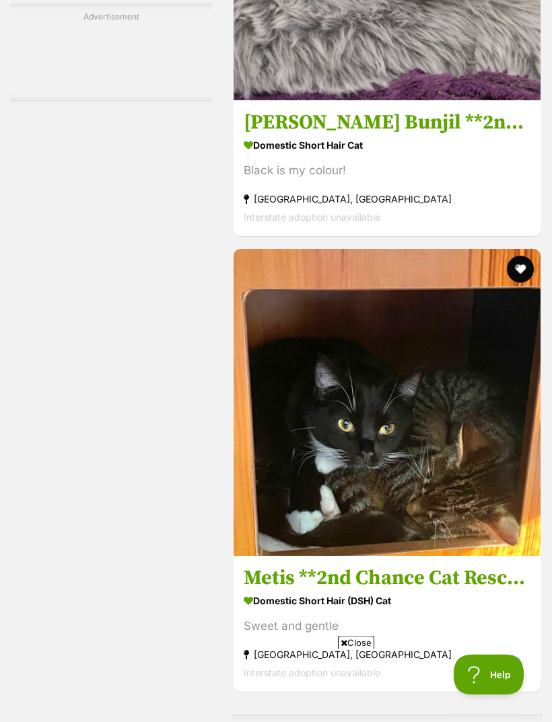
scroll to position [2708, 0]
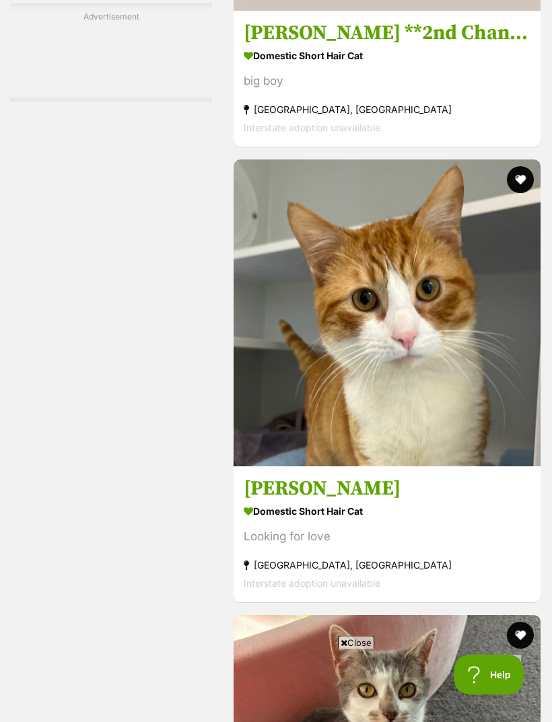
scroll to position [3925, 0]
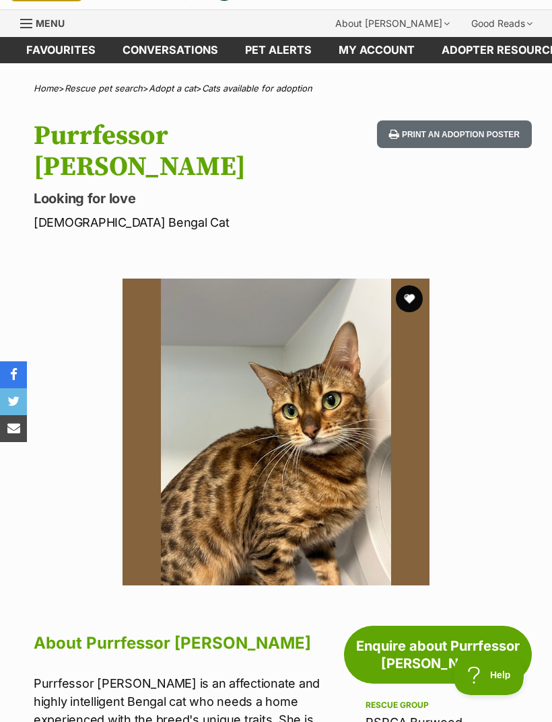
scroll to position [31, 0]
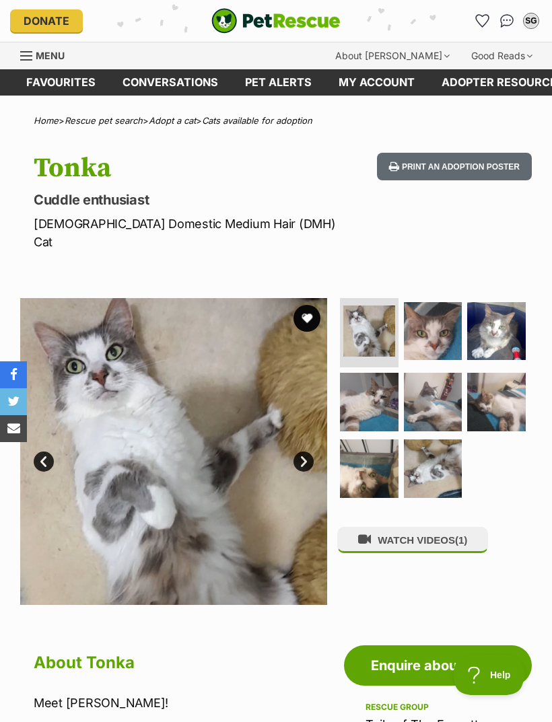
click at [382, 382] on img at bounding box center [369, 402] width 59 height 59
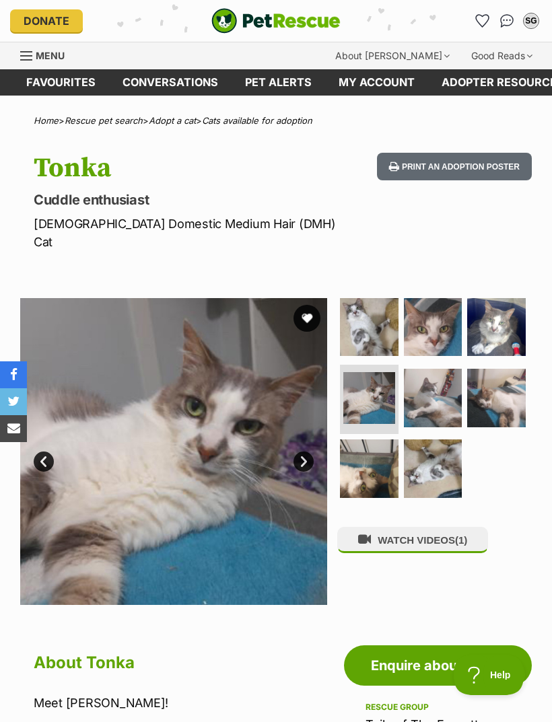
click at [440, 304] on img at bounding box center [433, 327] width 59 height 59
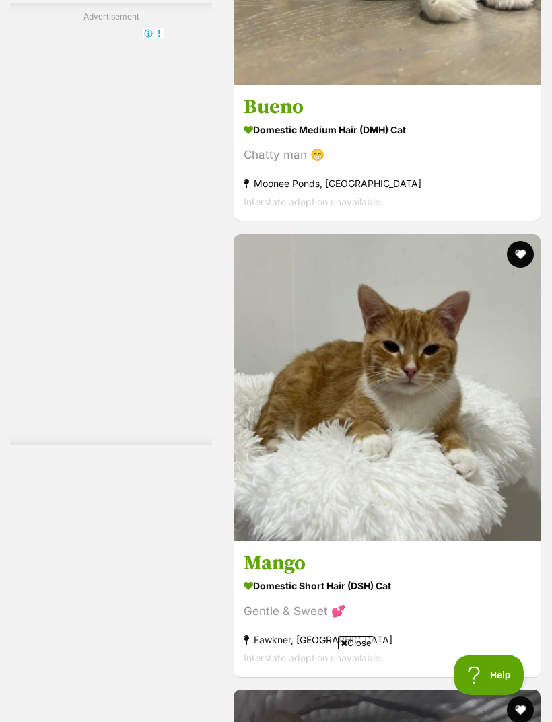
scroll to position [4014, 0]
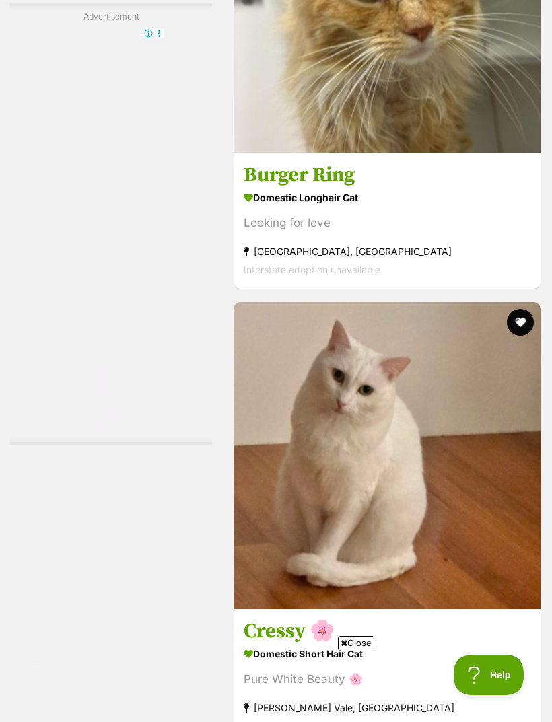
scroll to position [3999, 0]
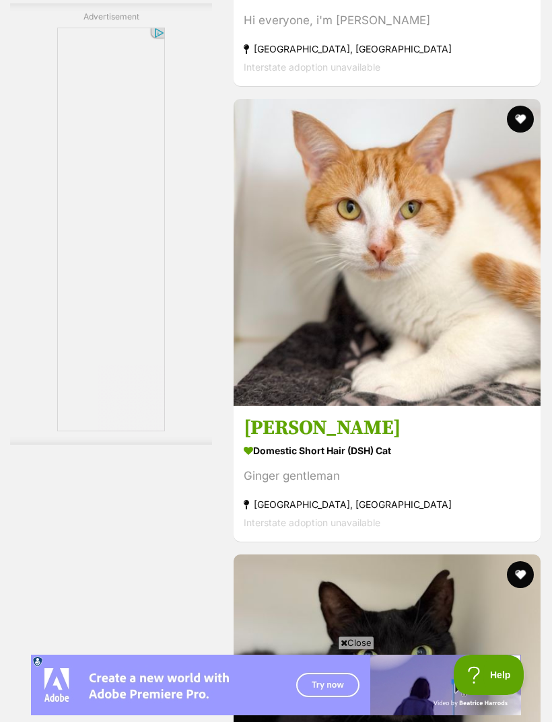
scroll to position [3915, 0]
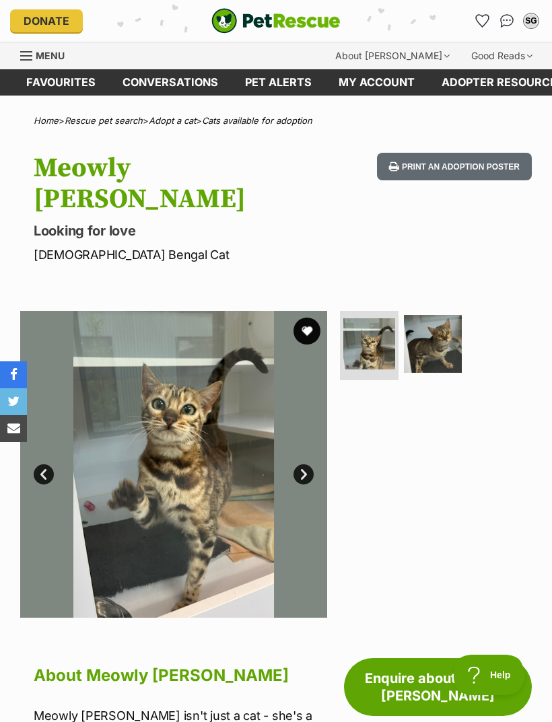
click at [440, 316] on img at bounding box center [433, 344] width 59 height 59
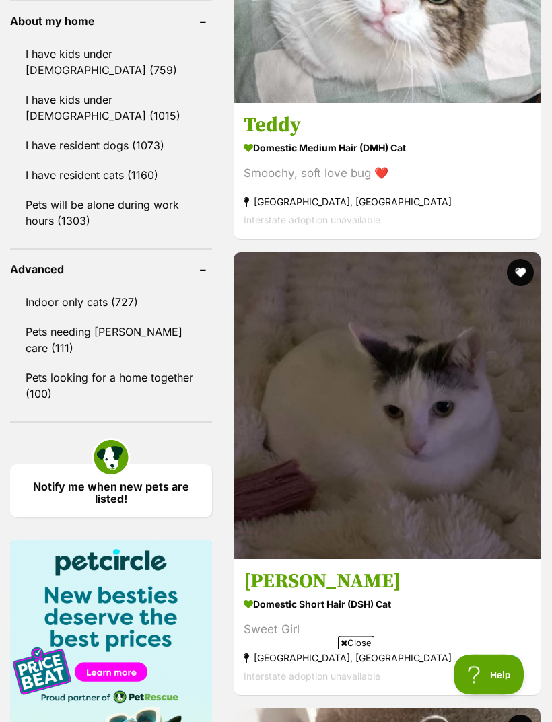
scroll to position [1625, 0]
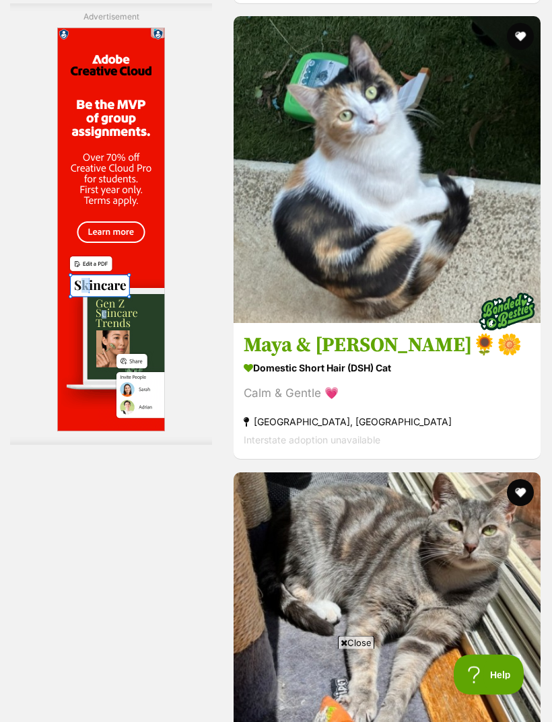
scroll to position [3922, 0]
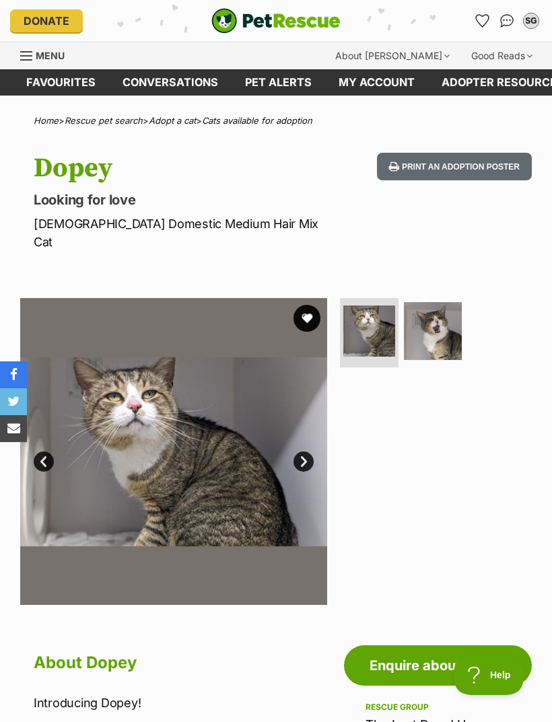
click at [448, 308] on img at bounding box center [433, 331] width 59 height 59
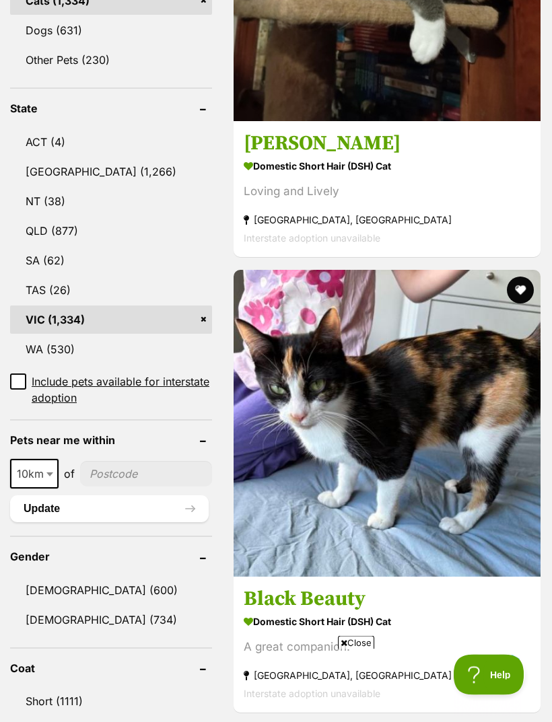
scroll to position [695, 0]
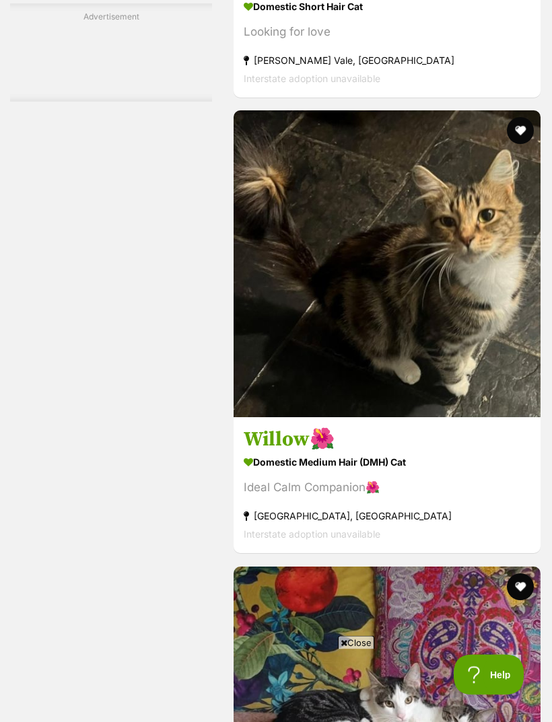
scroll to position [3719, 0]
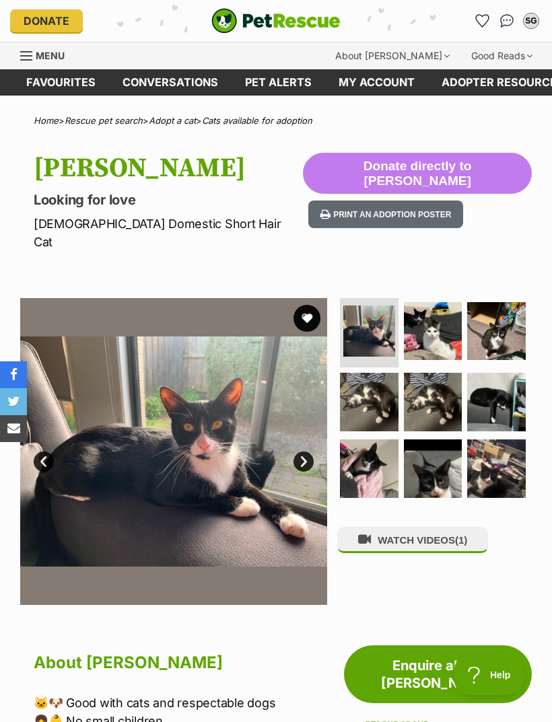
click at [444, 451] on img at bounding box center [433, 469] width 59 height 59
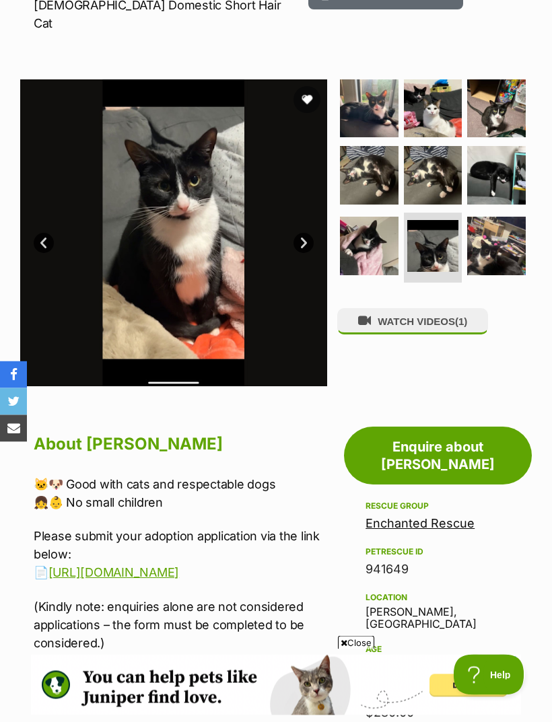
scroll to position [192, 0]
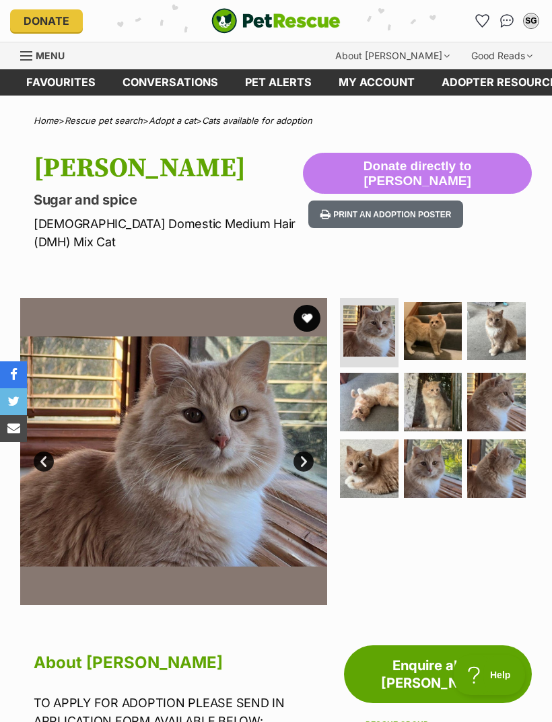
click at [444, 312] on img at bounding box center [433, 331] width 59 height 59
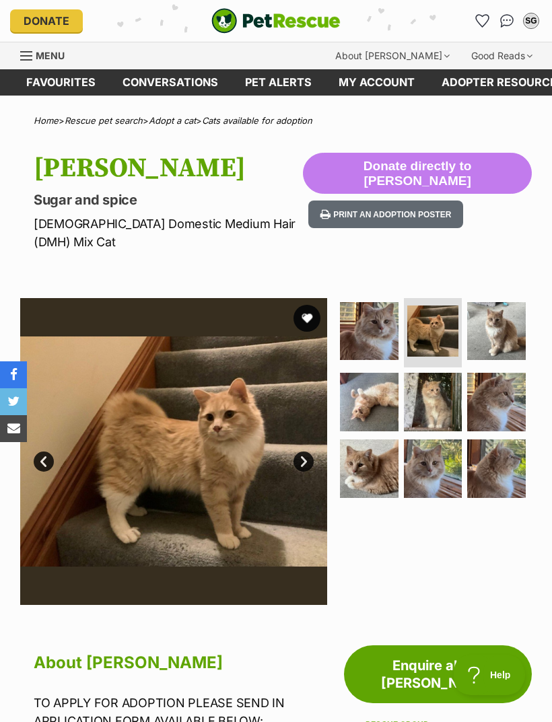
click at [506, 308] on img at bounding box center [496, 331] width 59 height 59
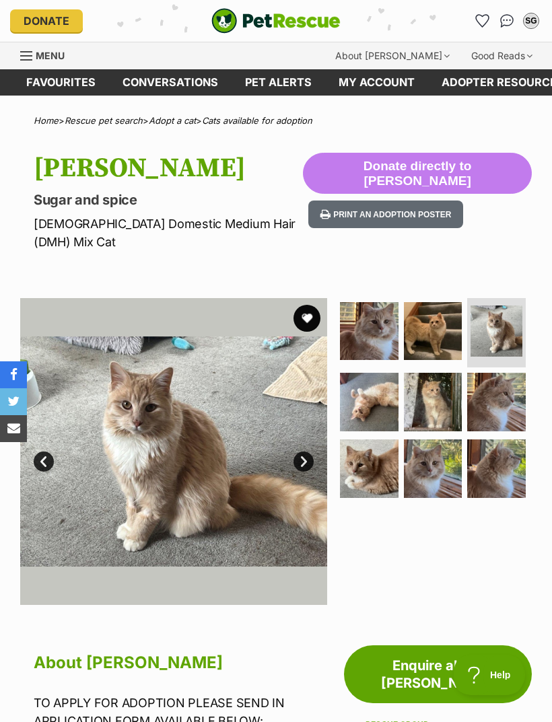
click at [376, 387] on img at bounding box center [369, 402] width 59 height 59
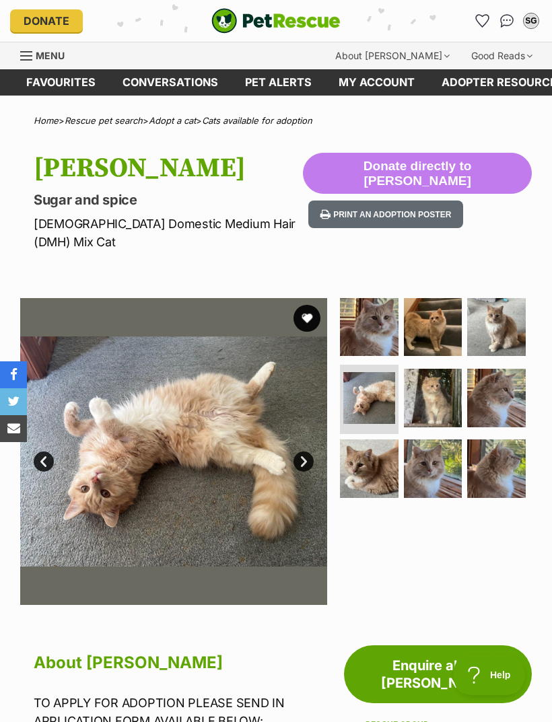
click at [432, 378] on img at bounding box center [433, 398] width 59 height 59
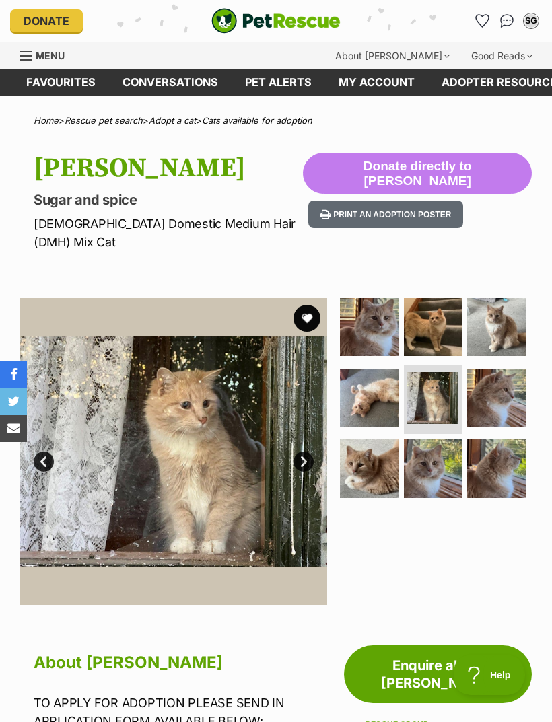
click at [501, 370] on img at bounding box center [496, 398] width 59 height 59
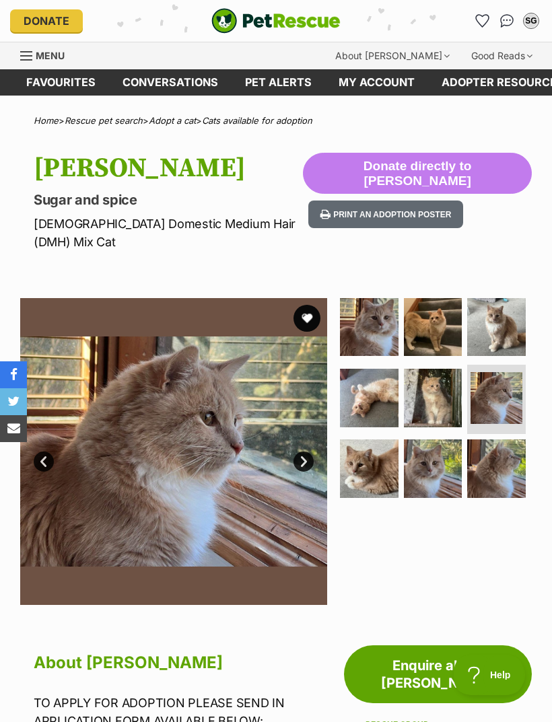
click at [368, 452] on img at bounding box center [369, 469] width 59 height 59
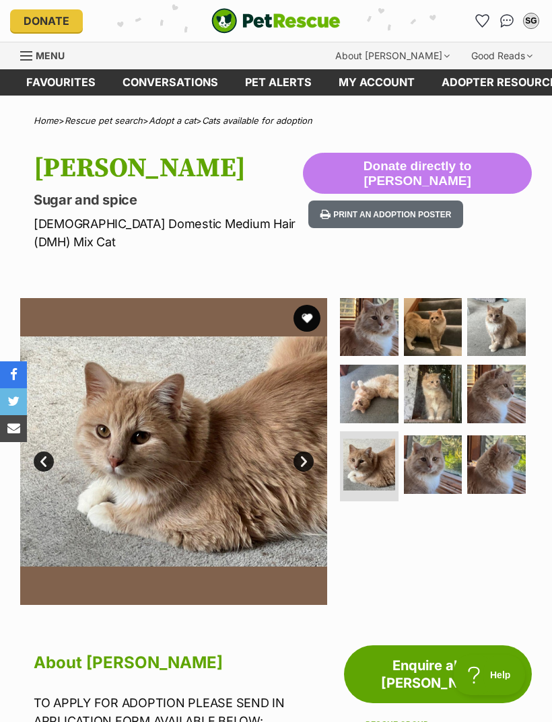
click at [436, 451] on img at bounding box center [433, 465] width 59 height 59
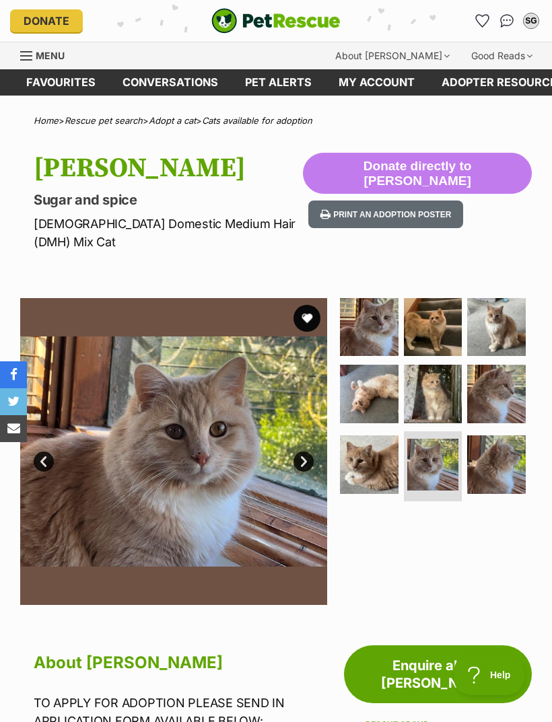
click at [510, 450] on img at bounding box center [496, 465] width 59 height 59
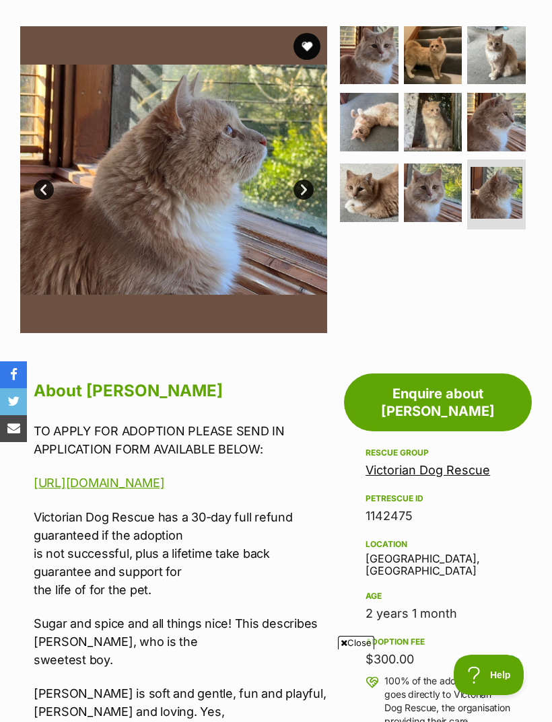
scroll to position [253, 0]
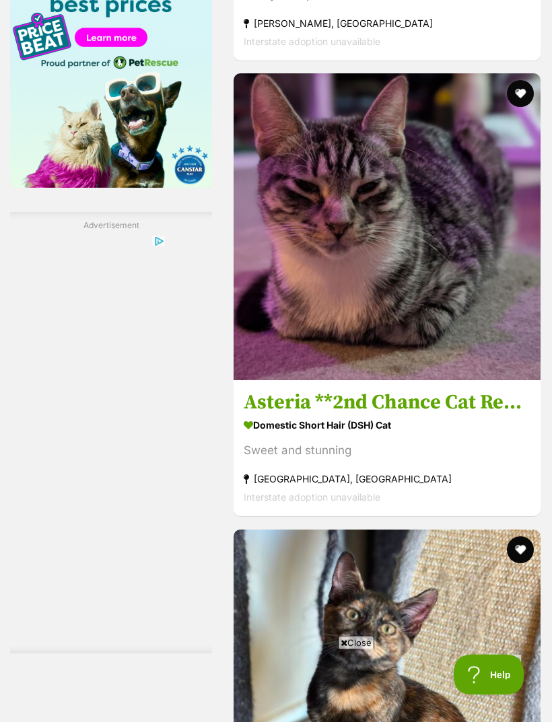
scroll to position [2260, 0]
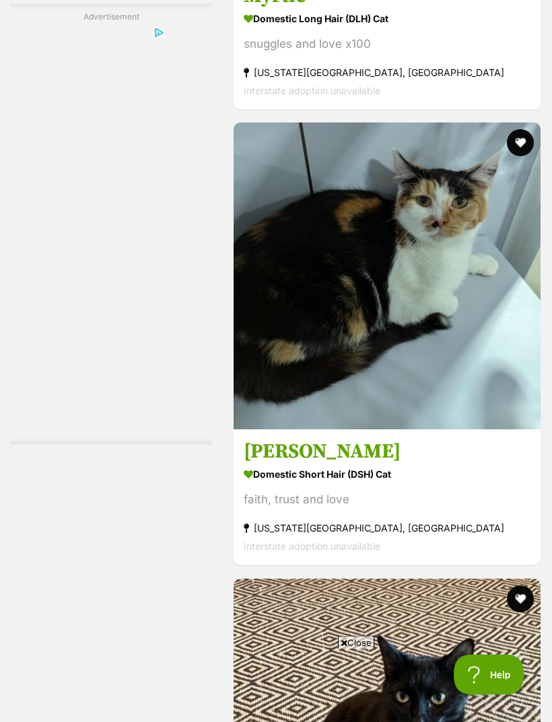
scroll to position [3712, 0]
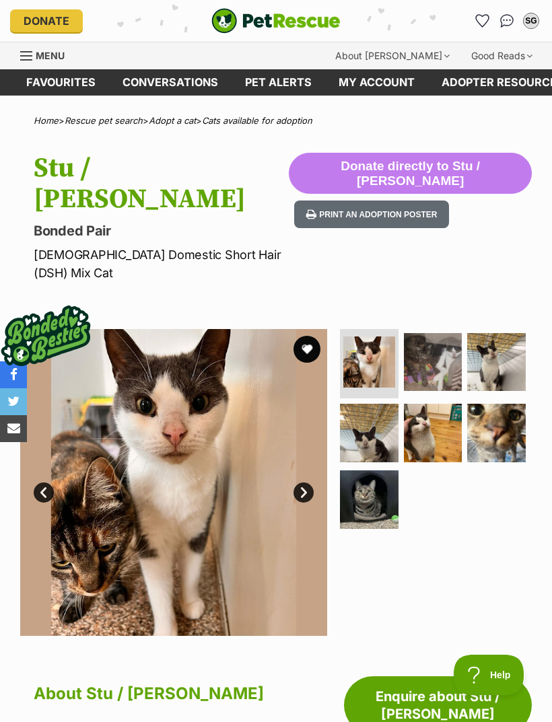
click at [434, 404] on img at bounding box center [433, 433] width 59 height 59
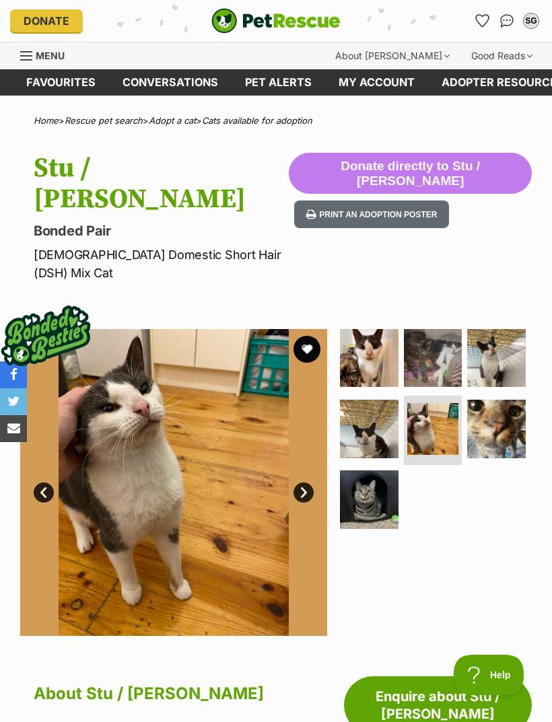
click at [437, 329] on img at bounding box center [433, 358] width 59 height 59
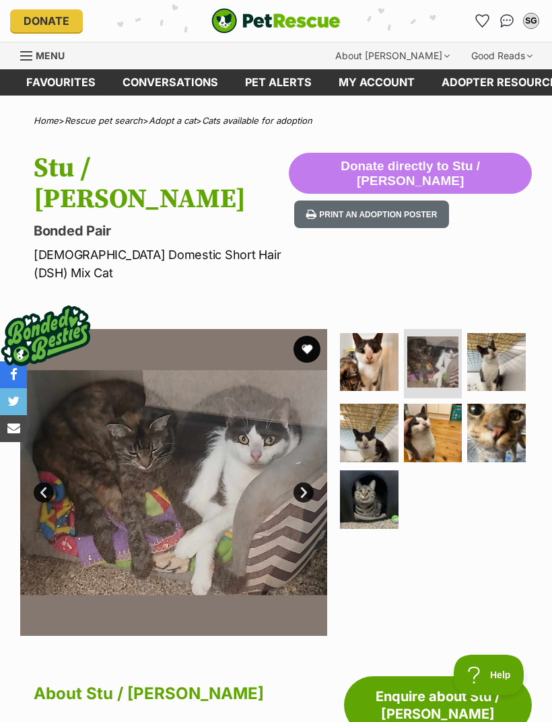
click at [508, 333] on img at bounding box center [496, 362] width 59 height 59
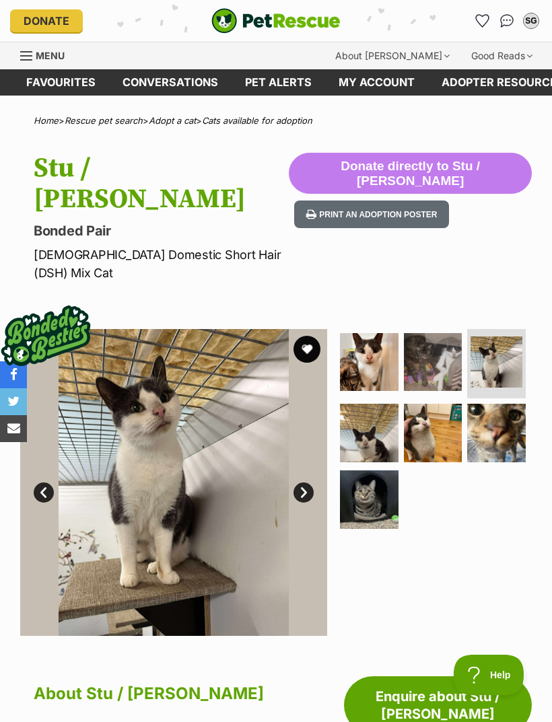
click at [503, 404] on img at bounding box center [496, 433] width 59 height 59
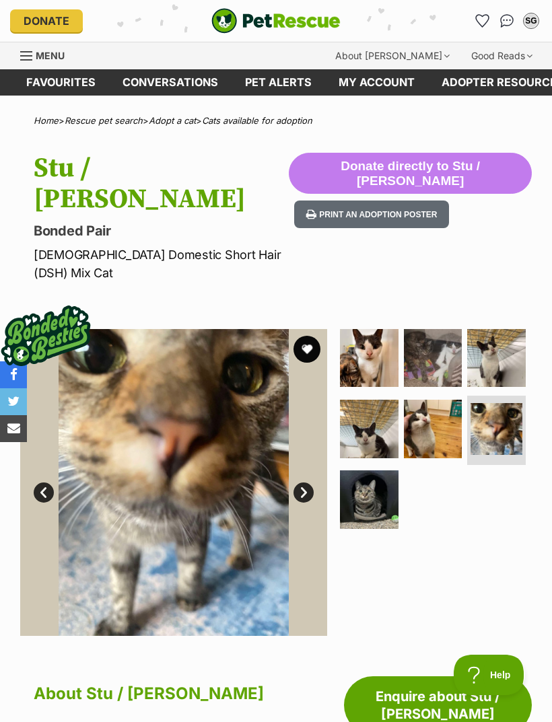
click at [376, 471] on img at bounding box center [369, 500] width 59 height 59
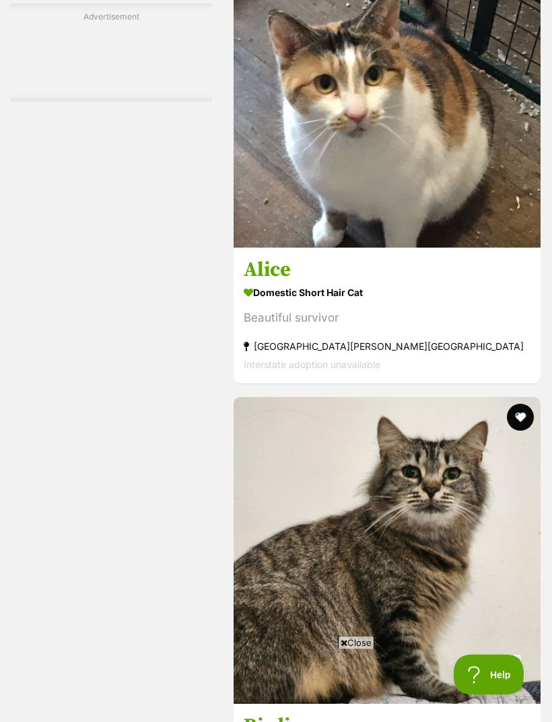
scroll to position [3901, 0]
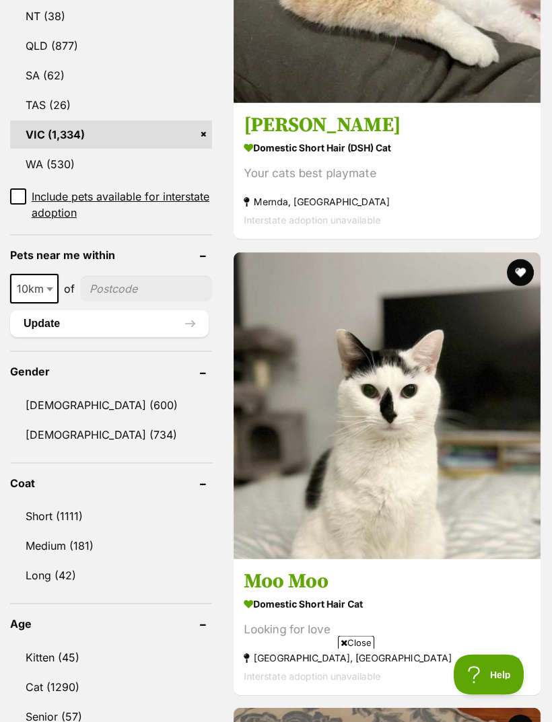
scroll to position [880, 0]
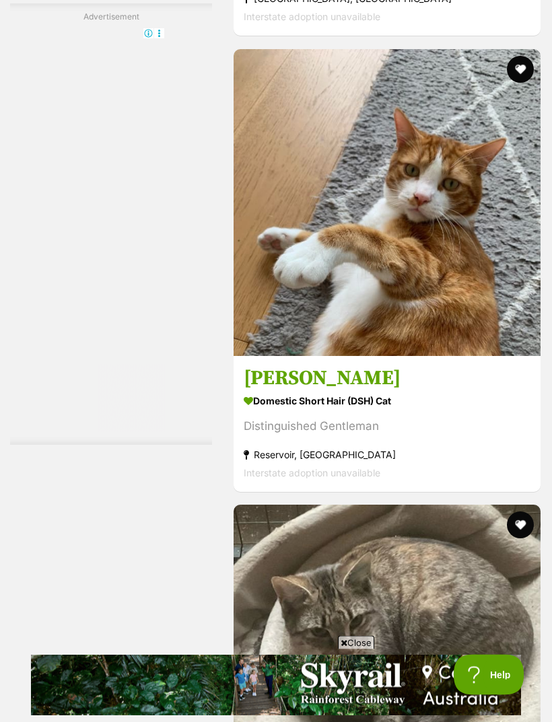
scroll to position [4057, 0]
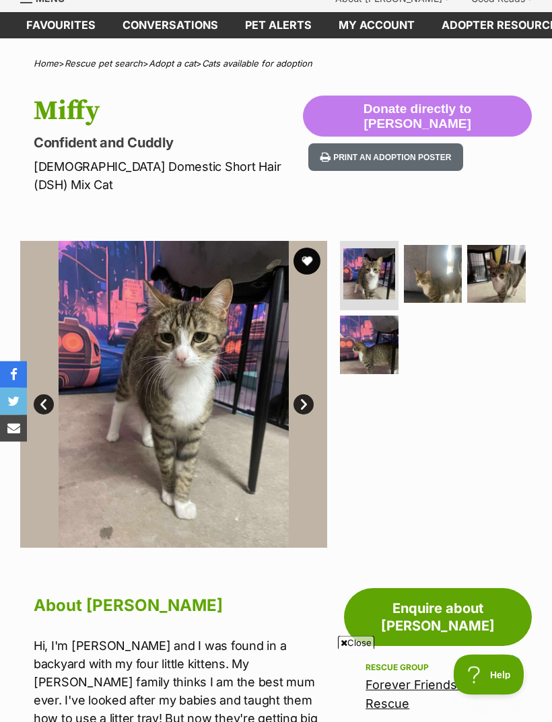
scroll to position [57, 0]
click at [437, 250] on img at bounding box center [433, 274] width 59 height 59
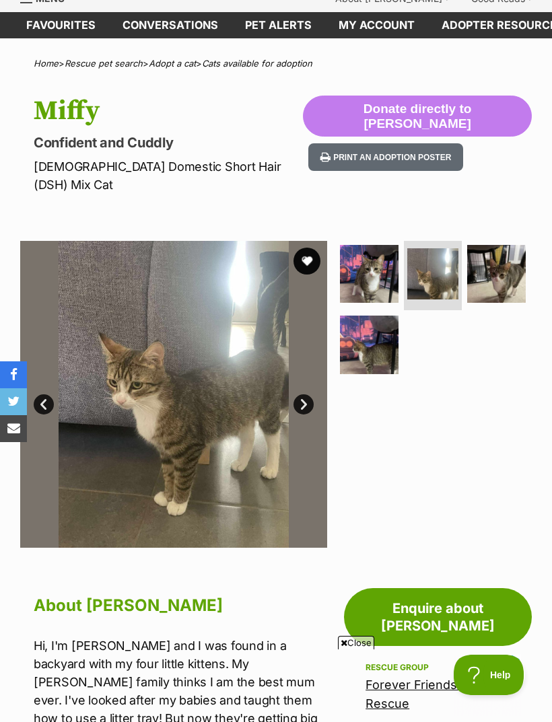
click at [498, 249] on img at bounding box center [496, 274] width 59 height 59
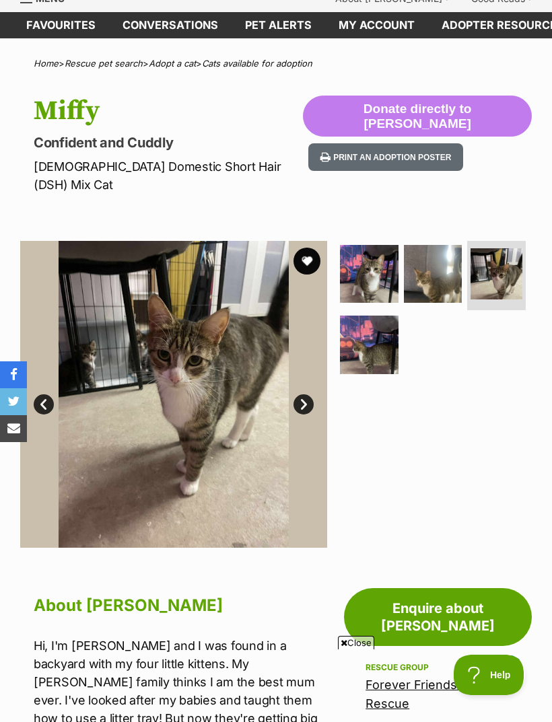
click at [372, 327] on img at bounding box center [369, 345] width 59 height 59
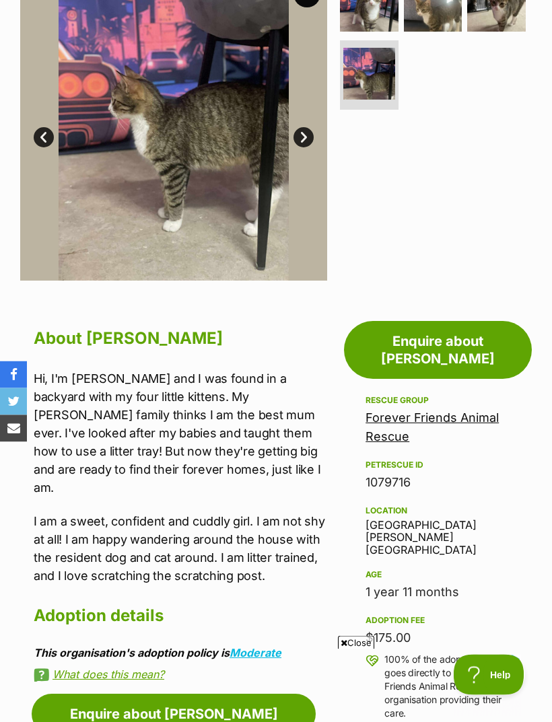
scroll to position [326, 0]
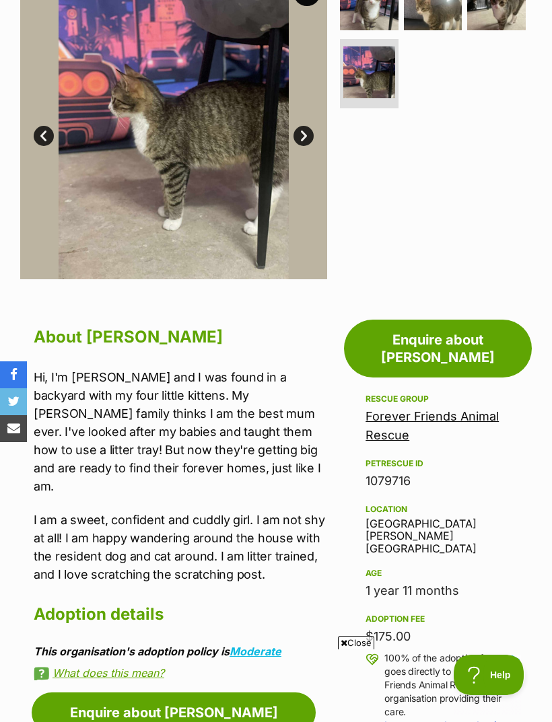
click at [354, 487] on aside "Rescue group Forever Friends Animal Rescue PetRescue ID 1079716 Location Box Hi…" at bounding box center [438, 734] width 188 height 687
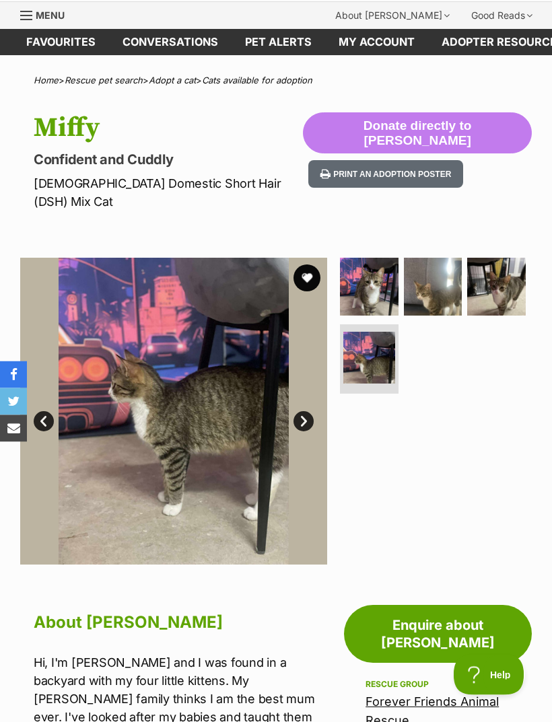
scroll to position [26, 0]
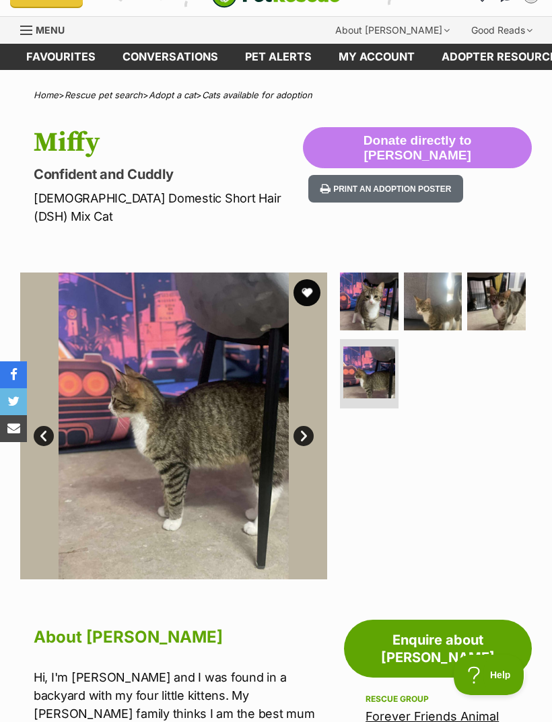
click at [318, 279] on button "favourite" at bounding box center [307, 292] width 27 height 27
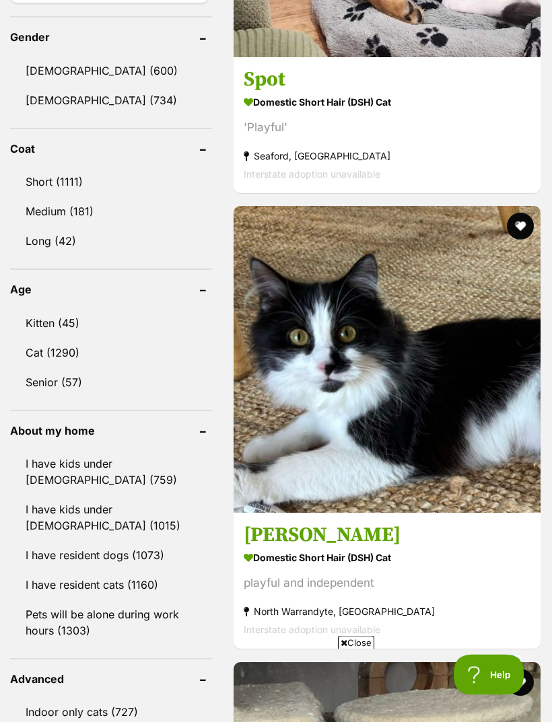
scroll to position [1215, 0]
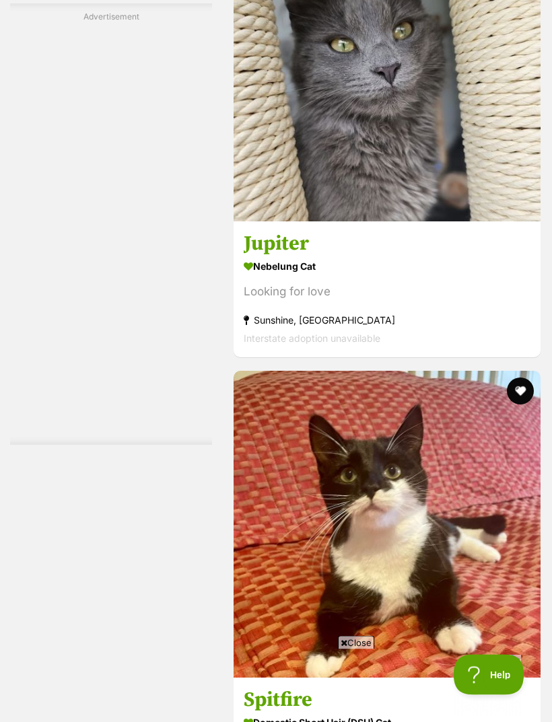
scroll to position [3918, 0]
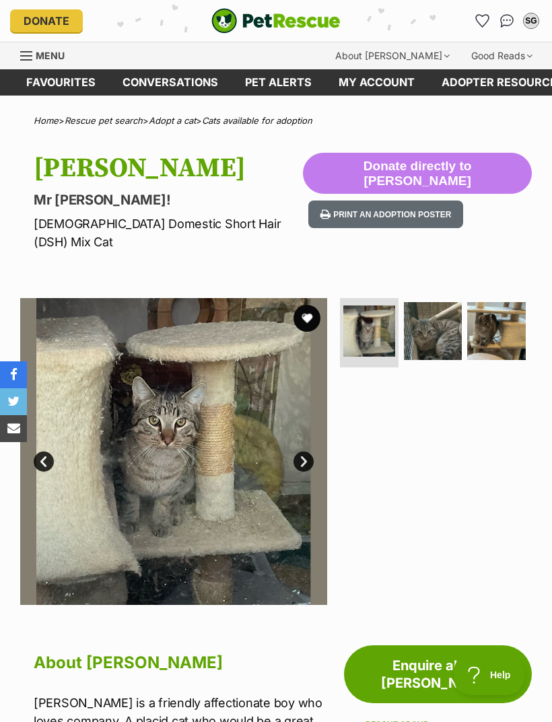
click at [436, 317] on img at bounding box center [433, 331] width 59 height 59
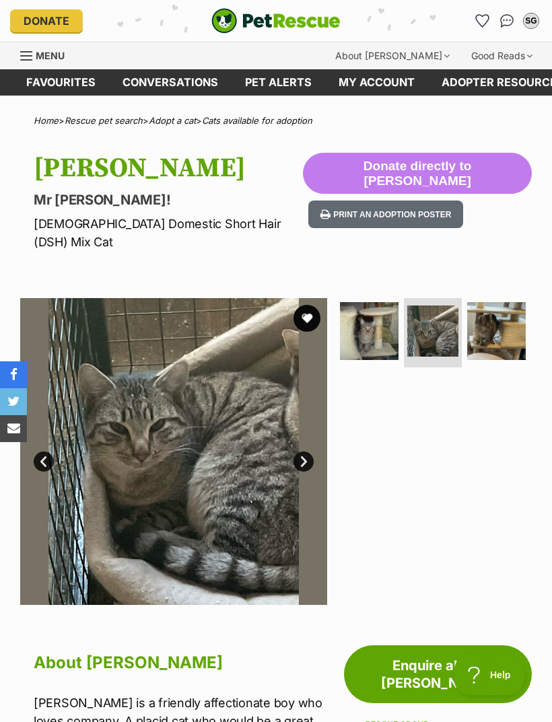
click at [506, 302] on img at bounding box center [496, 331] width 59 height 59
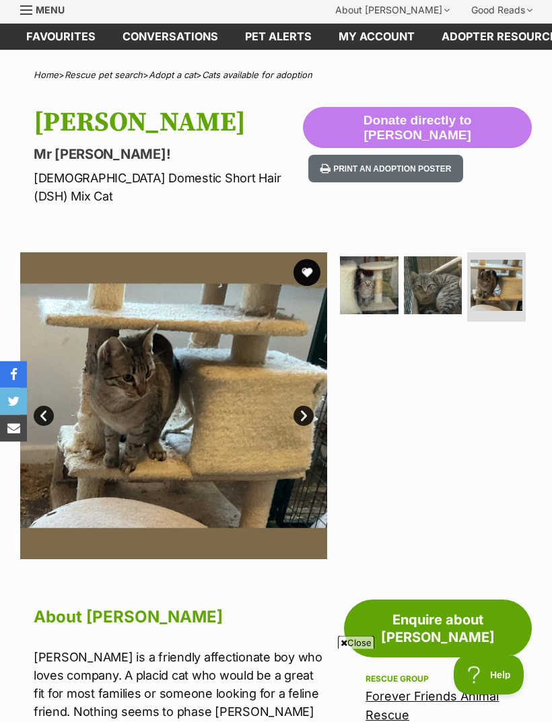
scroll to position [42, 0]
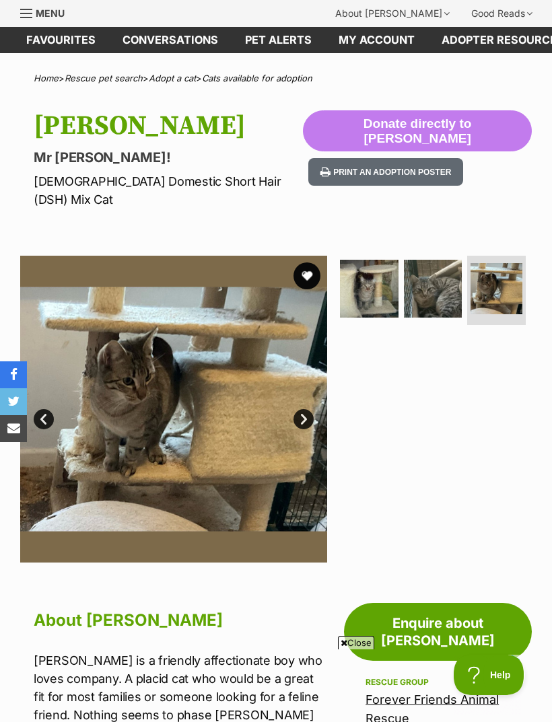
click at [308, 263] on button "favourite" at bounding box center [307, 276] width 27 height 27
click at [376, 276] on img at bounding box center [369, 289] width 59 height 59
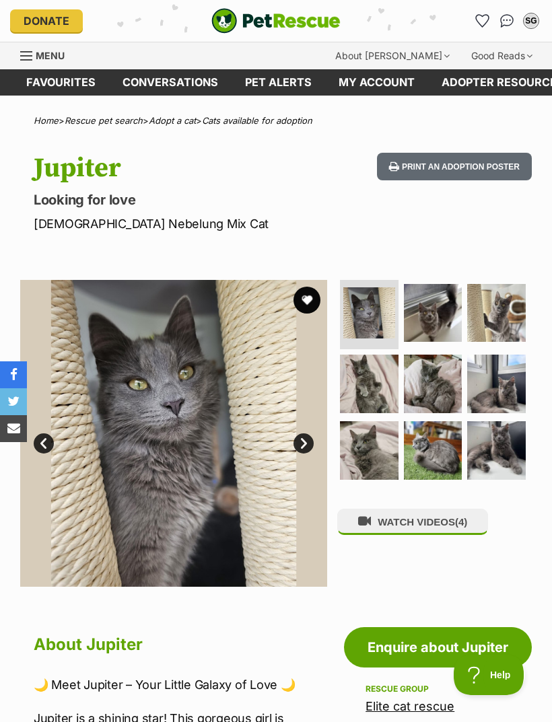
click at [310, 441] on link "Next" at bounding box center [304, 444] width 20 height 20
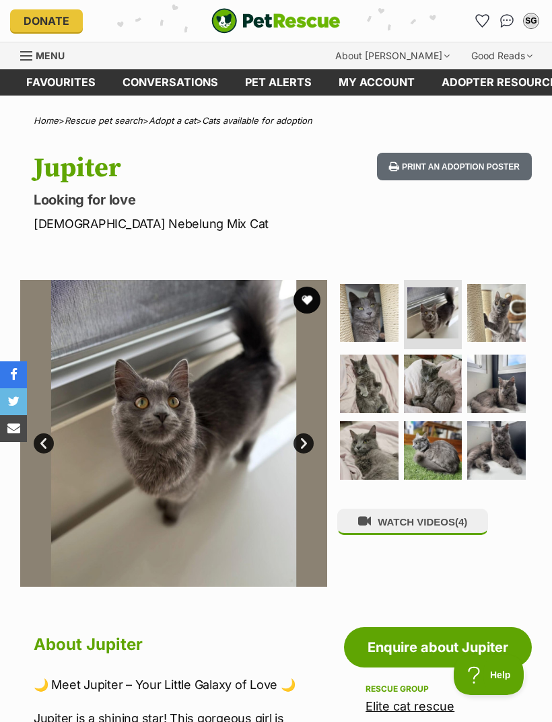
click at [302, 442] on link "Next" at bounding box center [304, 444] width 20 height 20
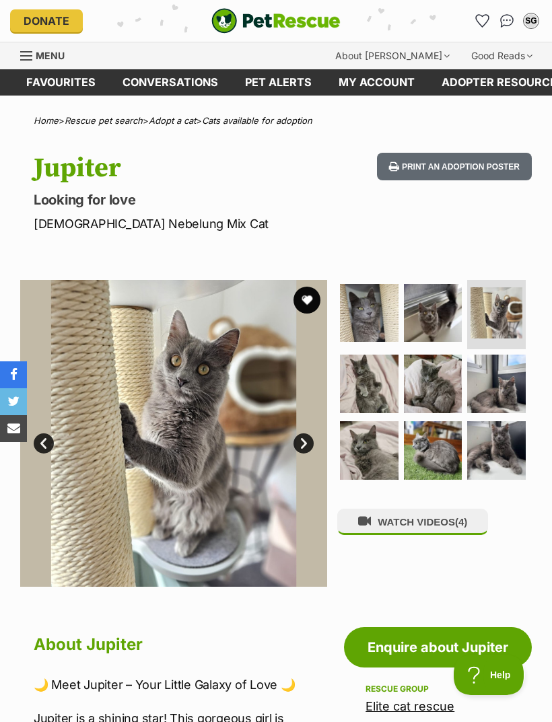
click at [304, 441] on link "Next" at bounding box center [304, 444] width 20 height 20
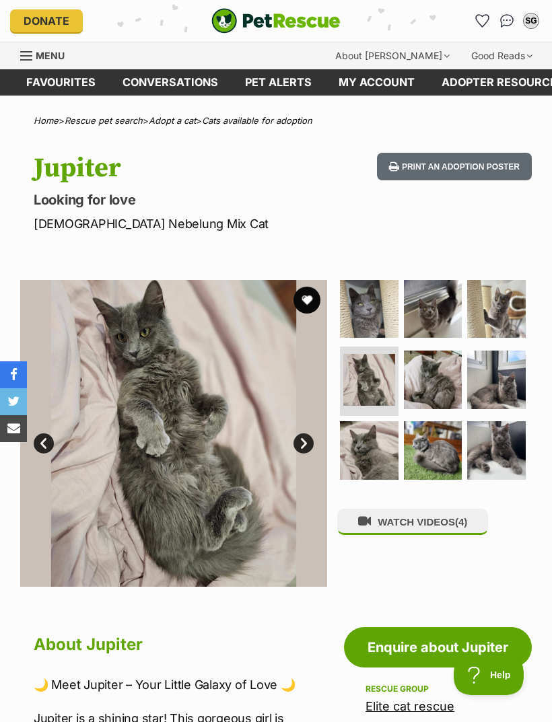
click at [304, 438] on link "Next" at bounding box center [304, 444] width 20 height 20
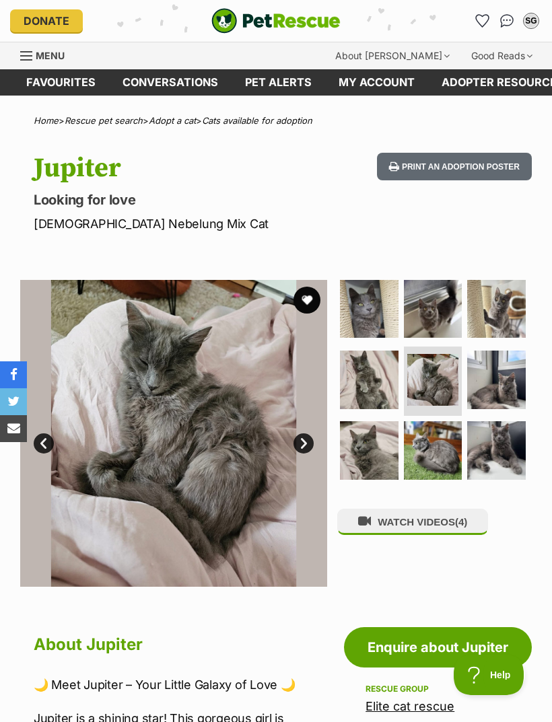
click at [305, 440] on link "Next" at bounding box center [304, 444] width 20 height 20
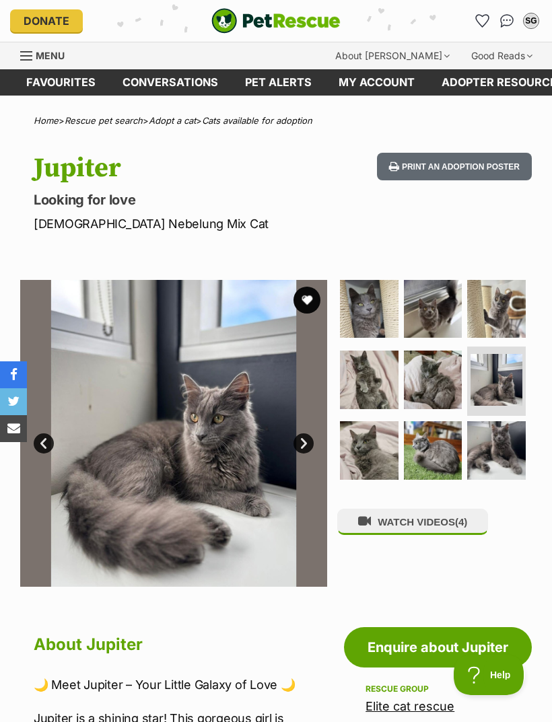
click at [303, 440] on link "Next" at bounding box center [304, 444] width 20 height 20
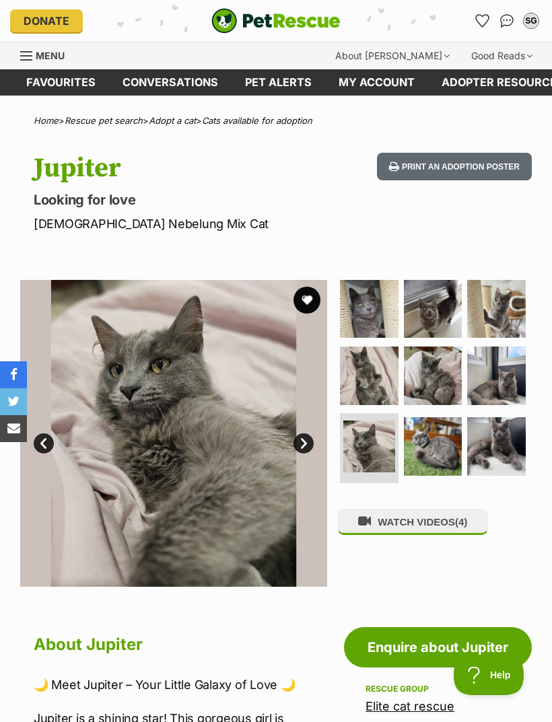
click at [306, 440] on link "Next" at bounding box center [304, 444] width 20 height 20
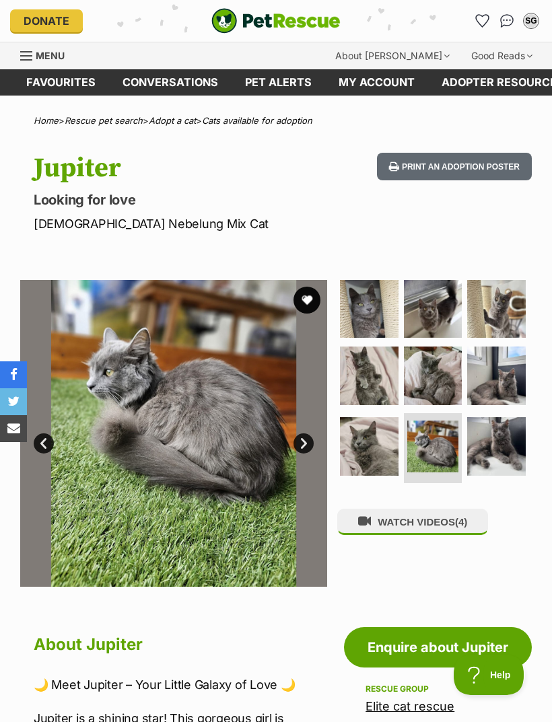
click at [298, 443] on link "Next" at bounding box center [304, 444] width 20 height 20
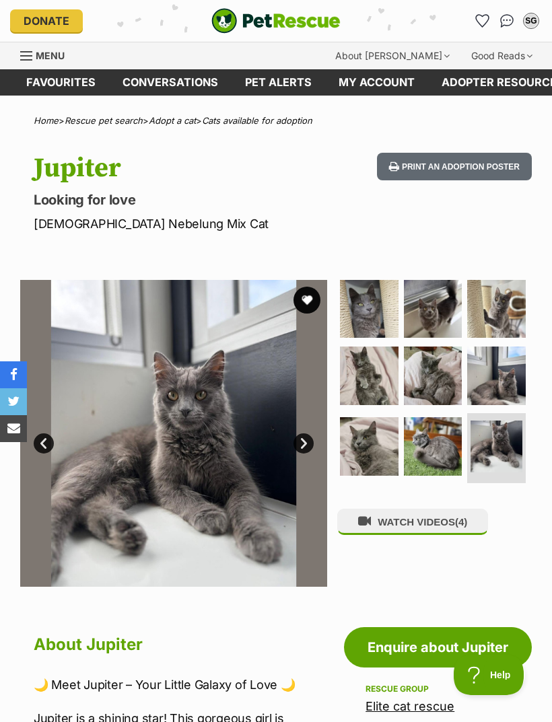
click at [303, 440] on link "Next" at bounding box center [304, 444] width 20 height 20
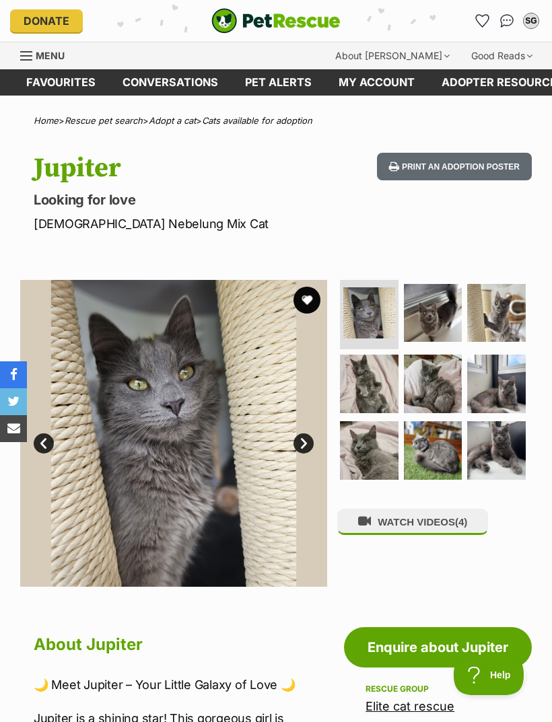
click at [420, 518] on button "WATCH VIDEOS (4)" at bounding box center [412, 522] width 151 height 26
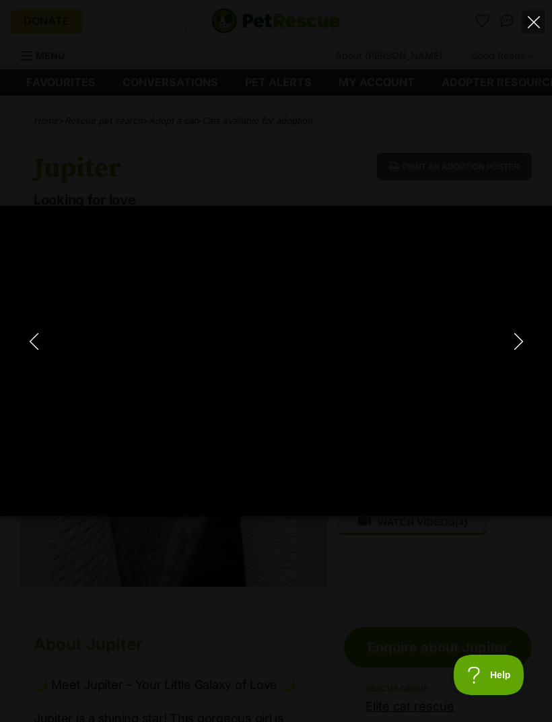
type input "100"
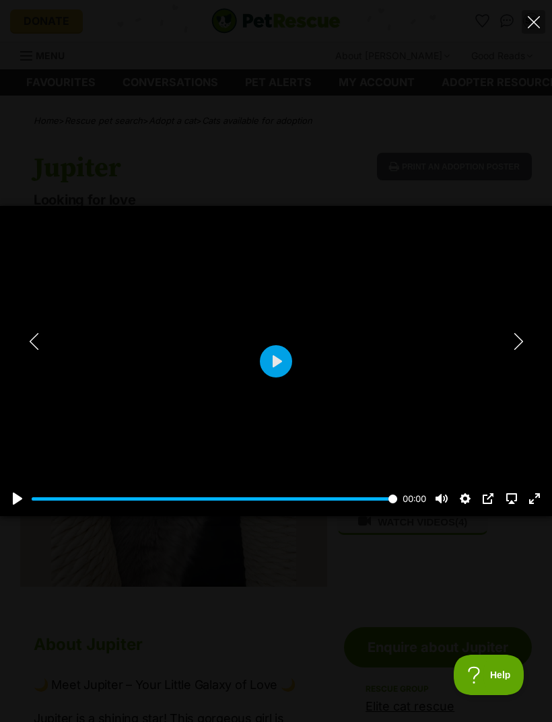
click at [525, 346] on icon "Next" at bounding box center [518, 341] width 17 height 17
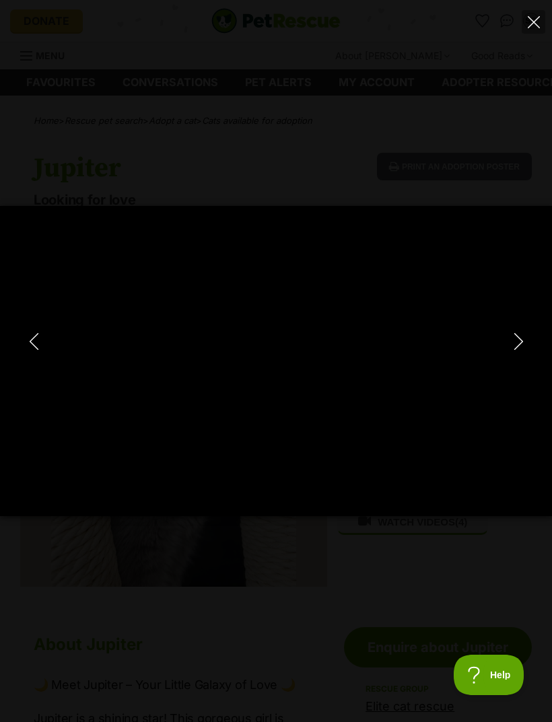
click at [521, 353] on button "Next" at bounding box center [518, 342] width 27 height 34
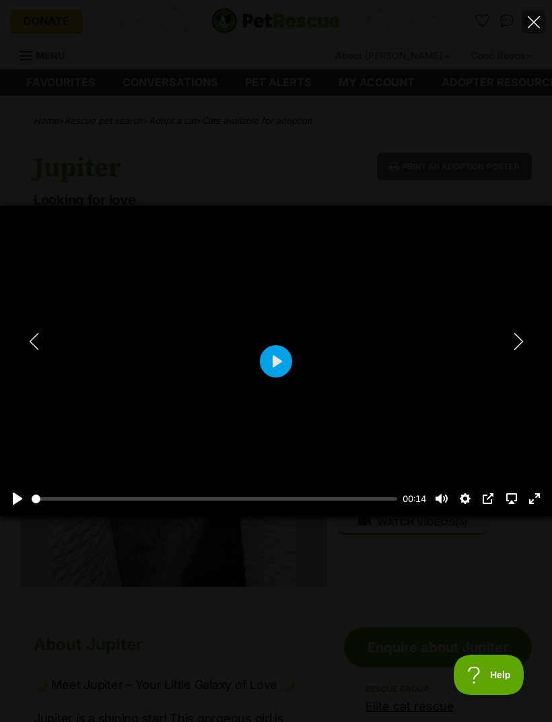
type input "73.7"
click at [516, 347] on icon "Next" at bounding box center [518, 341] width 17 height 17
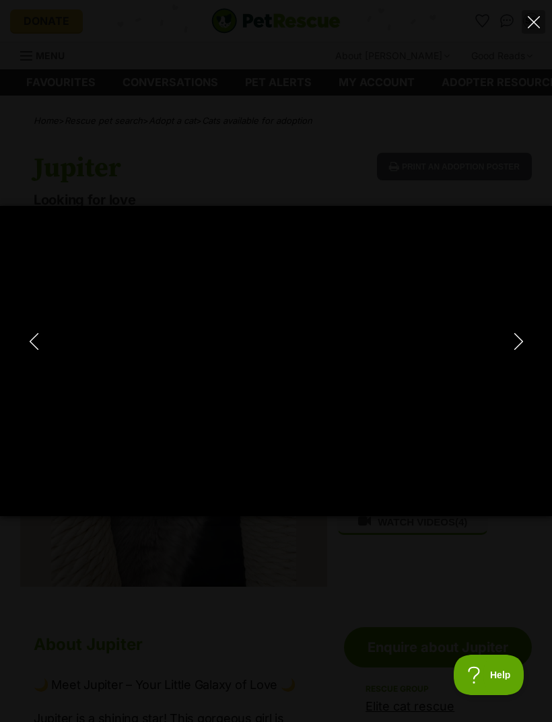
type input "100"
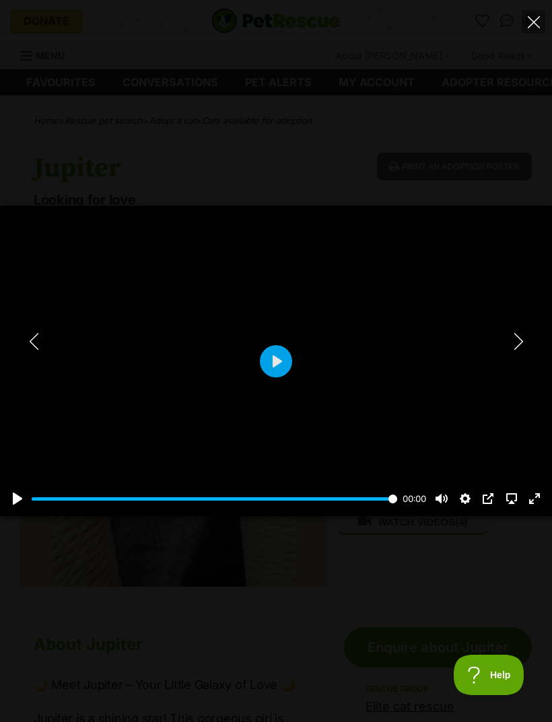
click at [533, 28] on icon "Close" at bounding box center [534, 22] width 12 height 12
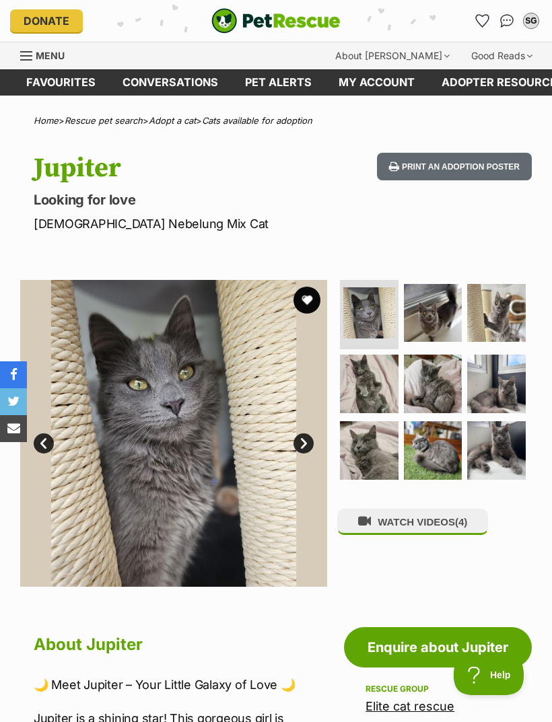
click at [309, 301] on button "favourite" at bounding box center [307, 300] width 27 height 27
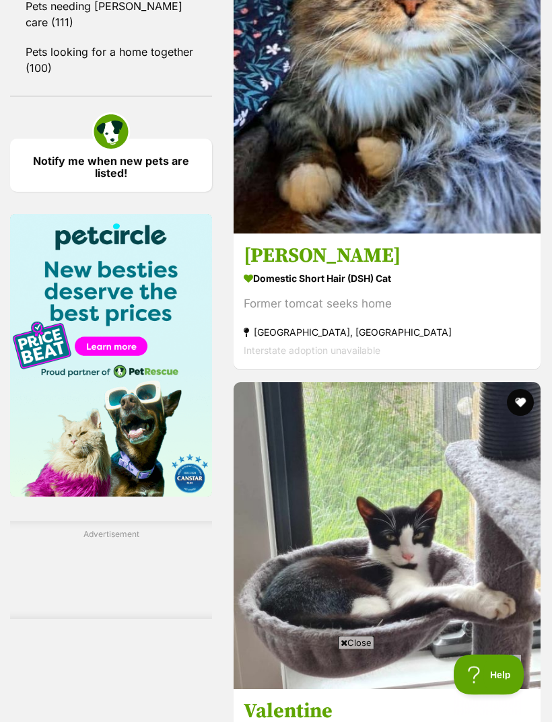
scroll to position [1951, 0]
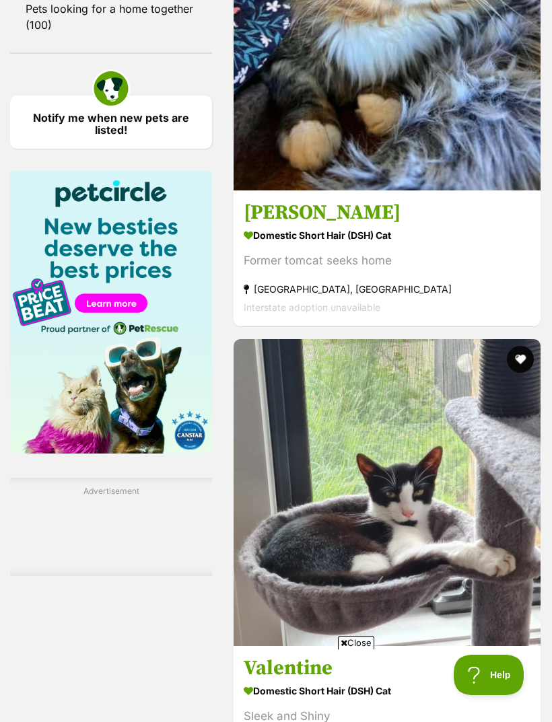
scroll to position [0, 0]
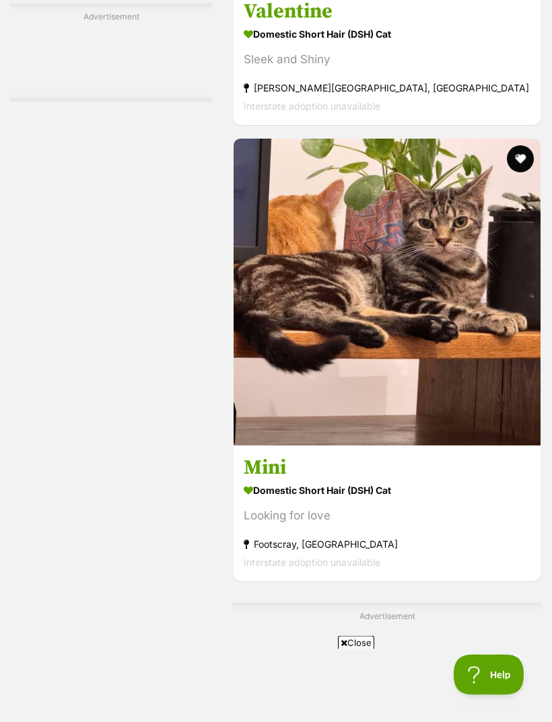
scroll to position [2651, 0]
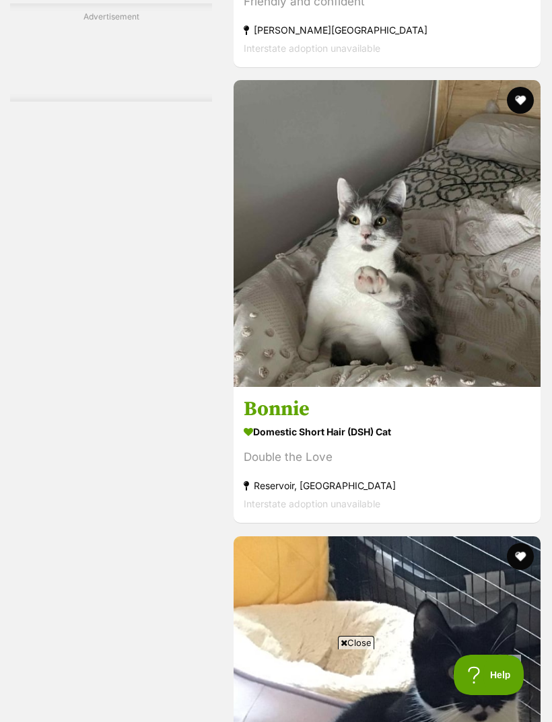
scroll to position [3876, 0]
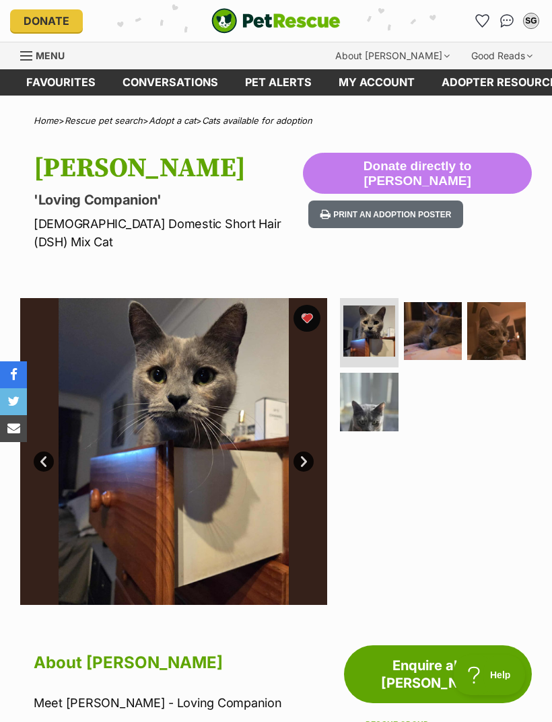
click at [374, 393] on img at bounding box center [369, 402] width 59 height 59
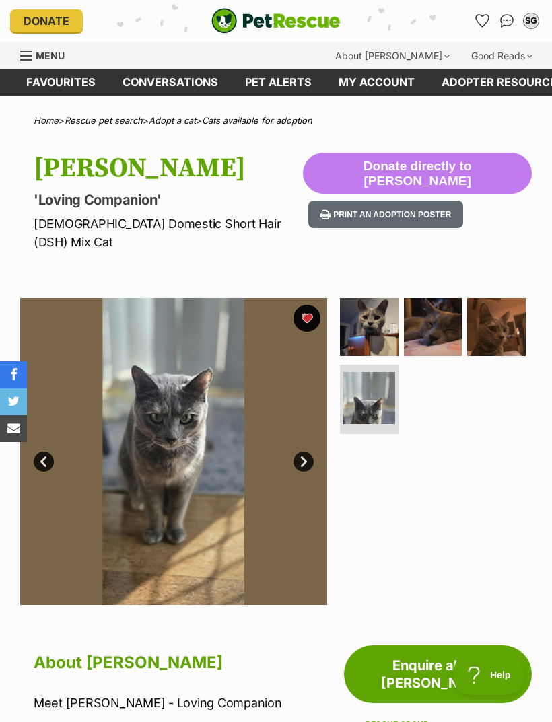
click at [448, 309] on img at bounding box center [433, 327] width 59 height 59
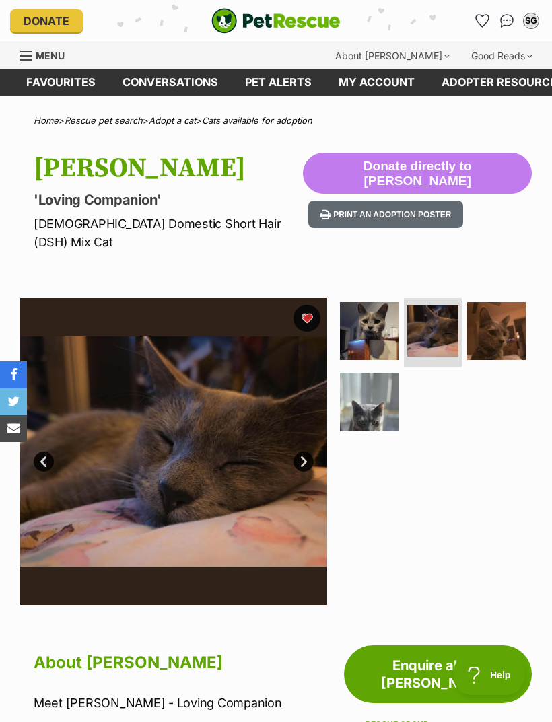
click at [506, 323] on img at bounding box center [496, 331] width 59 height 59
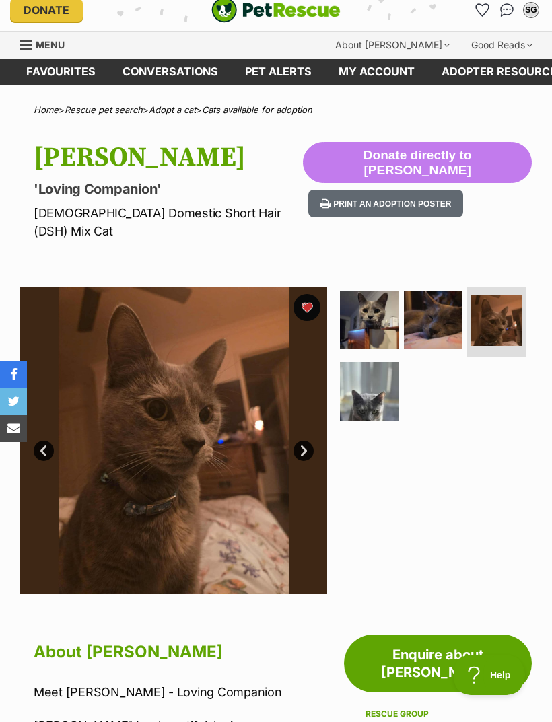
scroll to position [9, 0]
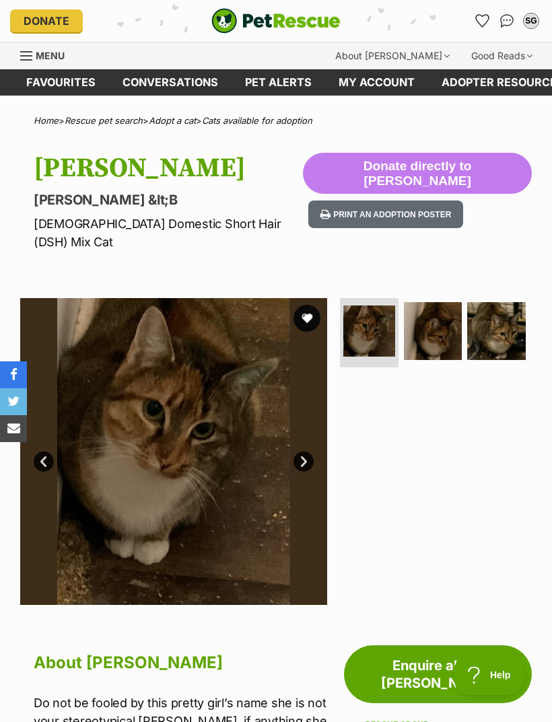
click at [442, 321] on img at bounding box center [433, 331] width 59 height 59
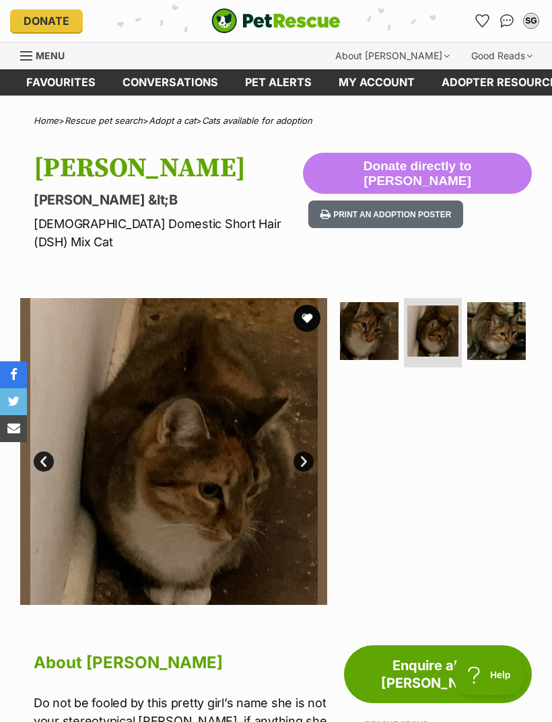
click at [499, 306] on img at bounding box center [496, 331] width 59 height 59
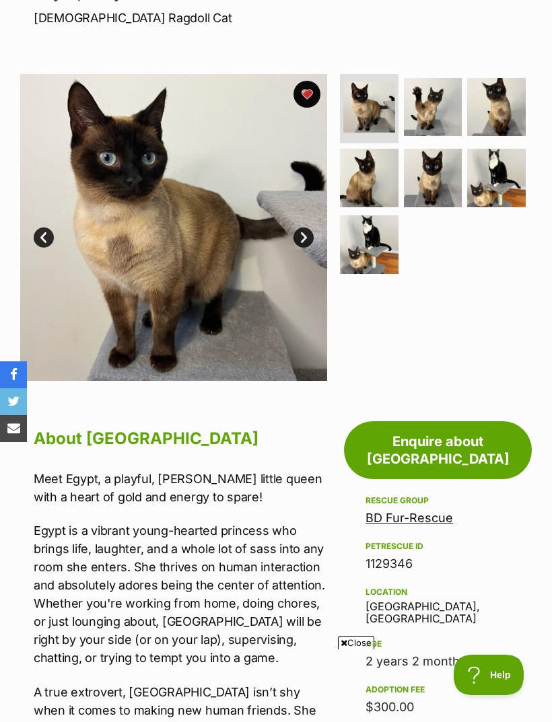
click at [442, 170] on img at bounding box center [433, 178] width 59 height 59
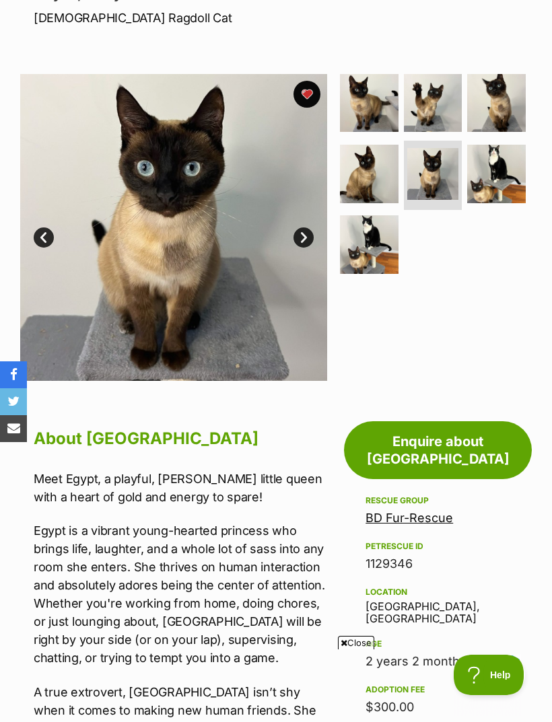
click at [374, 170] on img at bounding box center [369, 174] width 59 height 59
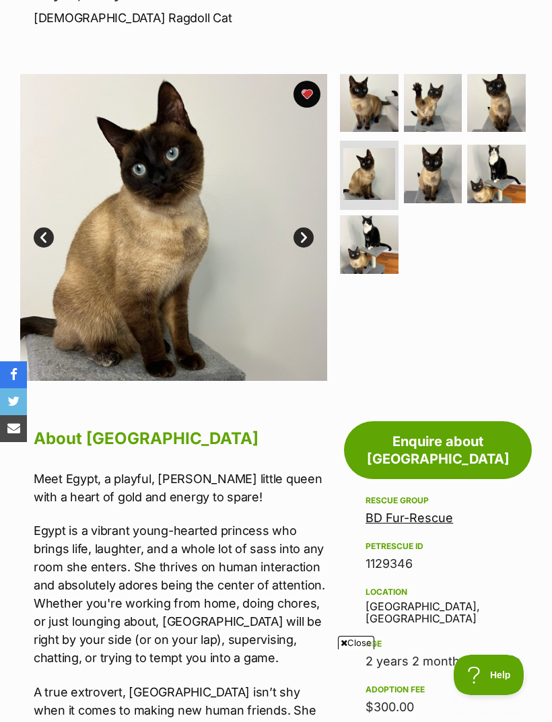
click at [499, 170] on img at bounding box center [496, 174] width 59 height 59
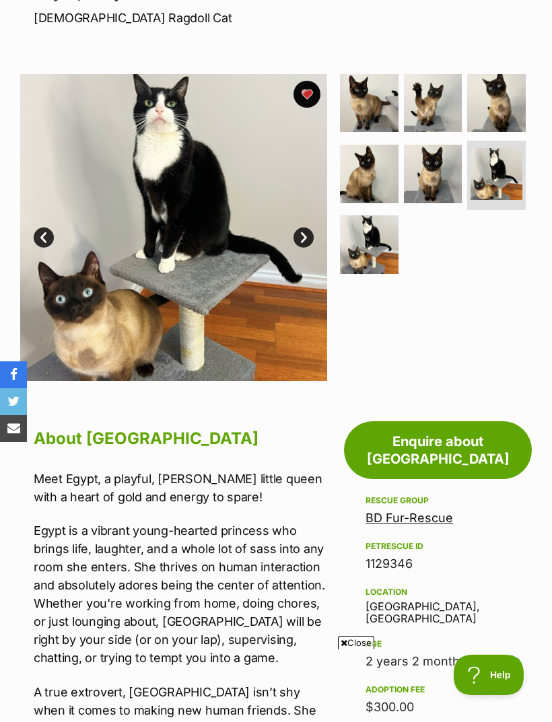
click at [362, 238] on img at bounding box center [369, 244] width 59 height 59
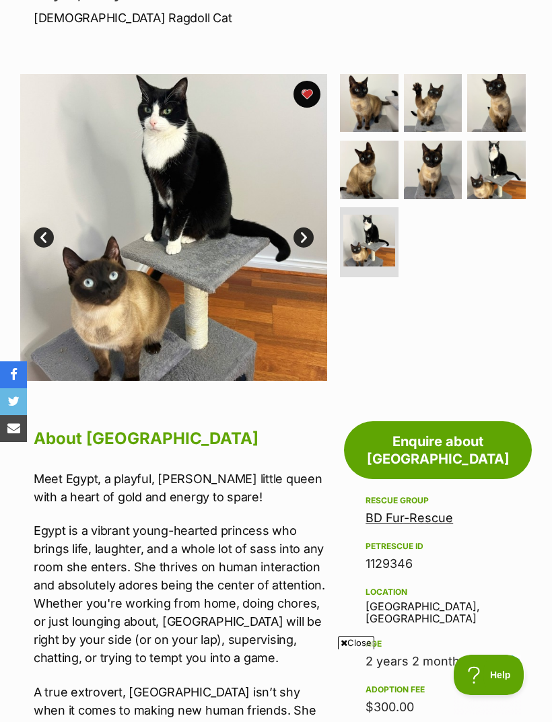
click at [506, 100] on img at bounding box center [496, 103] width 59 height 59
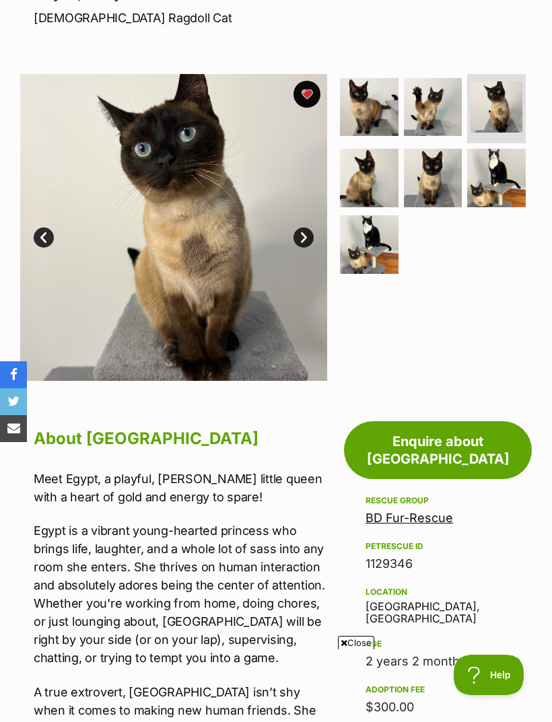
click at [439, 110] on img at bounding box center [433, 107] width 59 height 59
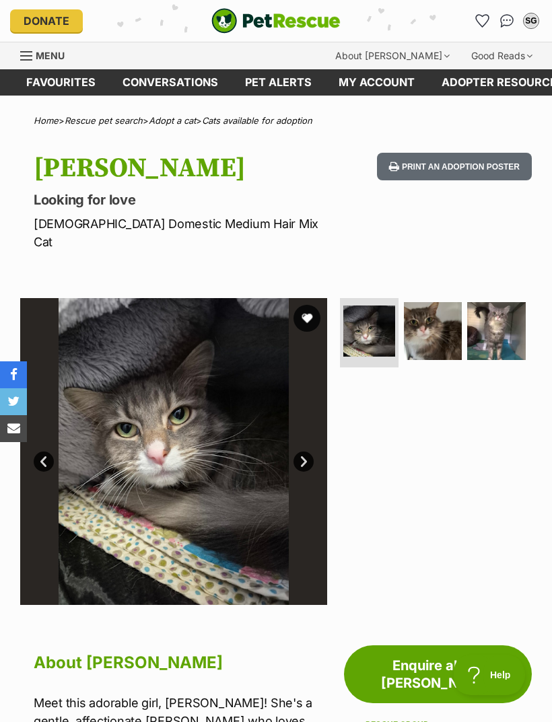
click at [438, 314] on img at bounding box center [433, 331] width 59 height 59
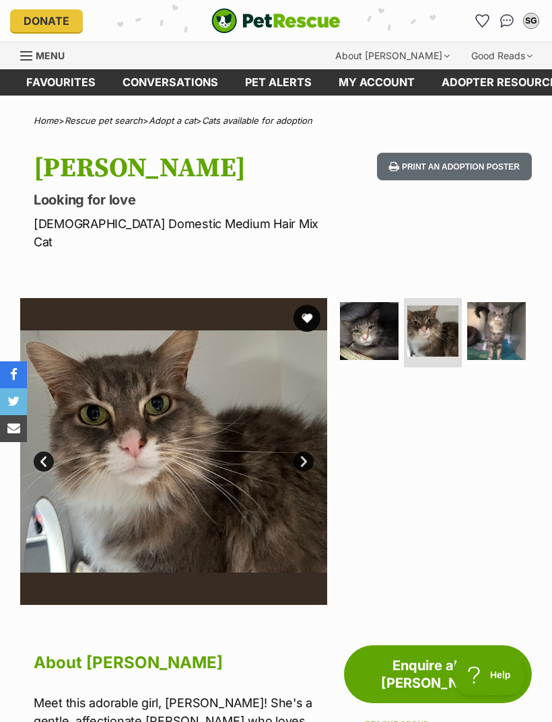
click at [495, 318] on img at bounding box center [496, 331] width 59 height 59
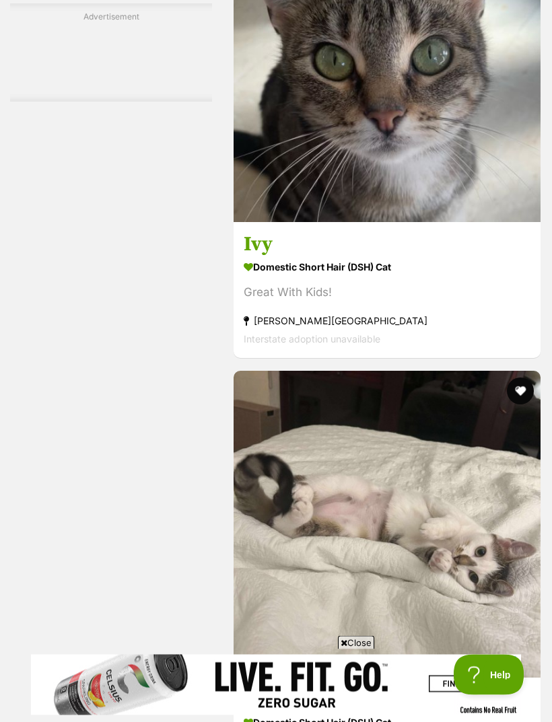
scroll to position [4082, 0]
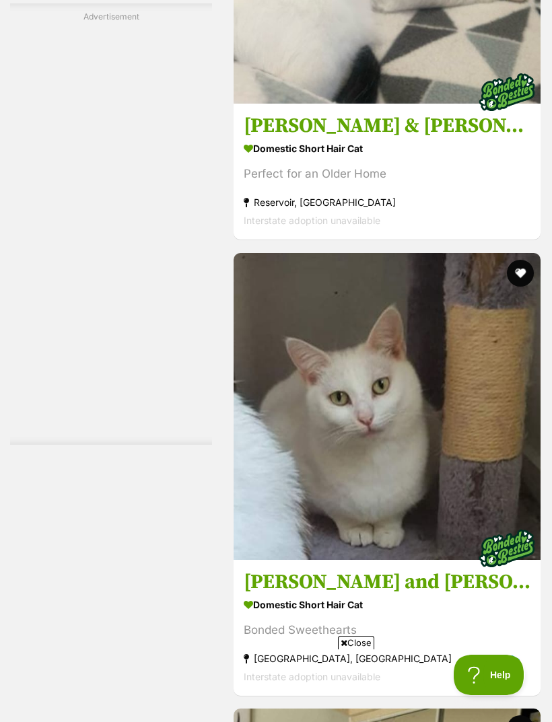
scroll to position [4052, 0]
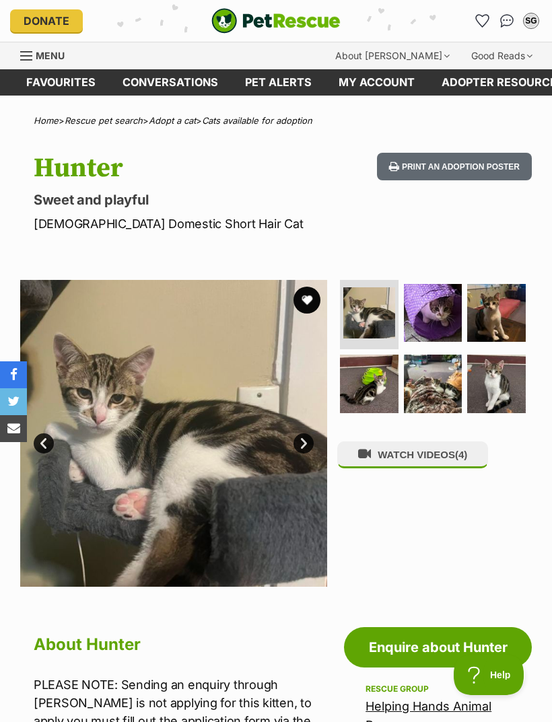
click at [446, 323] on img at bounding box center [433, 313] width 59 height 59
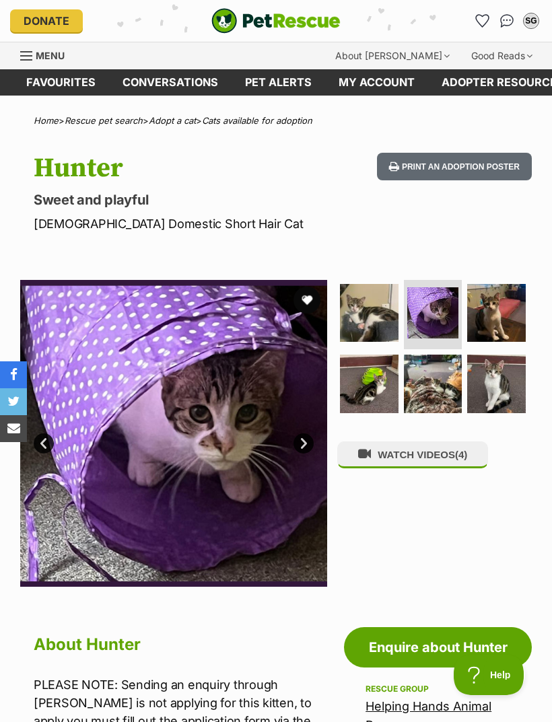
click at [504, 310] on img at bounding box center [496, 313] width 59 height 59
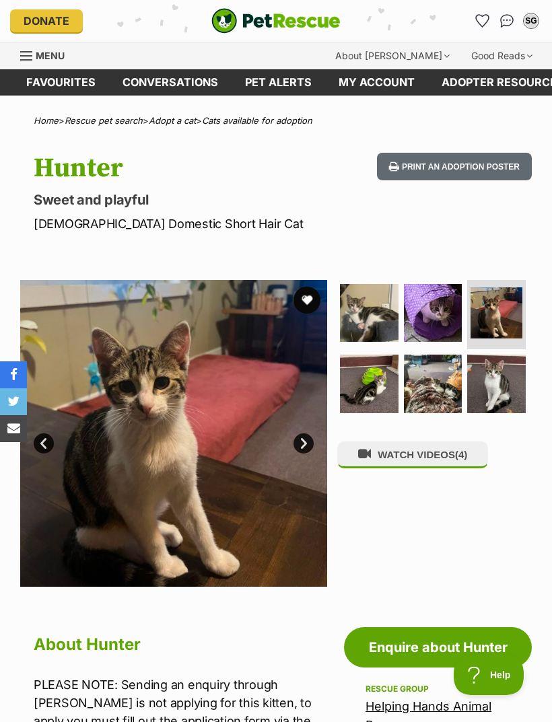
click at [376, 391] on img at bounding box center [369, 384] width 59 height 59
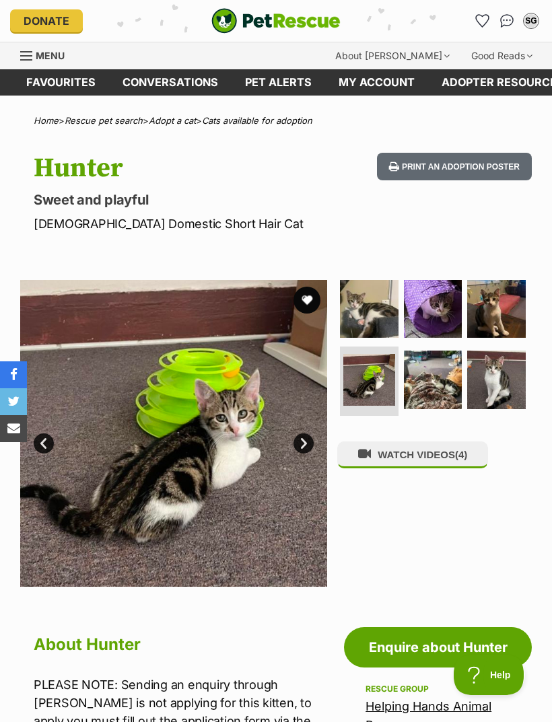
click at [432, 384] on img at bounding box center [433, 380] width 59 height 59
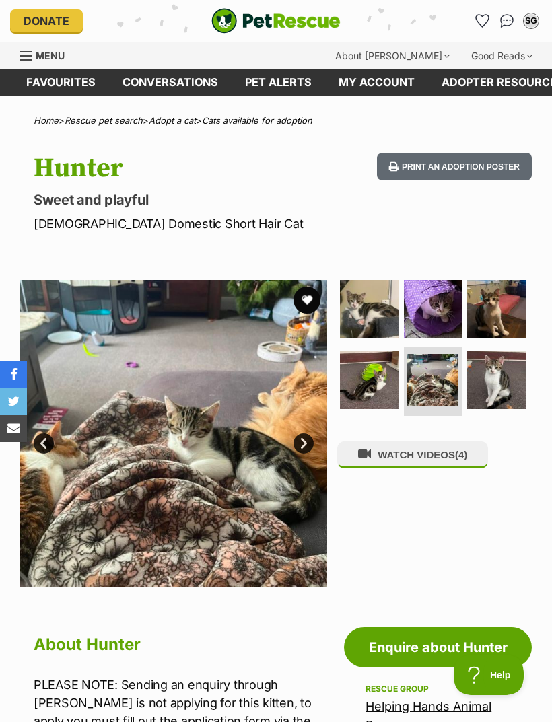
click at [510, 367] on img at bounding box center [496, 380] width 59 height 59
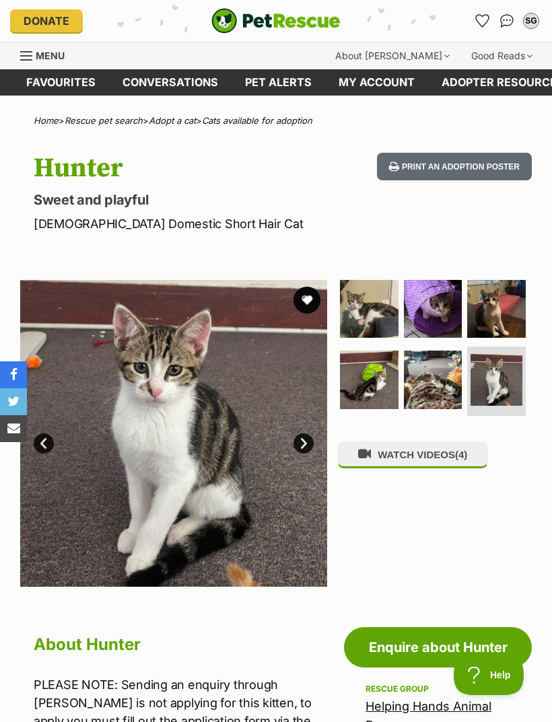
click at [421, 446] on button "WATCH VIDEOS (4)" at bounding box center [412, 455] width 151 height 26
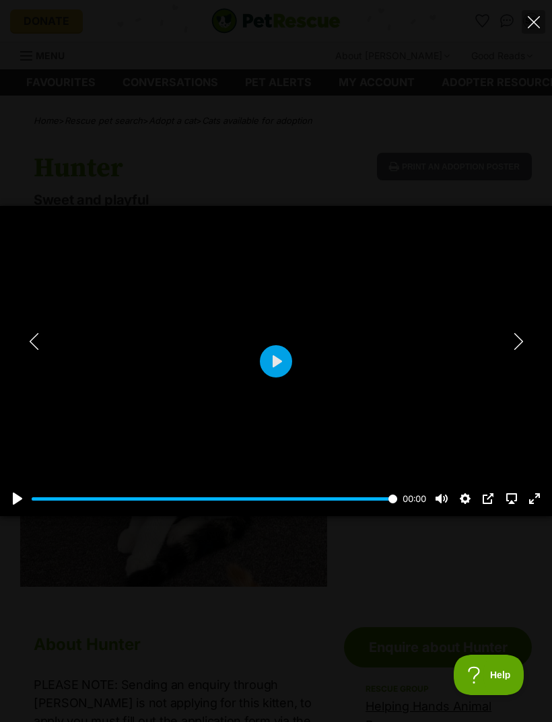
click at [284, 365] on button "Play" at bounding box center [276, 361] width 32 height 32
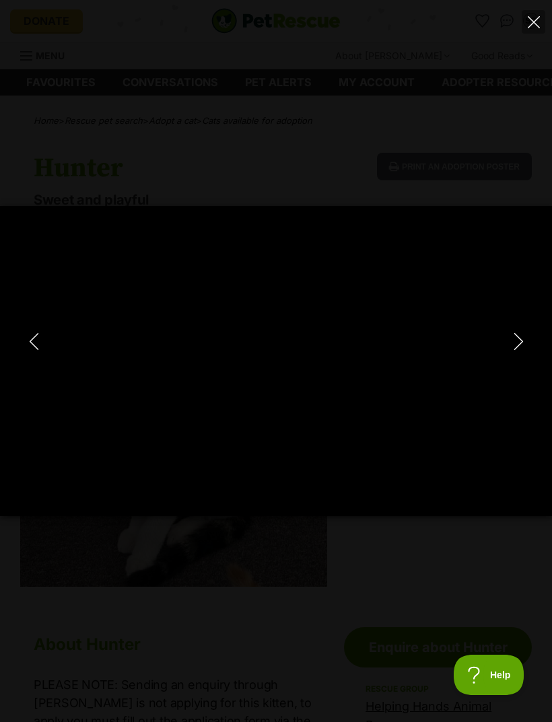
click at [529, 28] on icon "Close" at bounding box center [534, 22] width 12 height 12
type input "23.96"
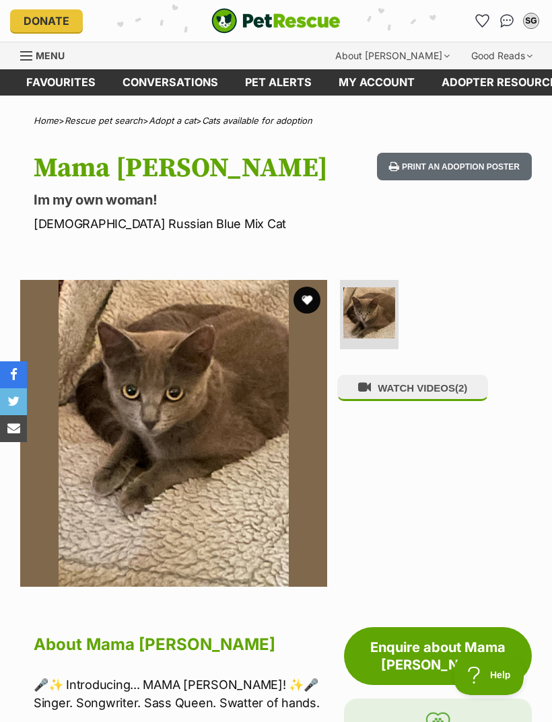
click at [424, 382] on button "WATCH VIDEOS (2)" at bounding box center [412, 388] width 151 height 26
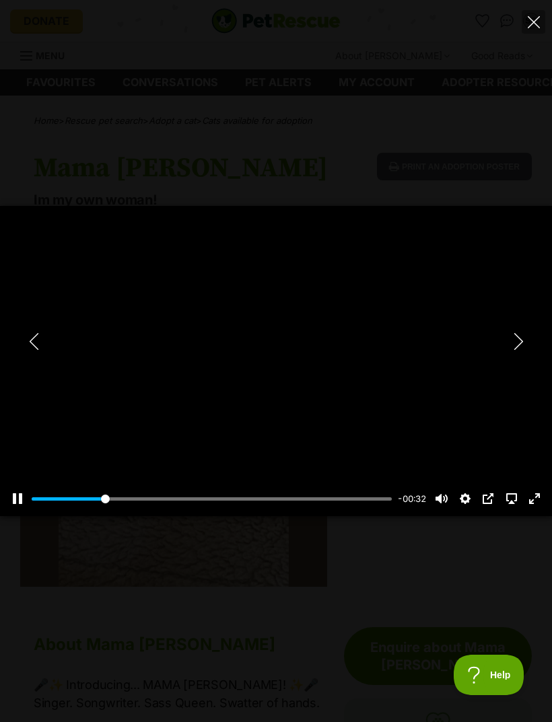
click at [531, 31] on button "Close" at bounding box center [534, 22] width 24 height 24
type input "20.48"
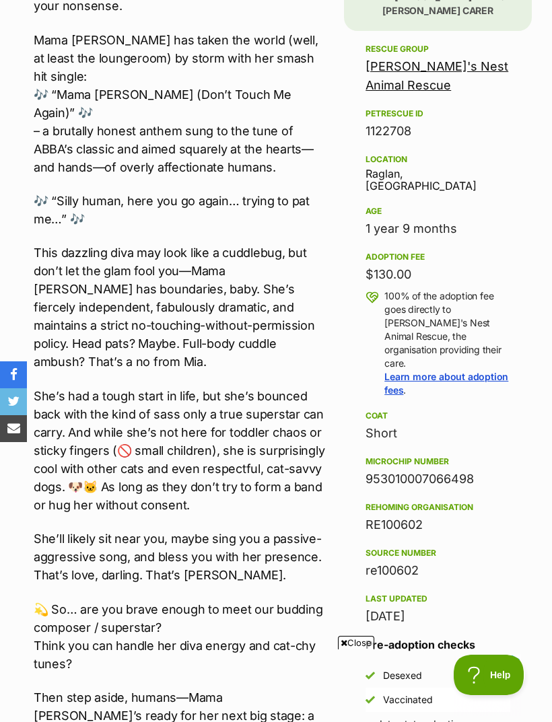
click at [380, 562] on div "re100602" at bounding box center [438, 571] width 145 height 19
click at [364, 535] on aside "Rescue group Robyn's Nest Animal Rescue PetRescue ID 1122708 Location Raglan, V…" at bounding box center [438, 437] width 188 height 792
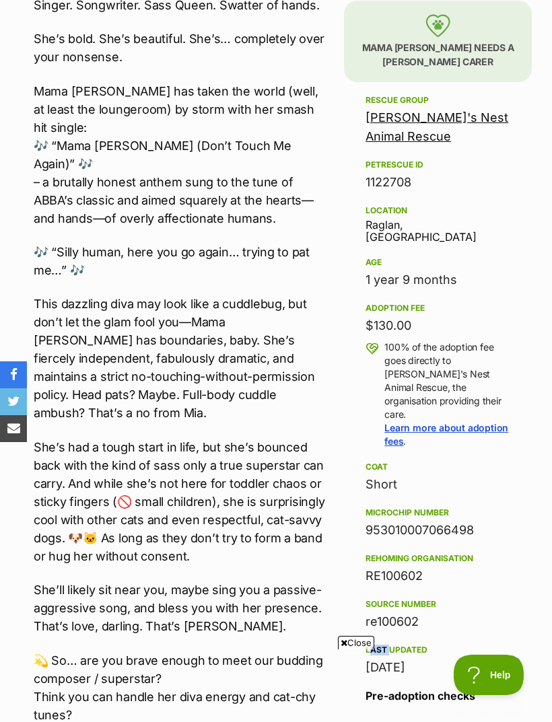
scroll to position [684, 0]
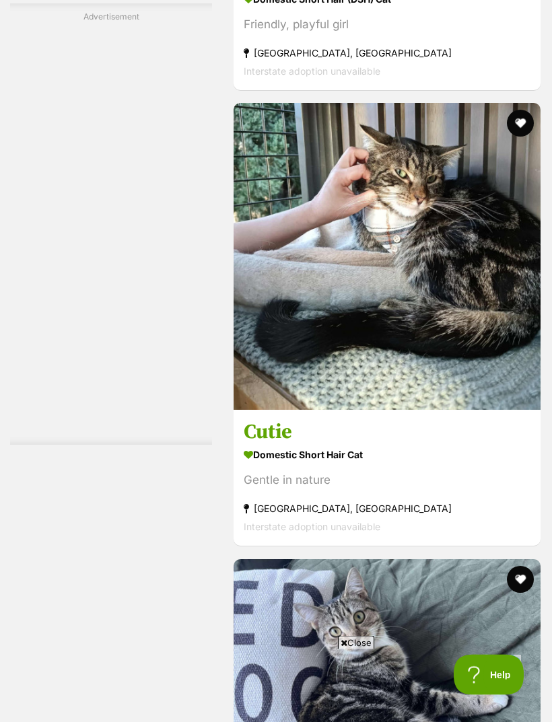
scroll to position [3838, 0]
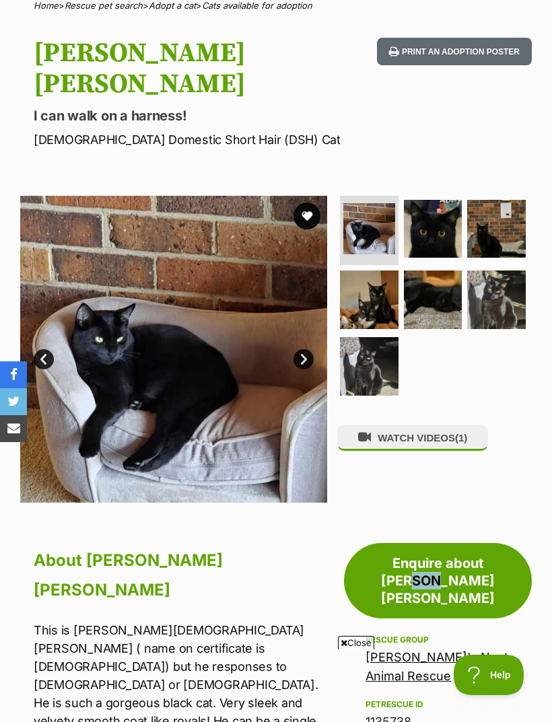
click at [94, 211] on img at bounding box center [173, 349] width 307 height 307
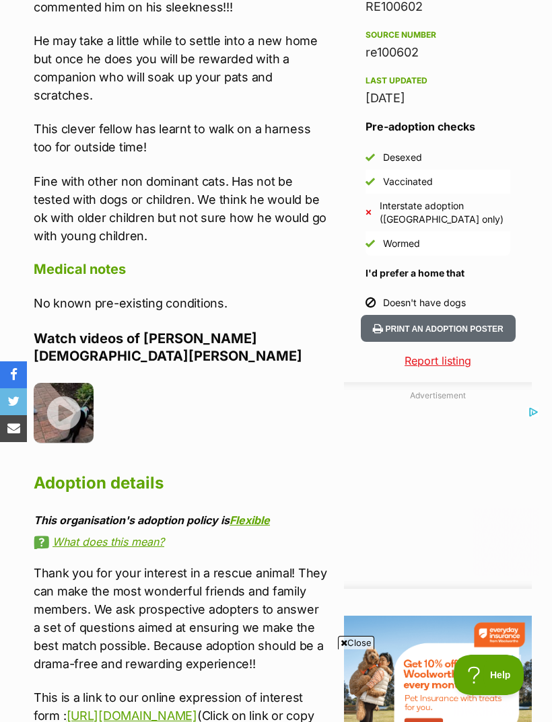
scroll to position [1266, 0]
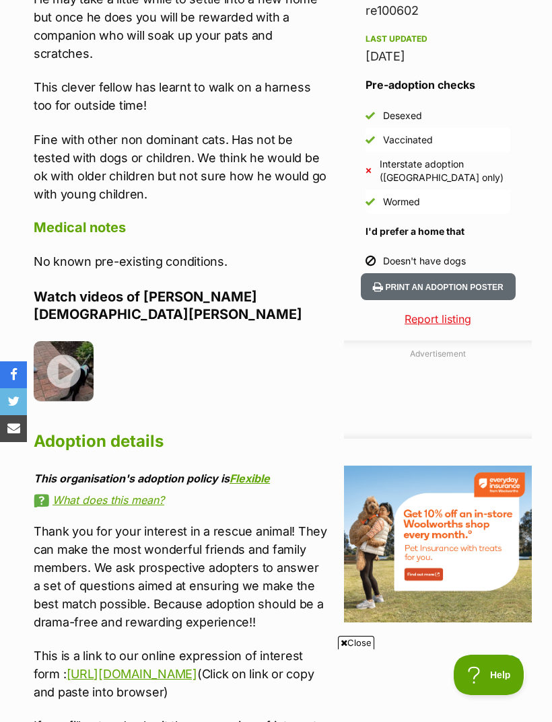
click at [63, 341] on img at bounding box center [64, 371] width 60 height 60
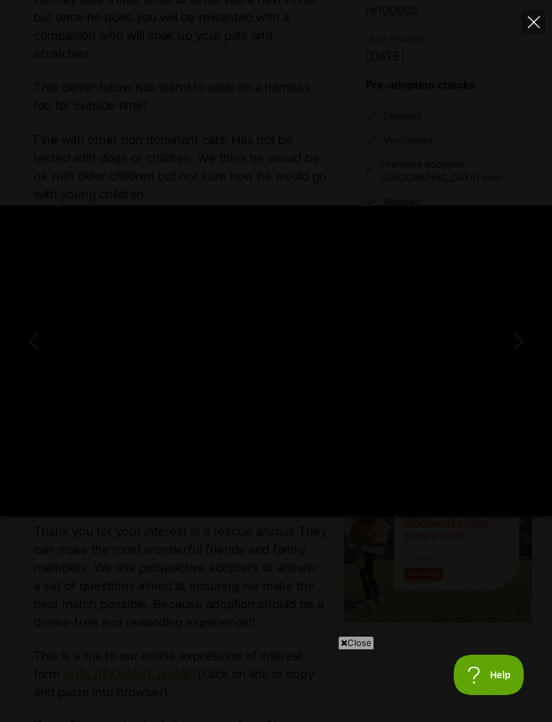
scroll to position [0, 0]
click at [522, 30] on button "Close" at bounding box center [534, 22] width 24 height 24
type input "39.4"
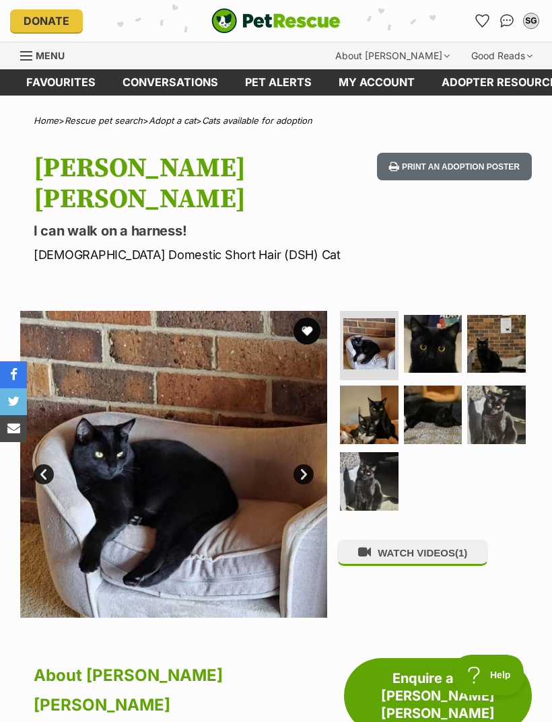
click at [313, 318] on button "favourite" at bounding box center [307, 331] width 27 height 27
